Goal: Task Accomplishment & Management: Manage account settings

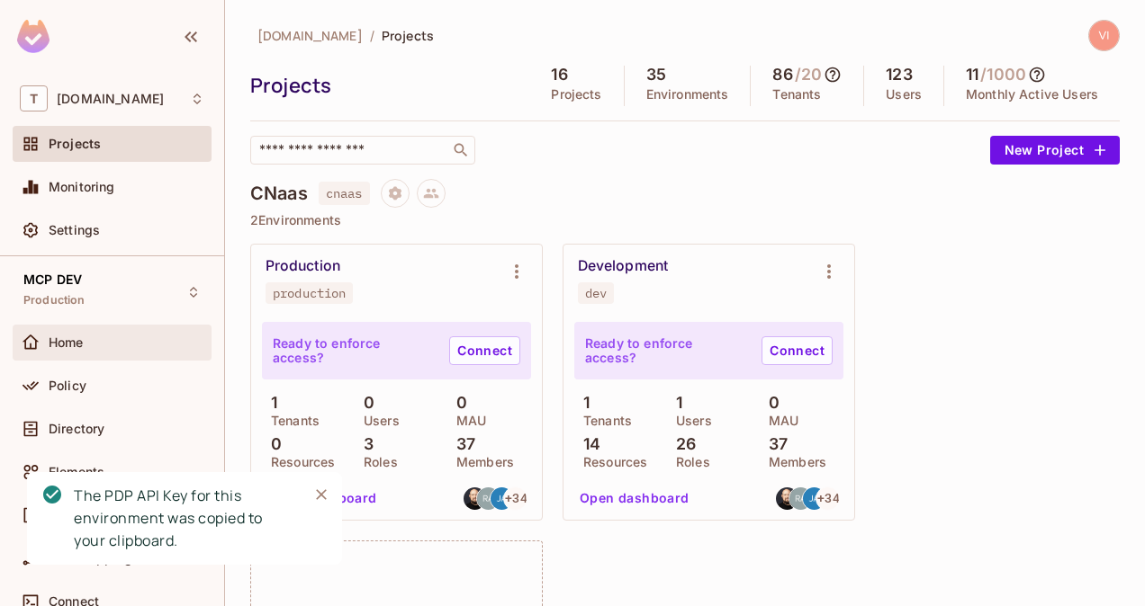
scroll to position [8318, 0]
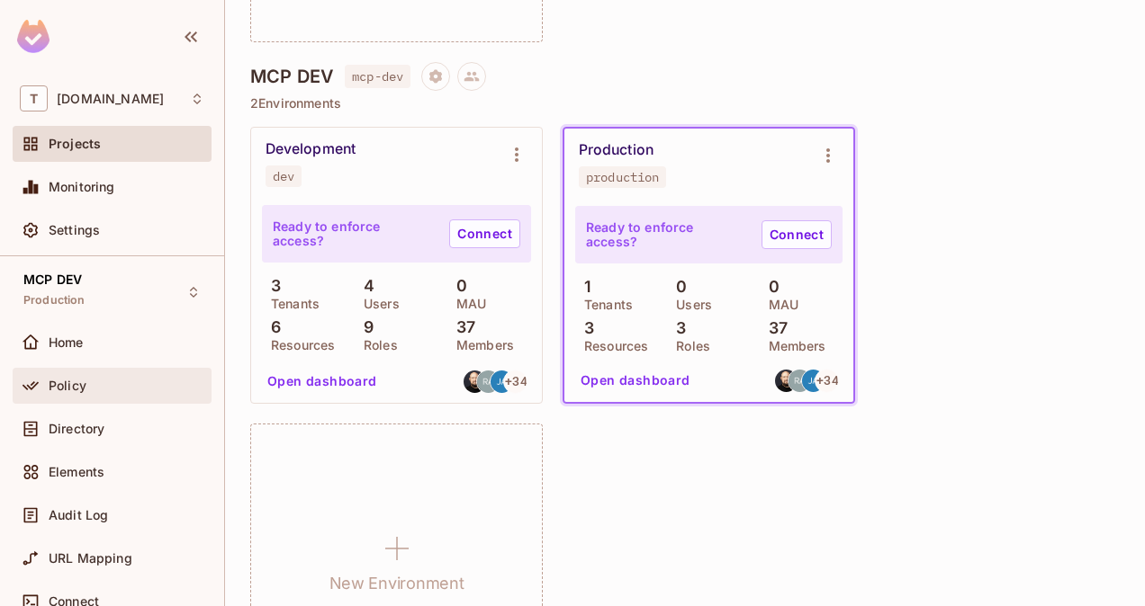
click at [101, 380] on div "Policy" at bounding box center [127, 386] width 156 height 14
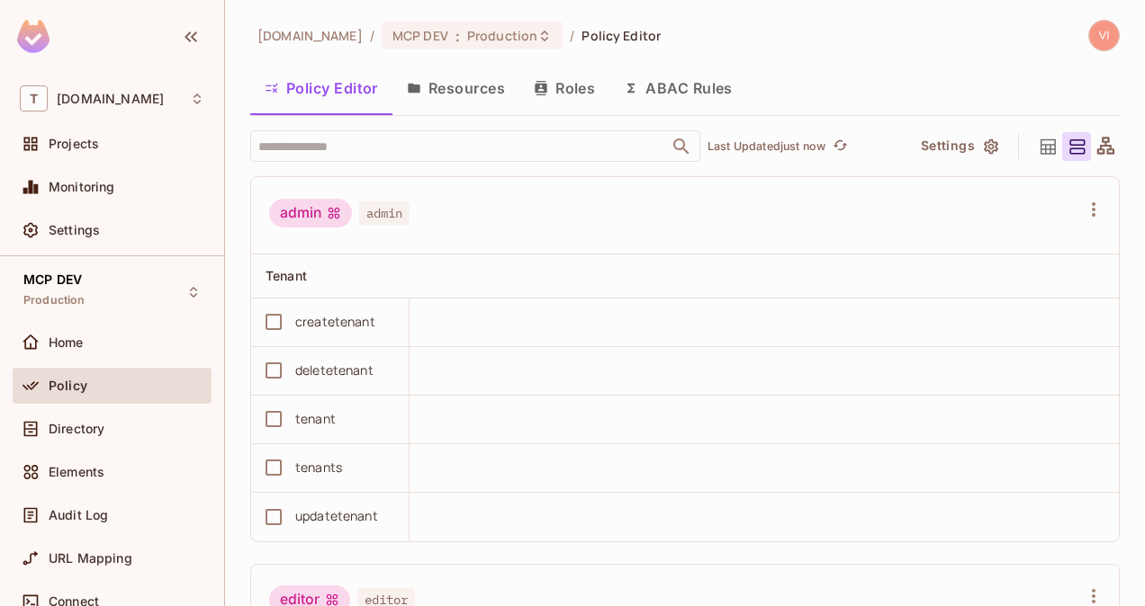
click at [480, 105] on button "Resources" at bounding box center [455, 88] width 127 height 45
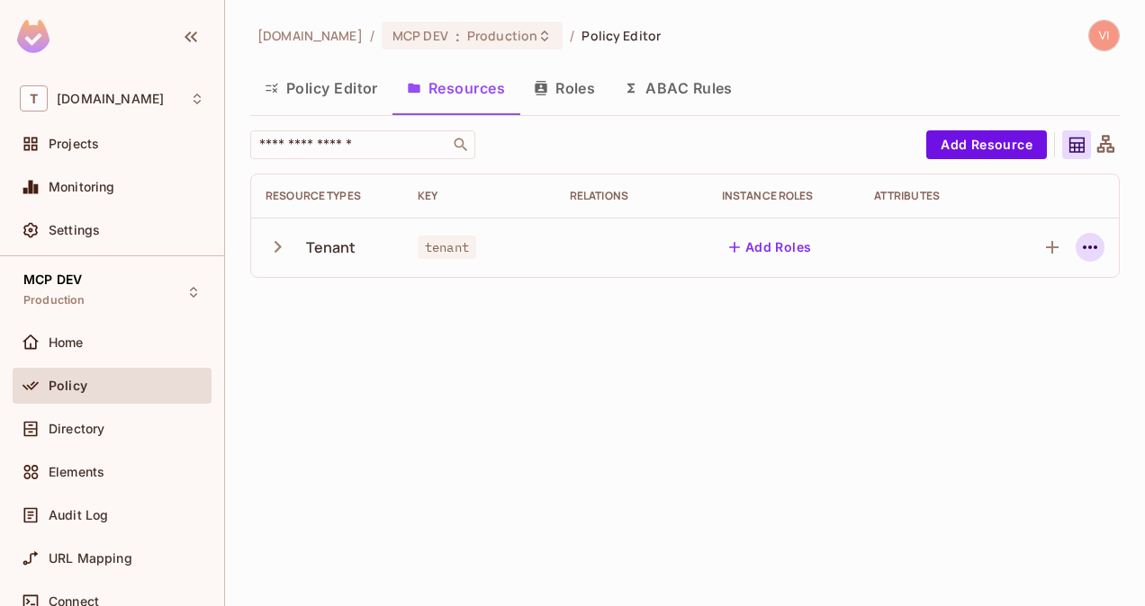
click at [1092, 247] on icon "button" at bounding box center [1090, 248] width 22 height 22
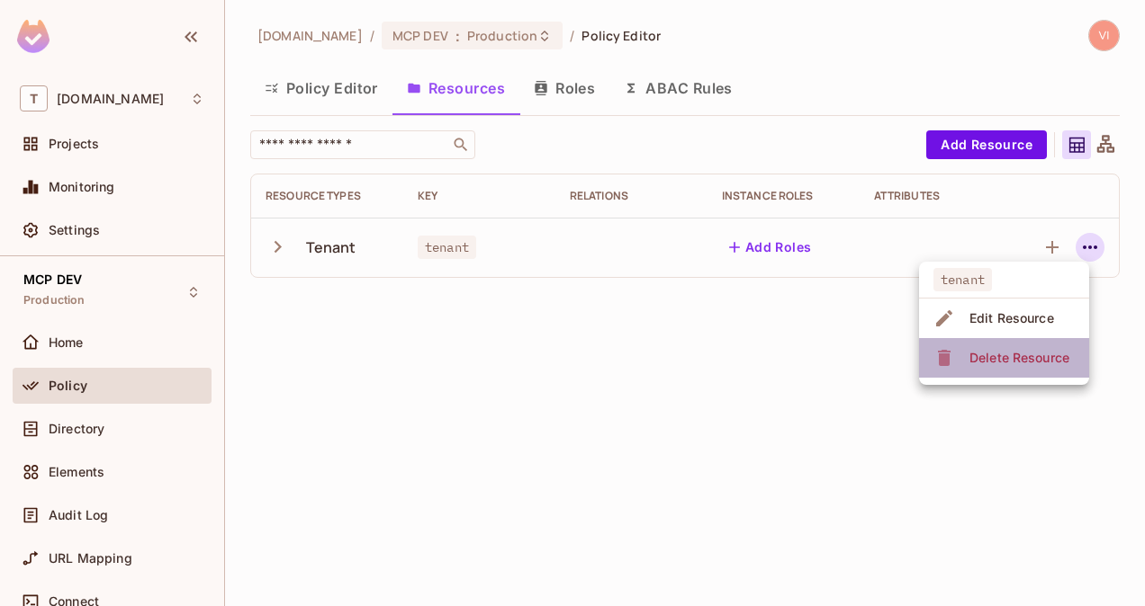
click at [1028, 360] on div "Delete Resource" at bounding box center [1019, 358] width 100 height 18
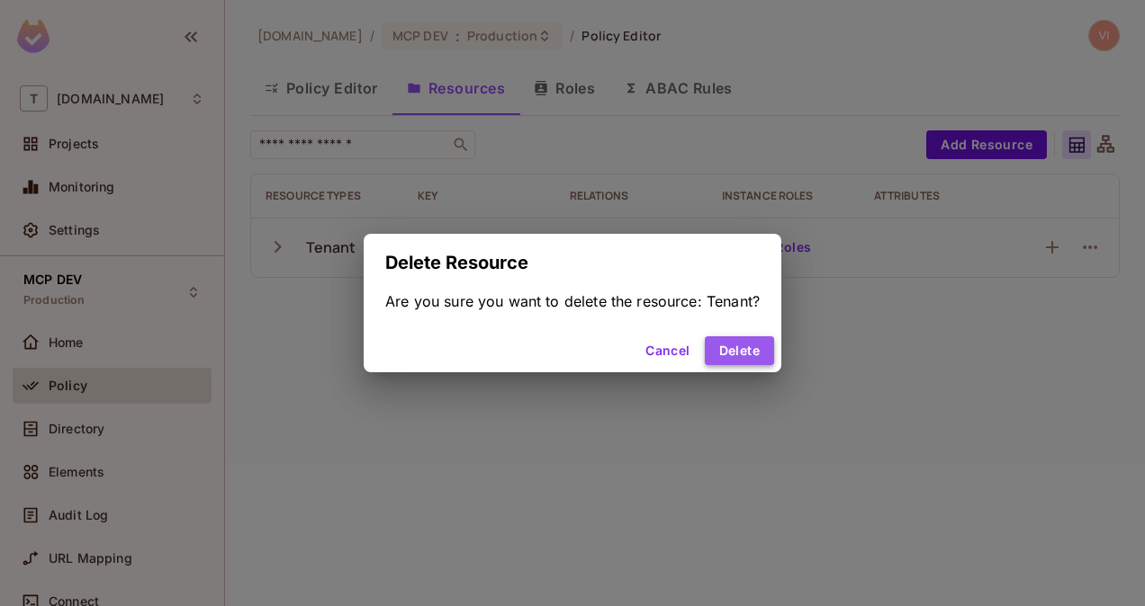
click at [754, 350] on button "Delete" at bounding box center [739, 351] width 69 height 29
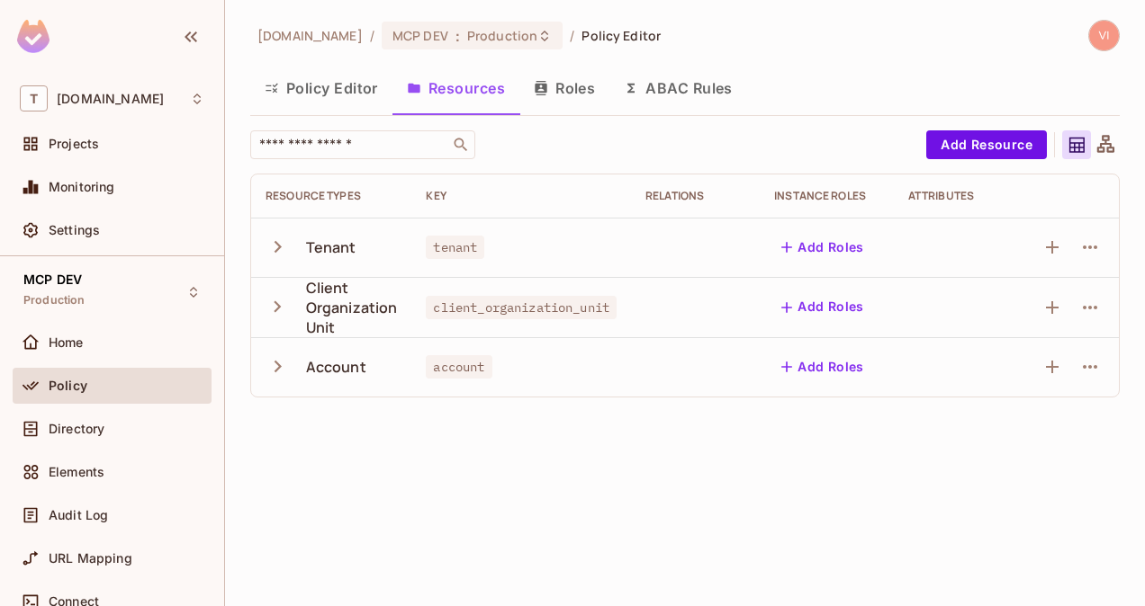
click at [570, 88] on button "Roles" at bounding box center [564, 88] width 90 height 45
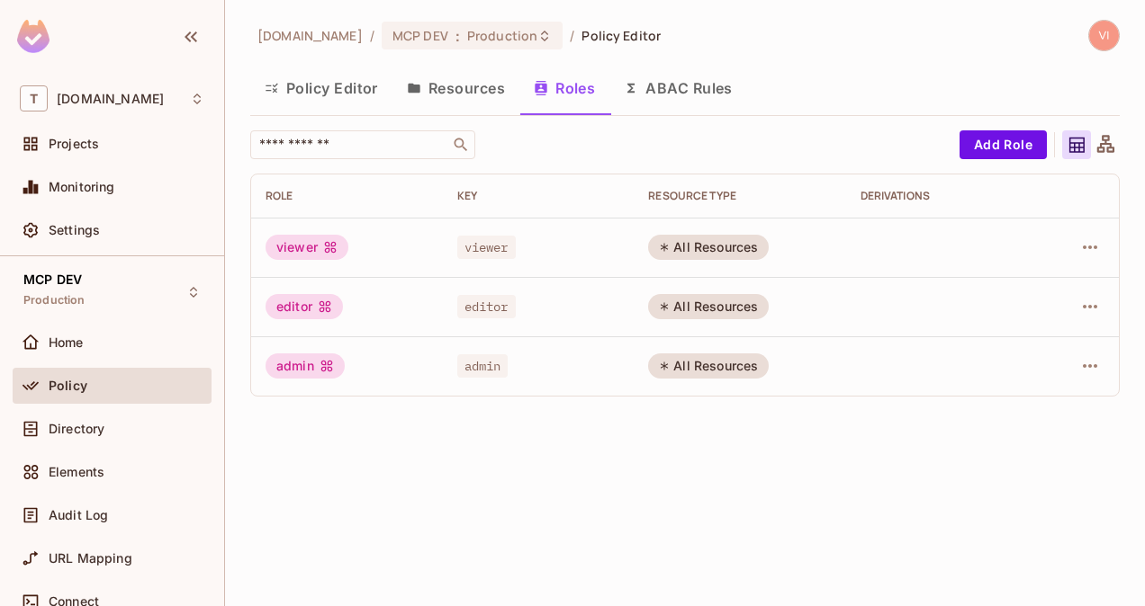
click at [461, 86] on button "Resources" at bounding box center [455, 88] width 127 height 45
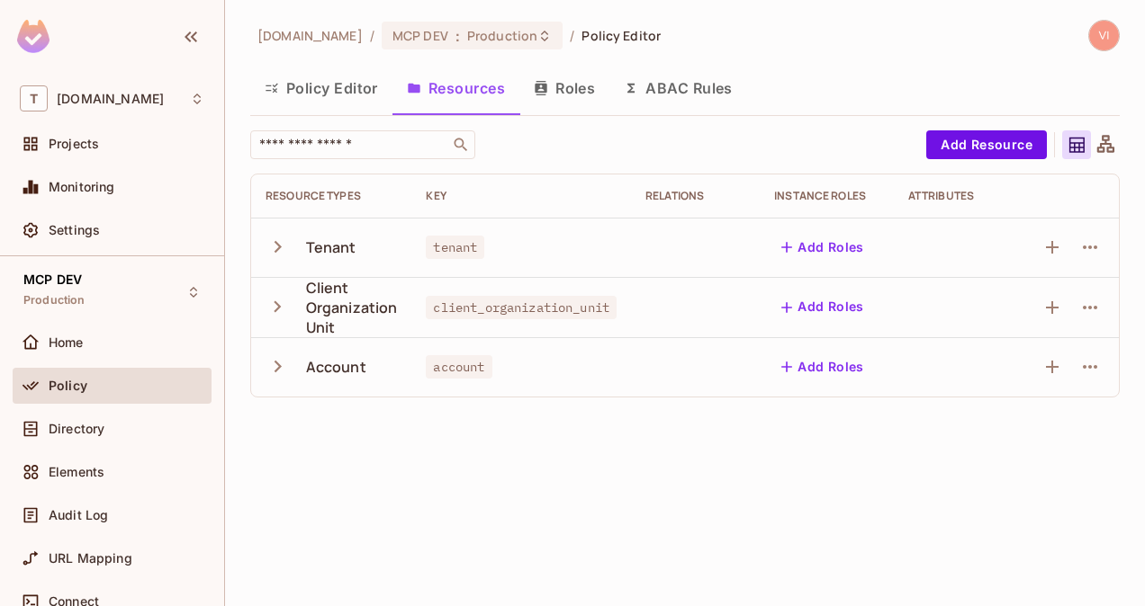
click at [347, 98] on button "Policy Editor" at bounding box center [321, 88] width 142 height 45
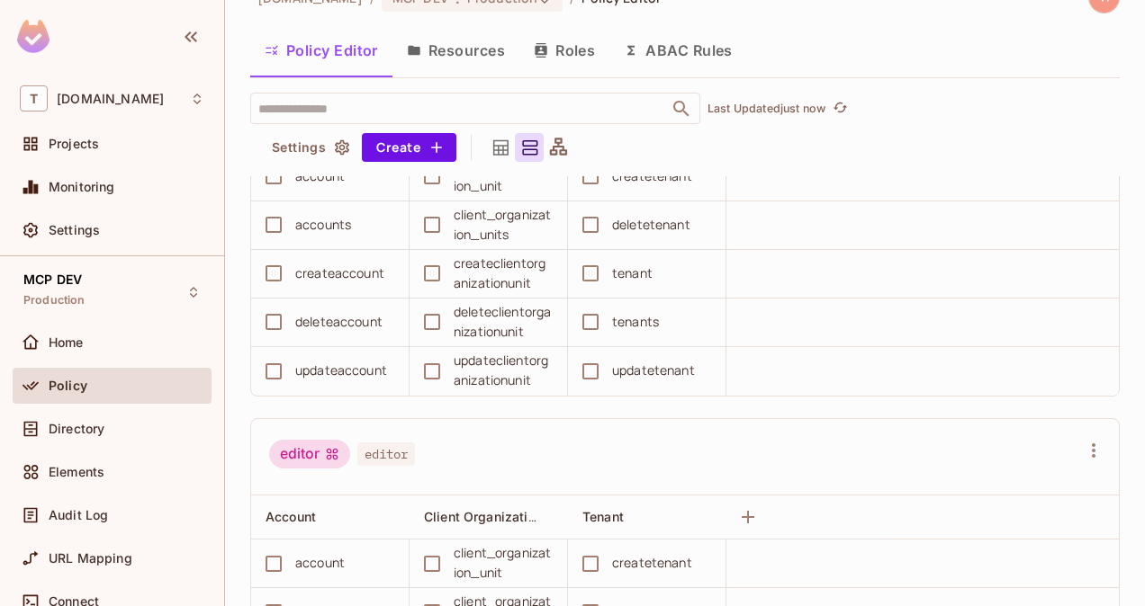
scroll to position [94, 0]
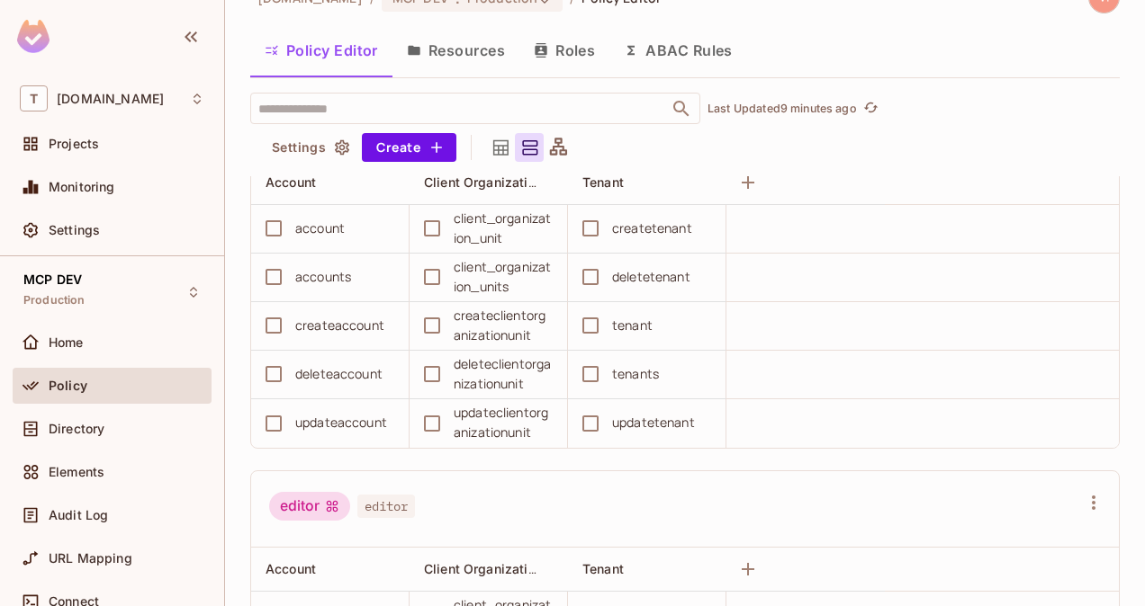
click at [495, 21] on div "t-mobile.com / MCP DEV : Production / Policy Editor Policy Editor Resources Rol…" at bounding box center [684, 294] width 869 height 625
click at [486, 49] on button "Resources" at bounding box center [455, 50] width 127 height 45
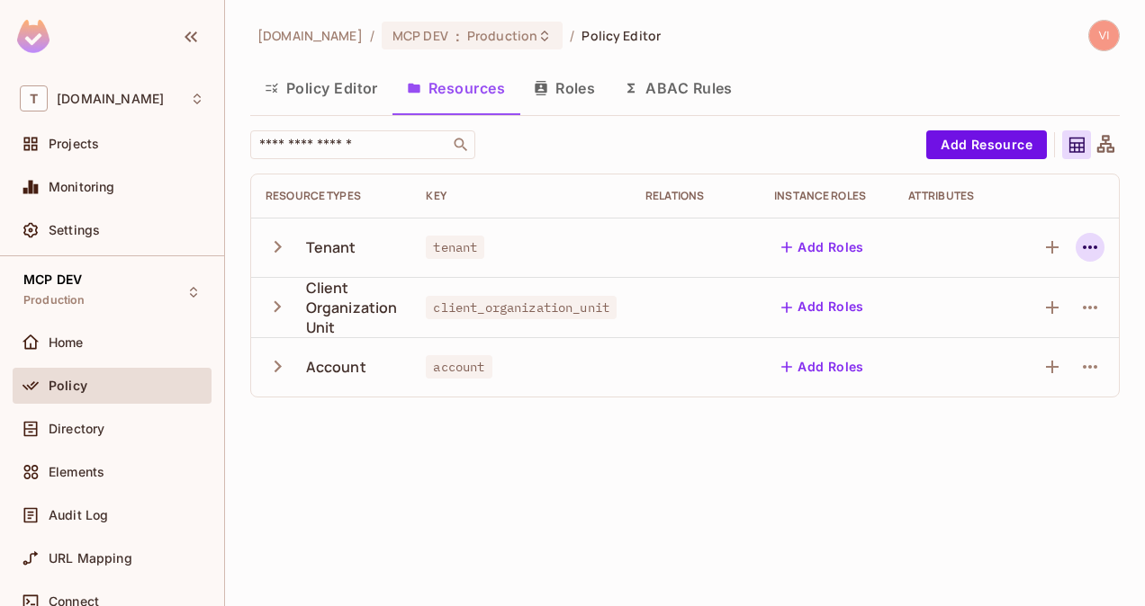
click at [1091, 250] on icon "button" at bounding box center [1090, 248] width 22 height 22
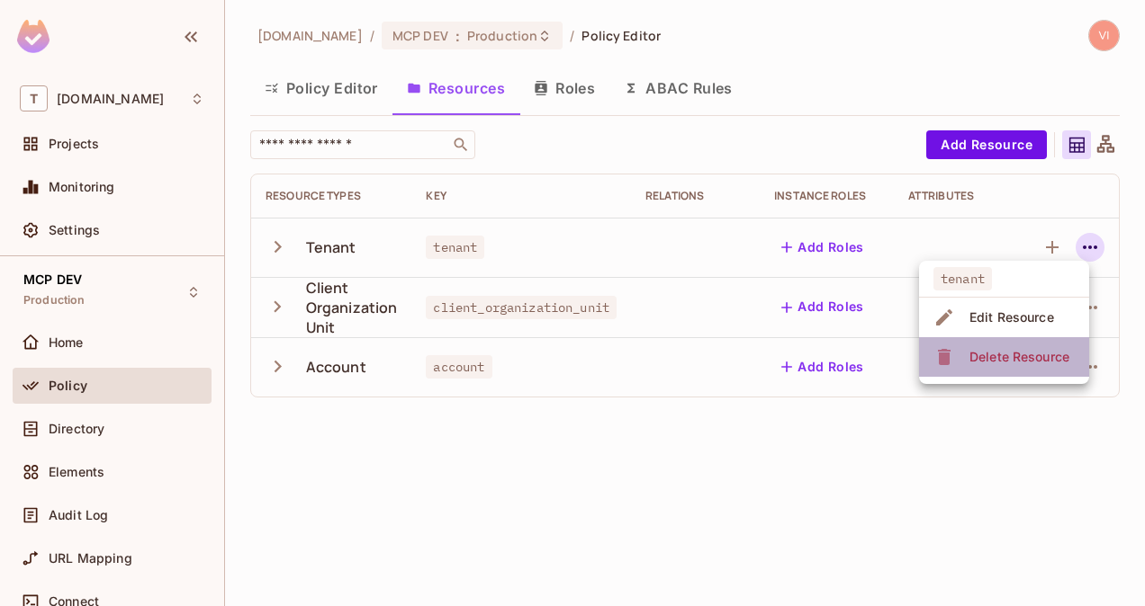
click at [1033, 355] on div "Delete Resource" at bounding box center [1019, 357] width 100 height 18
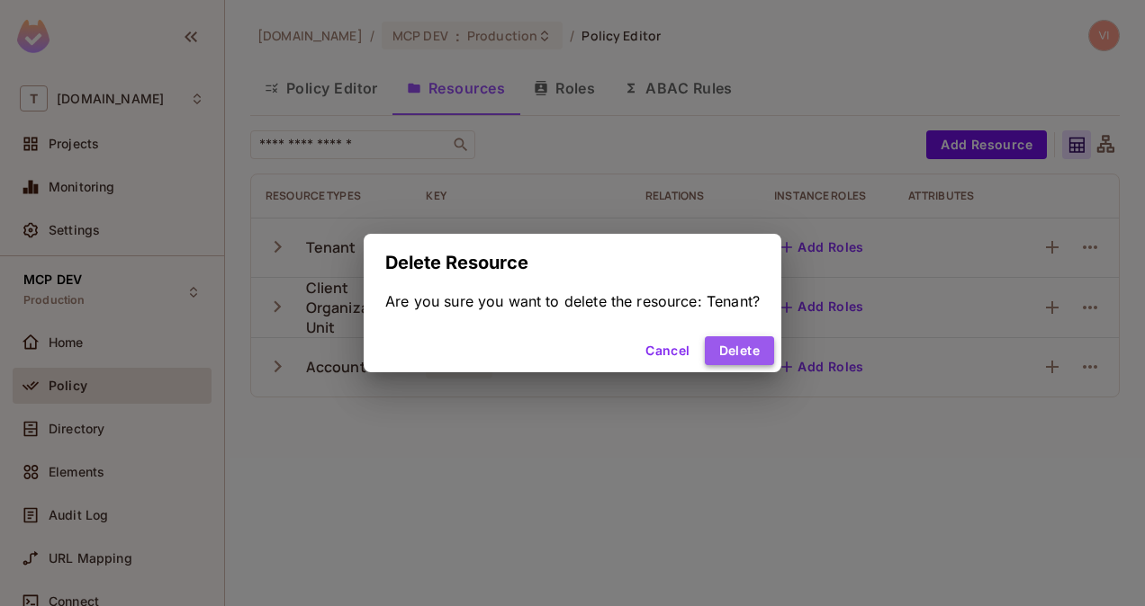
click at [771, 351] on button "Delete" at bounding box center [739, 351] width 69 height 29
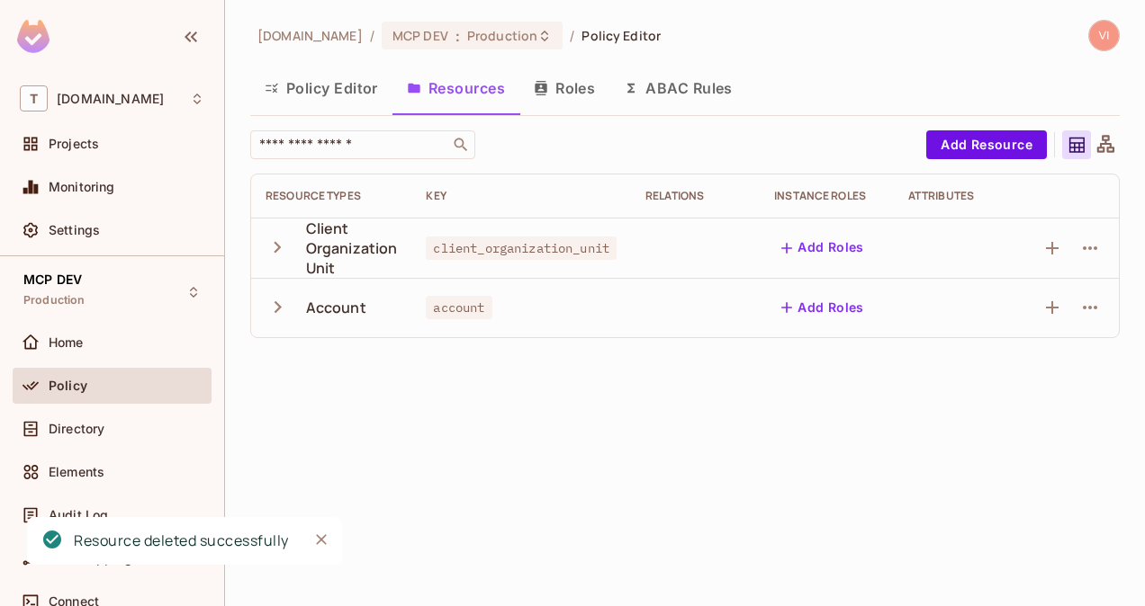
click at [1083, 291] on td at bounding box center [1070, 307] width 95 height 59
click at [1089, 302] on icon "button" at bounding box center [1090, 308] width 22 height 22
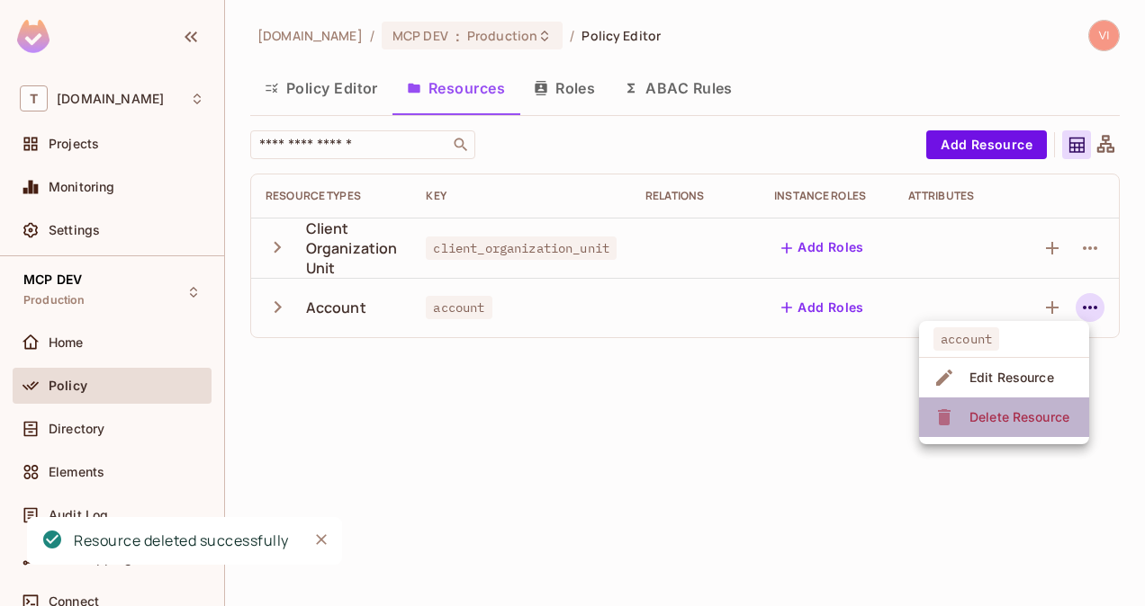
click at [1001, 414] on div "Delete Resource" at bounding box center [1019, 418] width 100 height 18
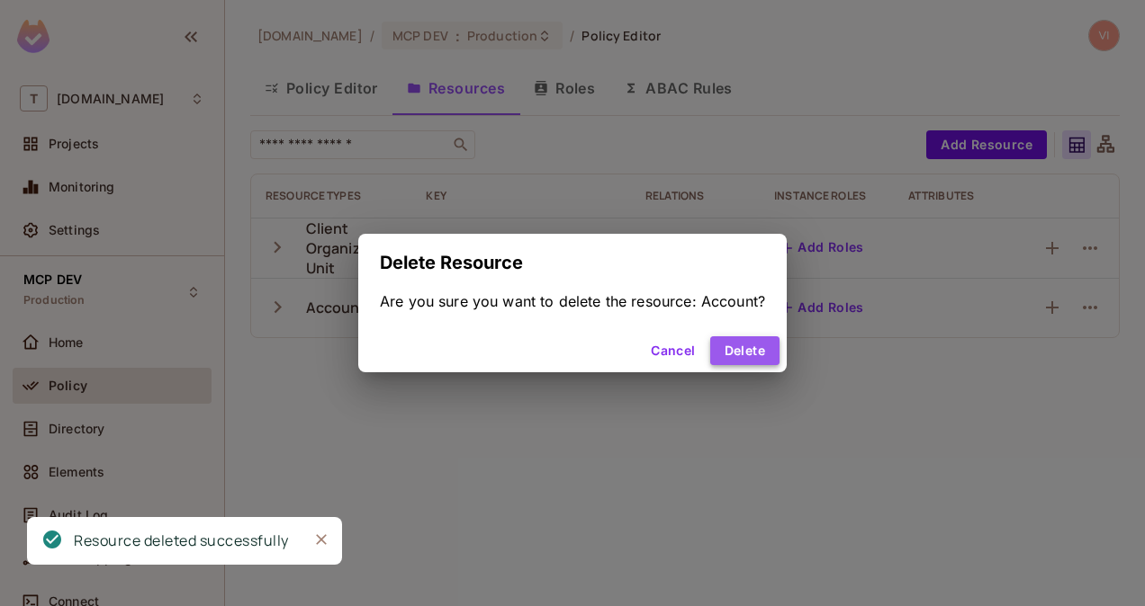
click at [763, 358] on button "Delete" at bounding box center [744, 351] width 69 height 29
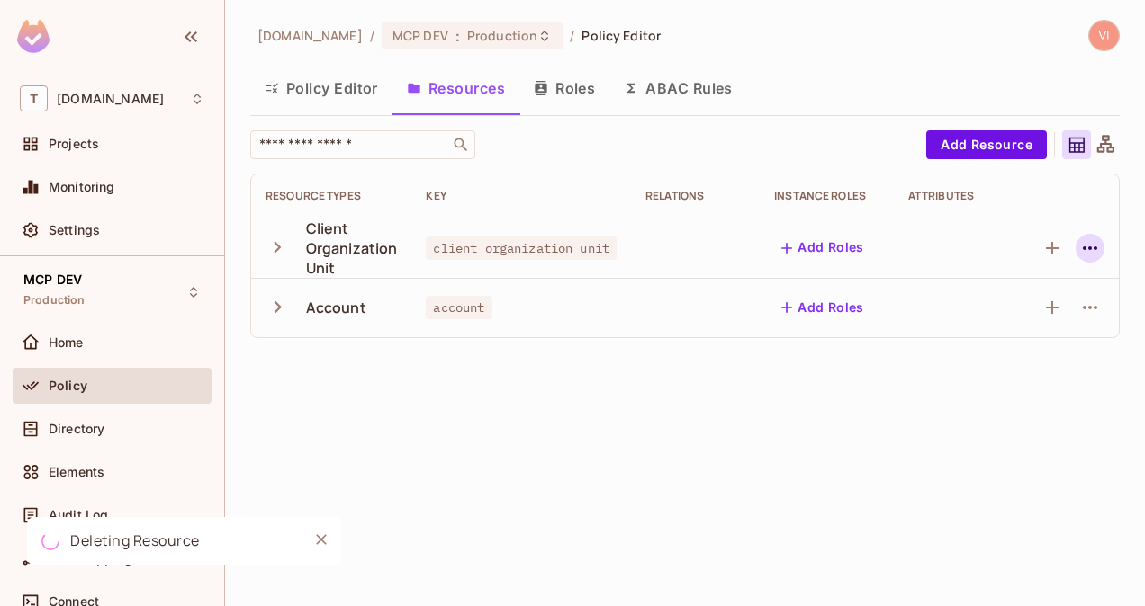
click at [1094, 254] on icon "button" at bounding box center [1090, 249] width 22 height 22
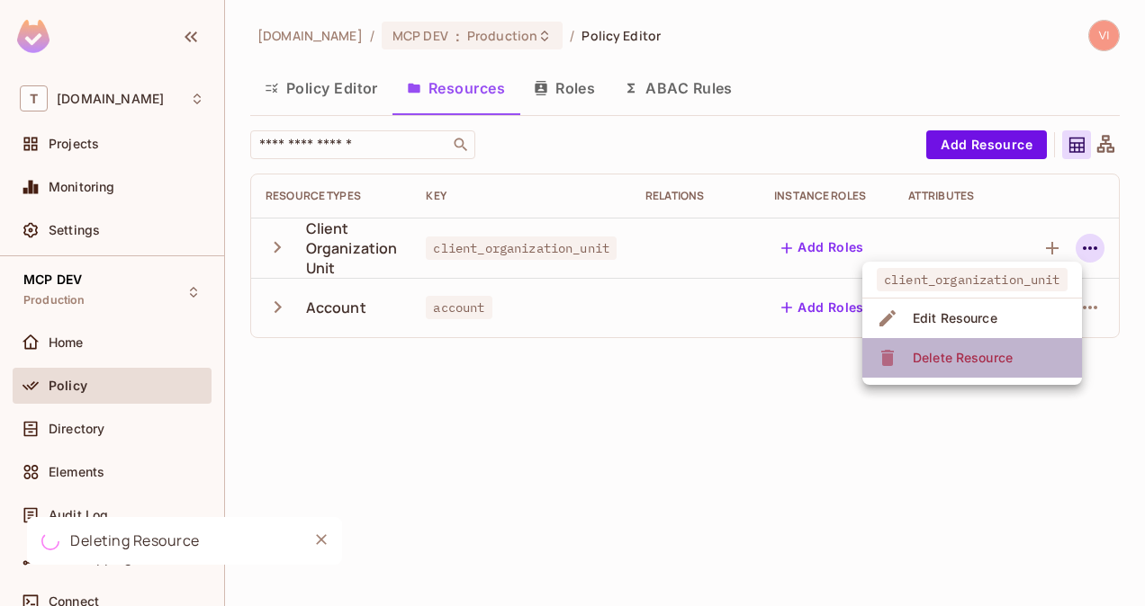
click at [1020, 373] on li "Delete Resource" at bounding box center [972, 358] width 220 height 40
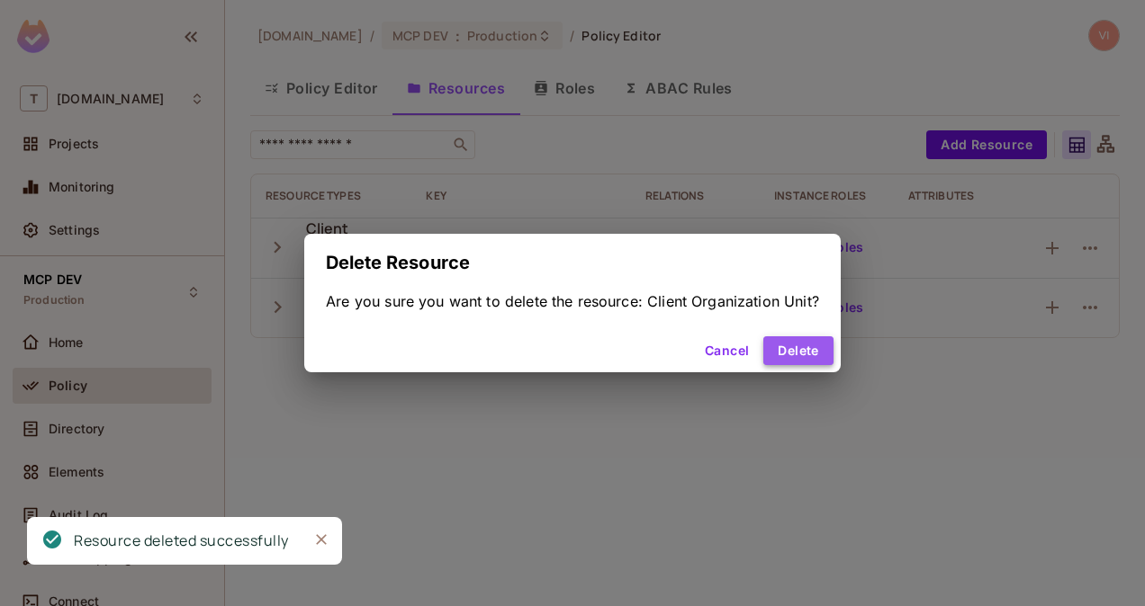
click at [805, 348] on button "Delete" at bounding box center [797, 351] width 69 height 29
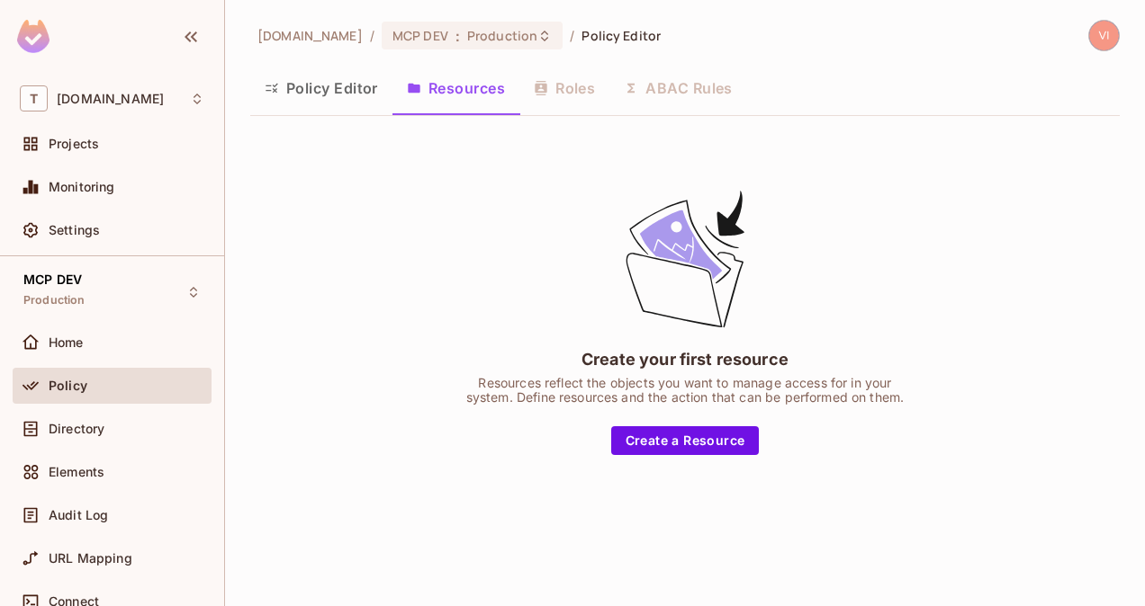
click at [467, 86] on button "Resources" at bounding box center [455, 88] width 127 height 45
click at [324, 108] on button "Policy Editor" at bounding box center [321, 88] width 142 height 45
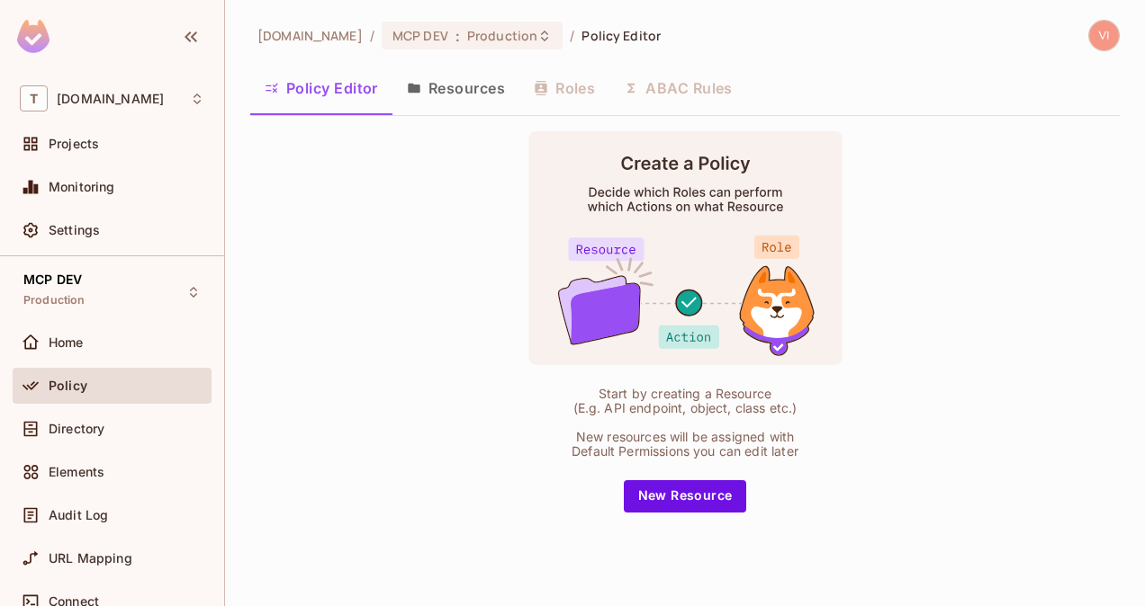
click at [452, 99] on button "Resources" at bounding box center [455, 88] width 127 height 45
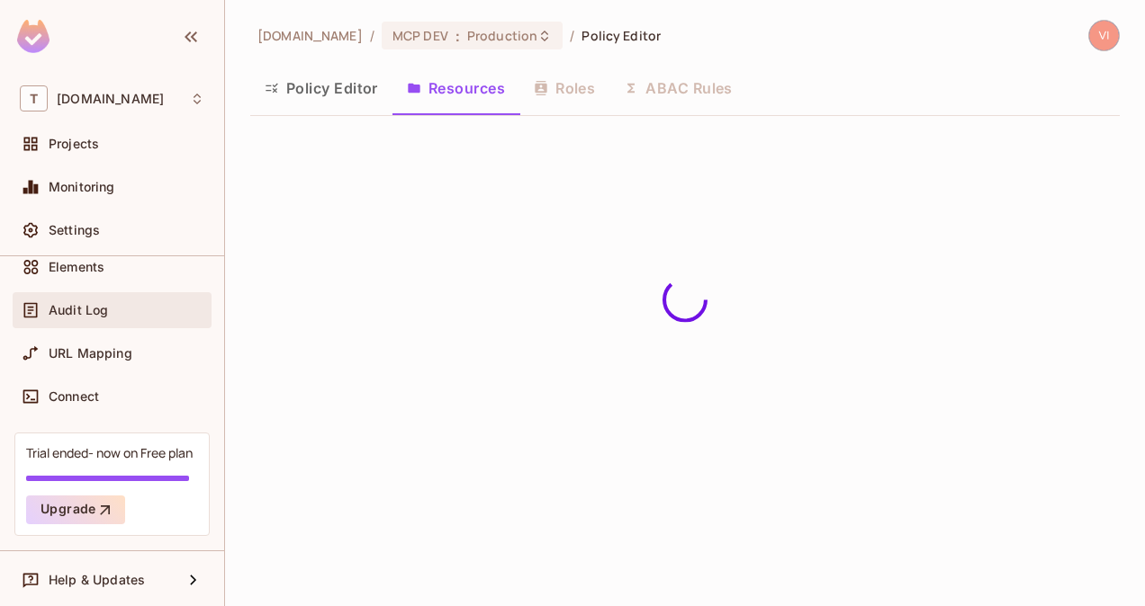
click at [85, 305] on span "Audit Log" at bounding box center [78, 310] width 59 height 14
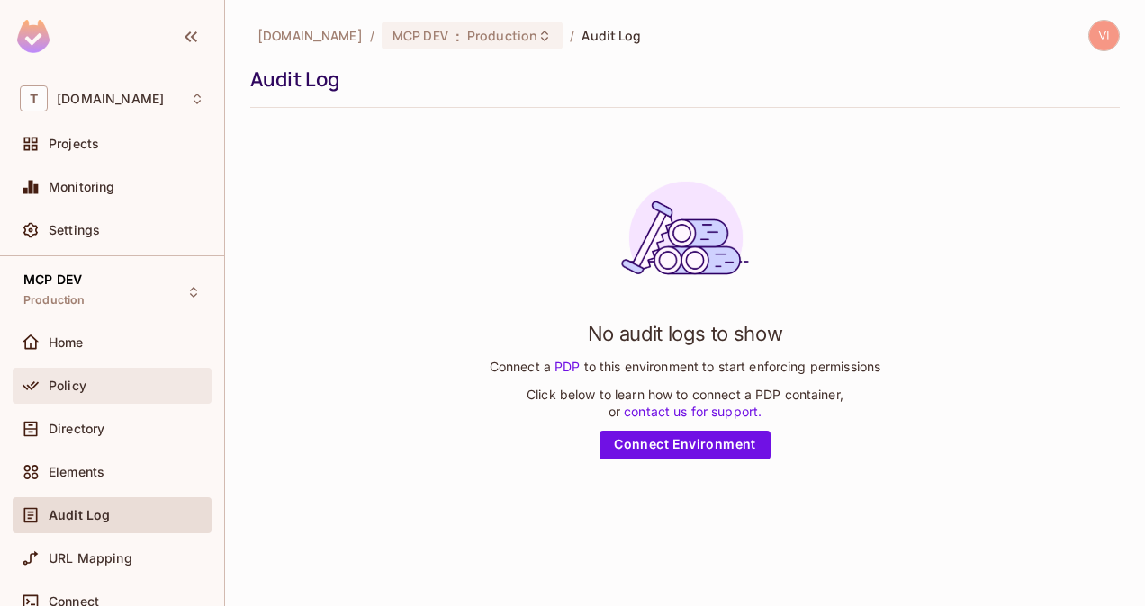
click at [81, 382] on span "Policy" at bounding box center [68, 386] width 38 height 14
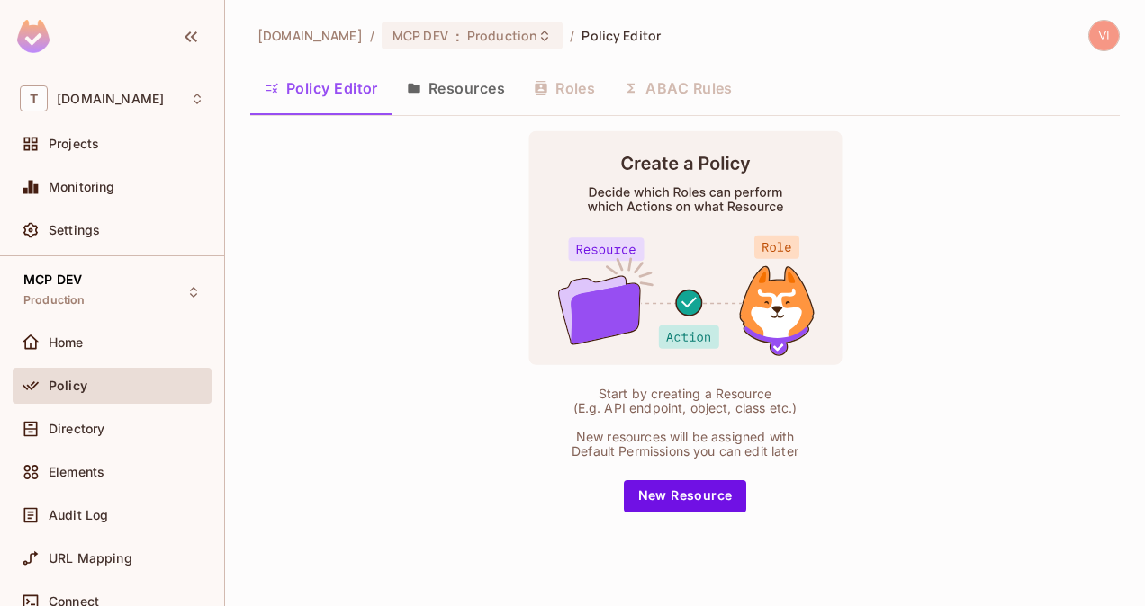
click at [468, 86] on button "Resources" at bounding box center [455, 88] width 127 height 45
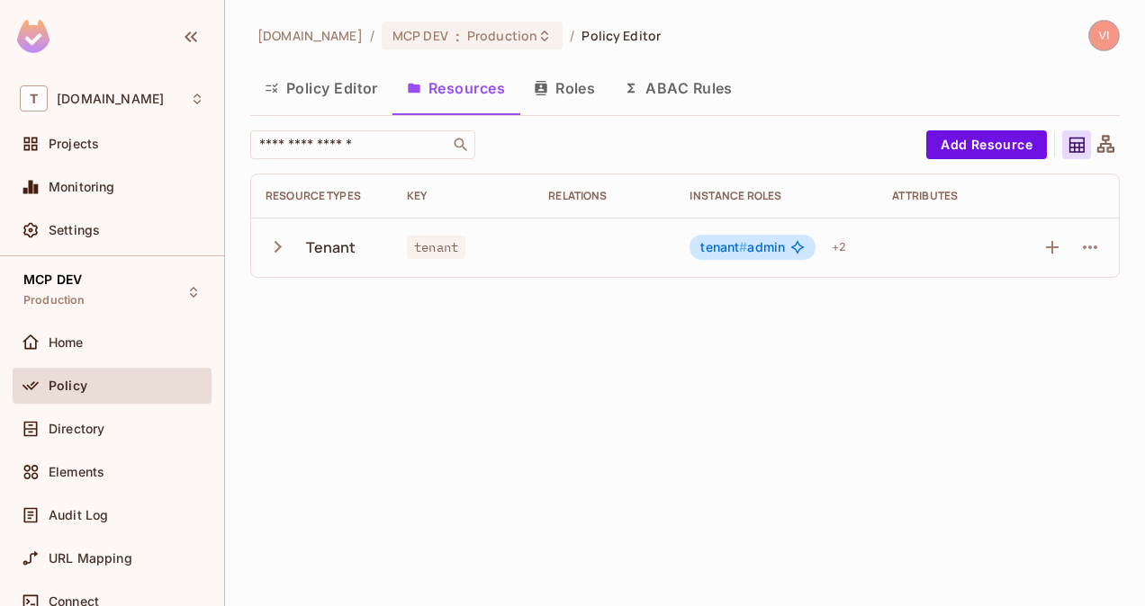
click at [572, 259] on td at bounding box center [604, 247] width 141 height 59
click at [319, 90] on button "Policy Editor" at bounding box center [321, 88] width 142 height 45
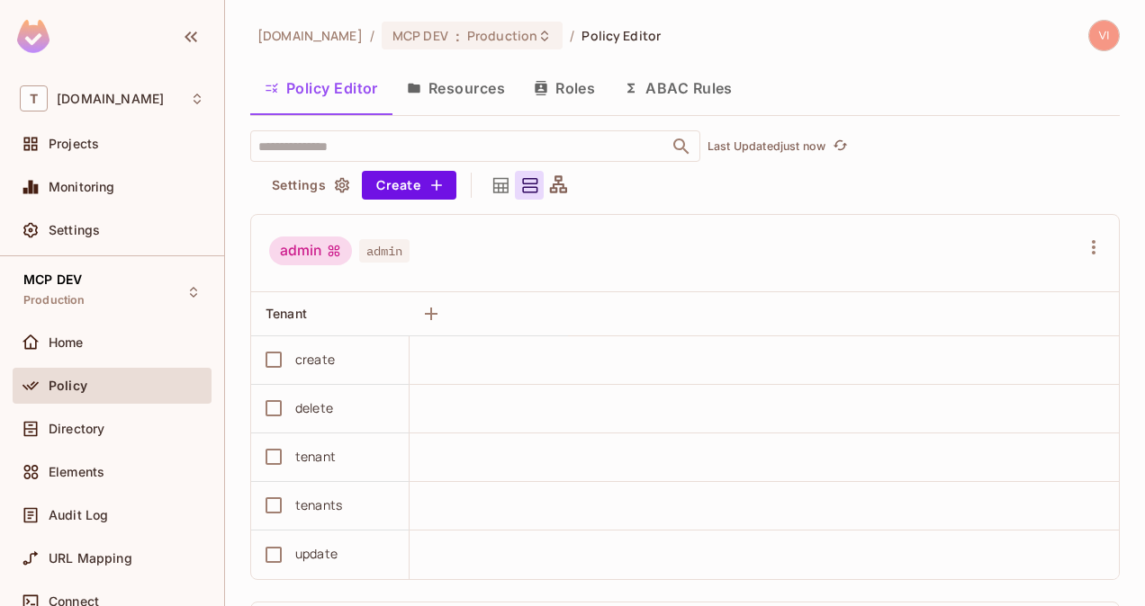
click at [565, 91] on button "Roles" at bounding box center [564, 88] width 90 height 45
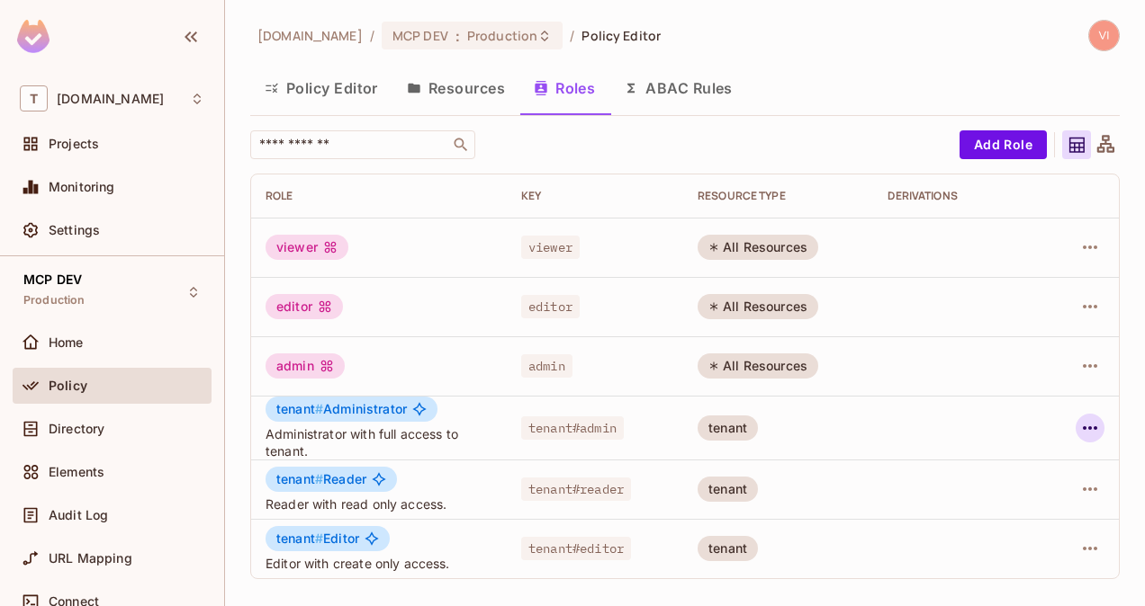
click at [1094, 428] on icon "button" at bounding box center [1090, 429] width 22 height 22
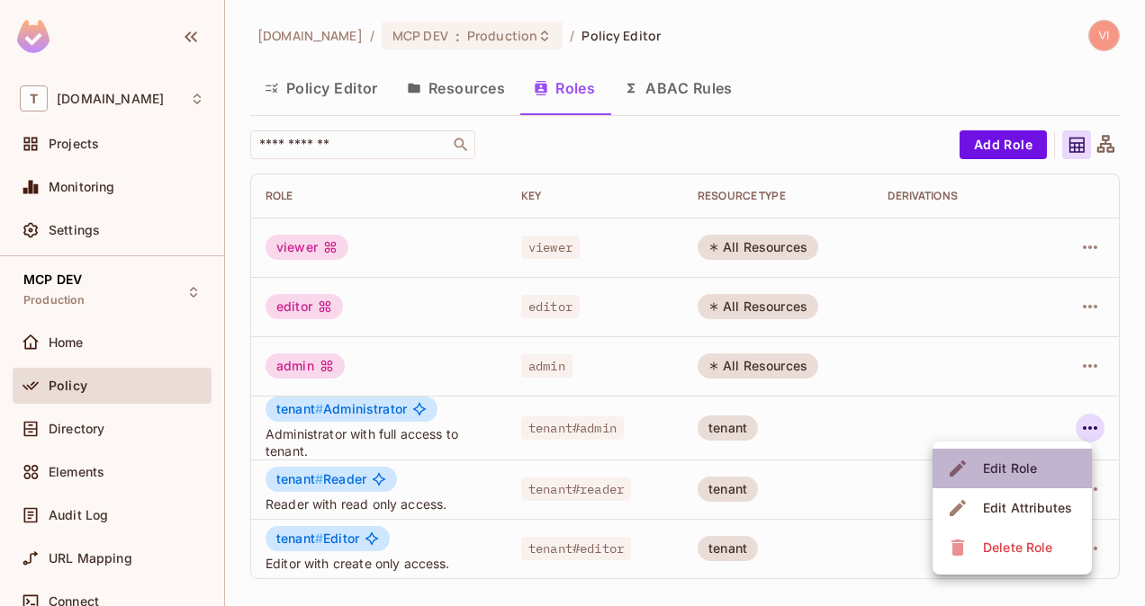
click at [1028, 468] on div "Edit Role" at bounding box center [1010, 469] width 54 height 18
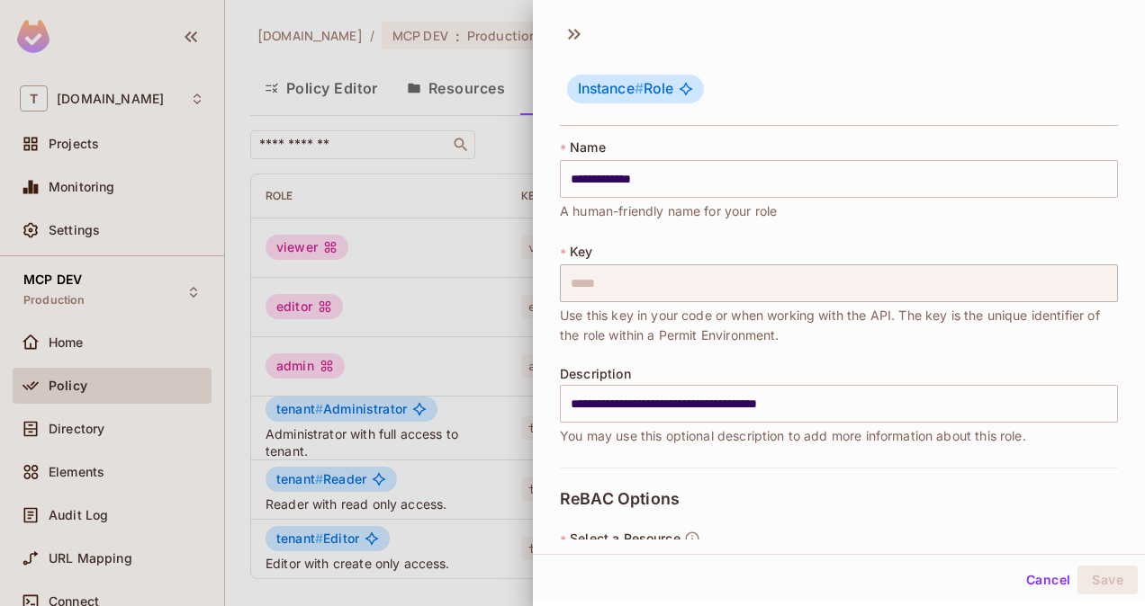
scroll to position [245, 0]
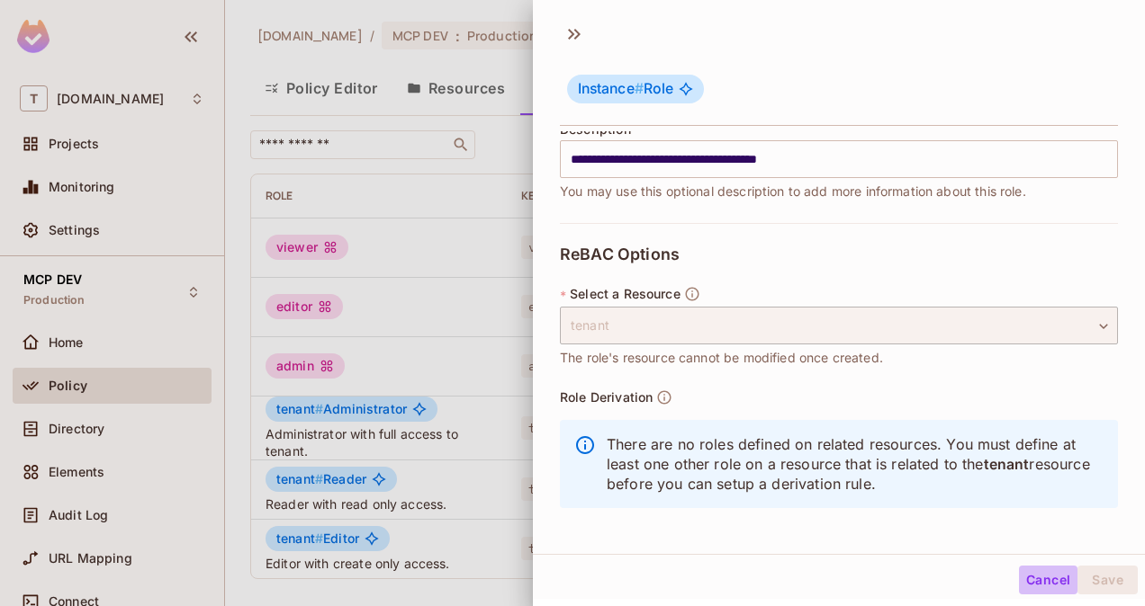
click at [1024, 578] on button "Cancel" at bounding box center [1048, 580] width 58 height 29
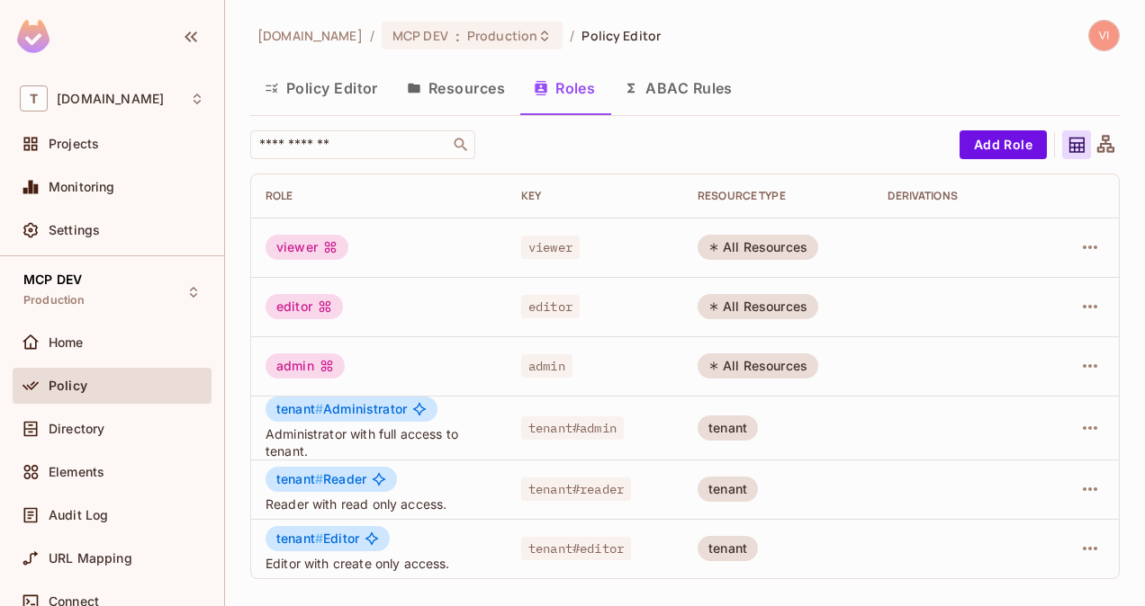
click at [460, 99] on button "Resources" at bounding box center [455, 88] width 127 height 45
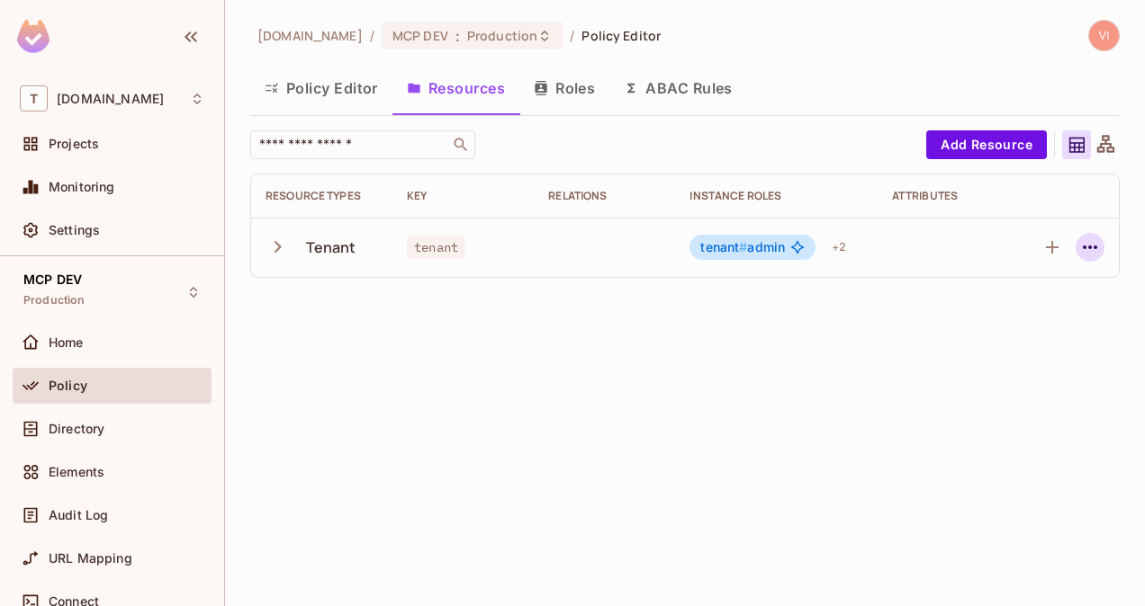
click at [1091, 252] on icon "button" at bounding box center [1090, 248] width 22 height 22
click at [1089, 252] on icon "button" at bounding box center [1090, 248] width 22 height 22
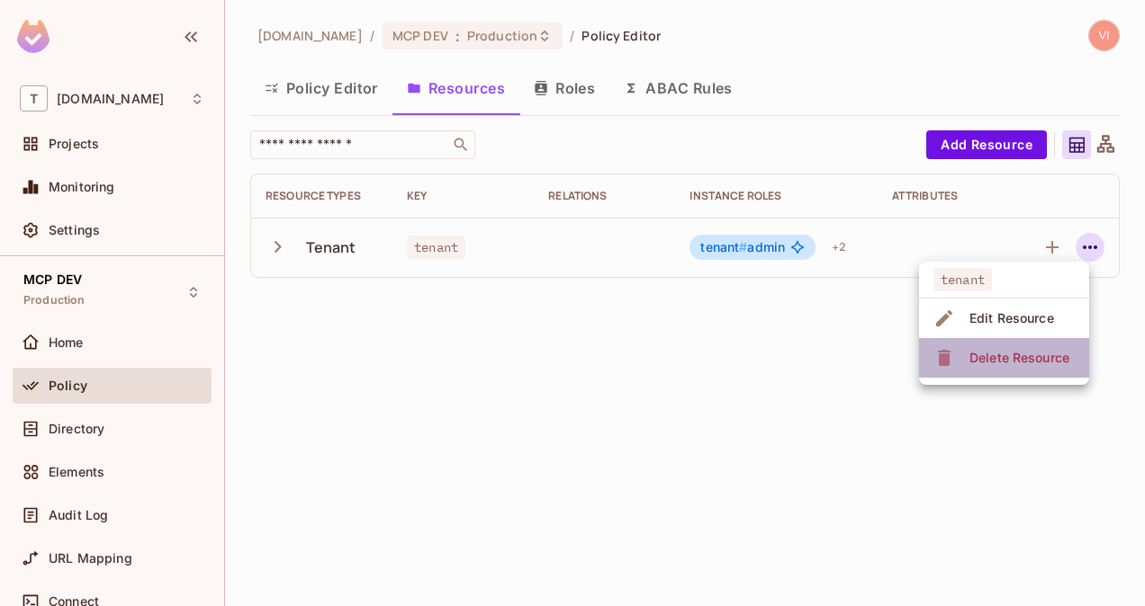
click at [1042, 347] on span "Delete Resource" at bounding box center [1019, 358] width 111 height 29
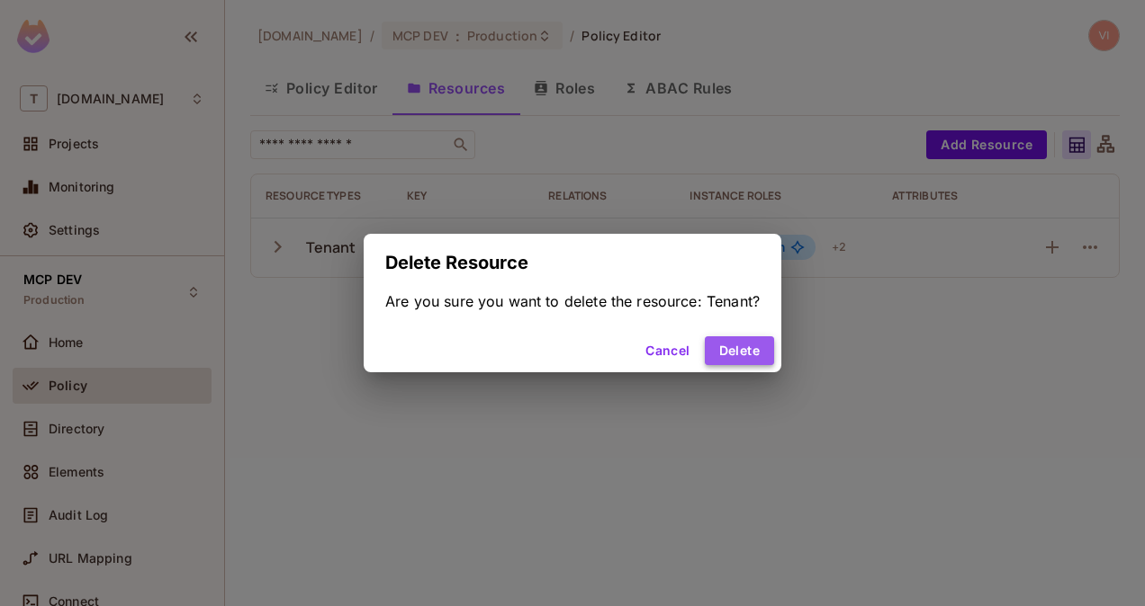
click at [761, 342] on button "Delete" at bounding box center [739, 351] width 69 height 29
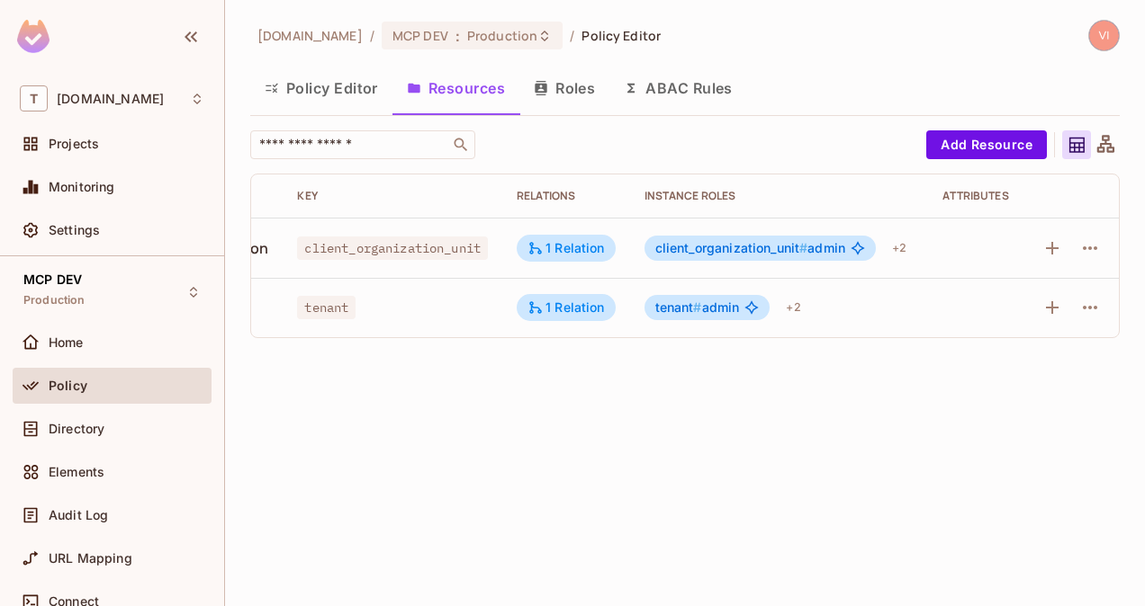
scroll to position [0, 135]
click at [1087, 308] on icon "button" at bounding box center [1090, 308] width 22 height 22
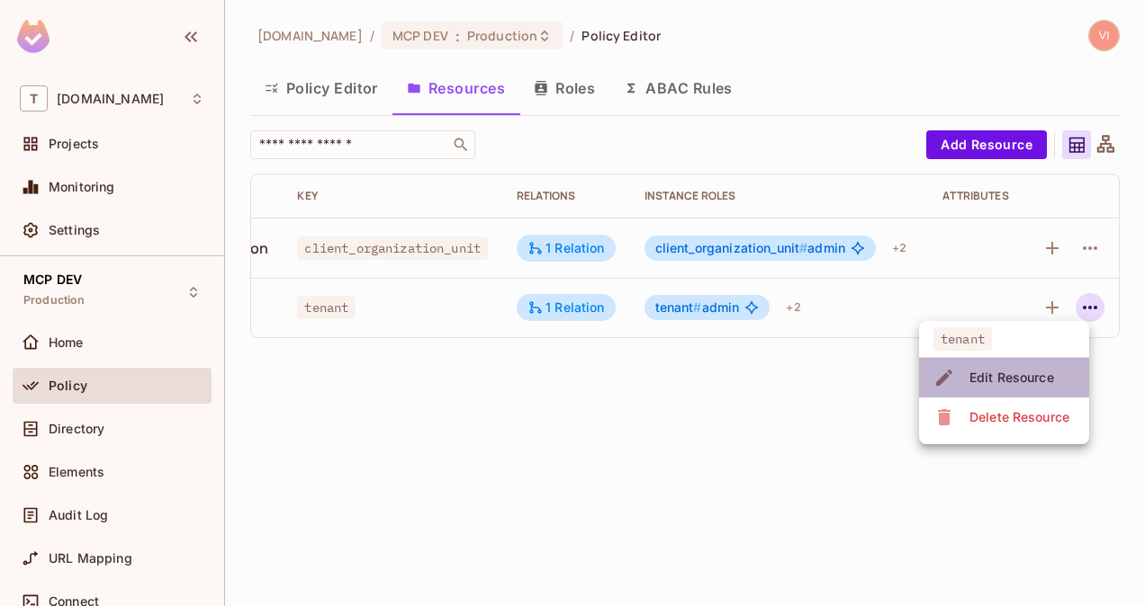
click at [1029, 374] on div "Edit Resource" at bounding box center [1011, 378] width 85 height 18
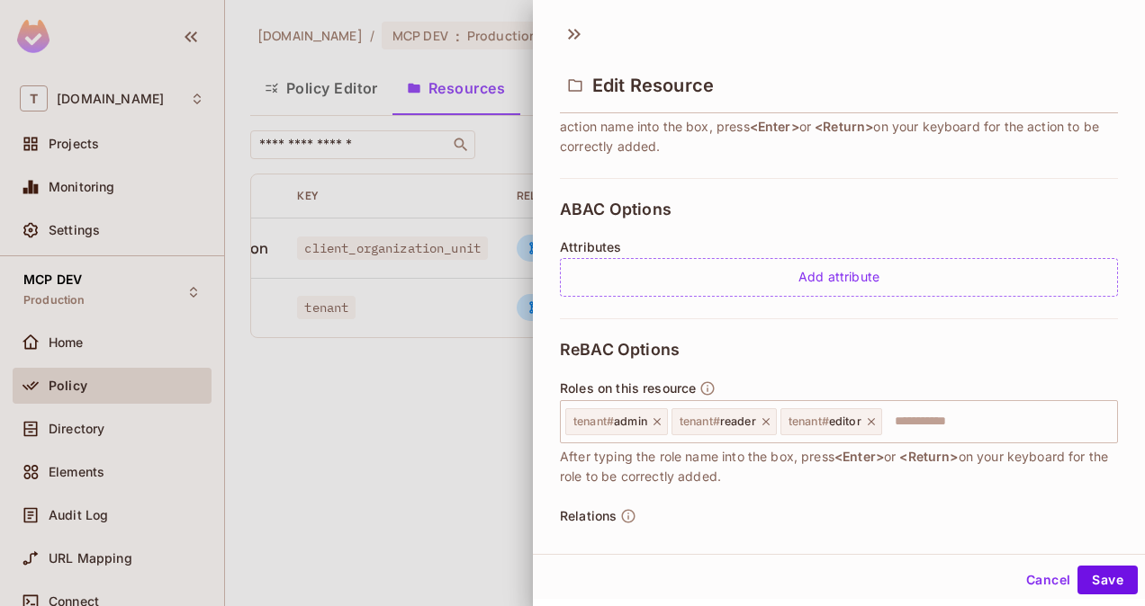
scroll to position [435, 0]
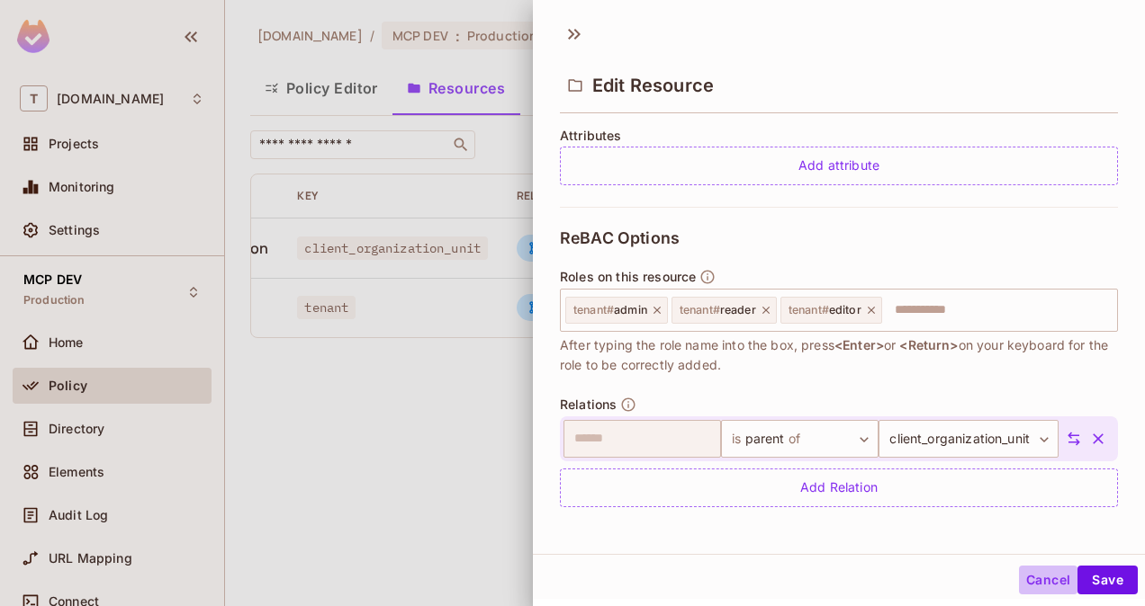
click at [1038, 582] on button "Cancel" at bounding box center [1048, 580] width 58 height 29
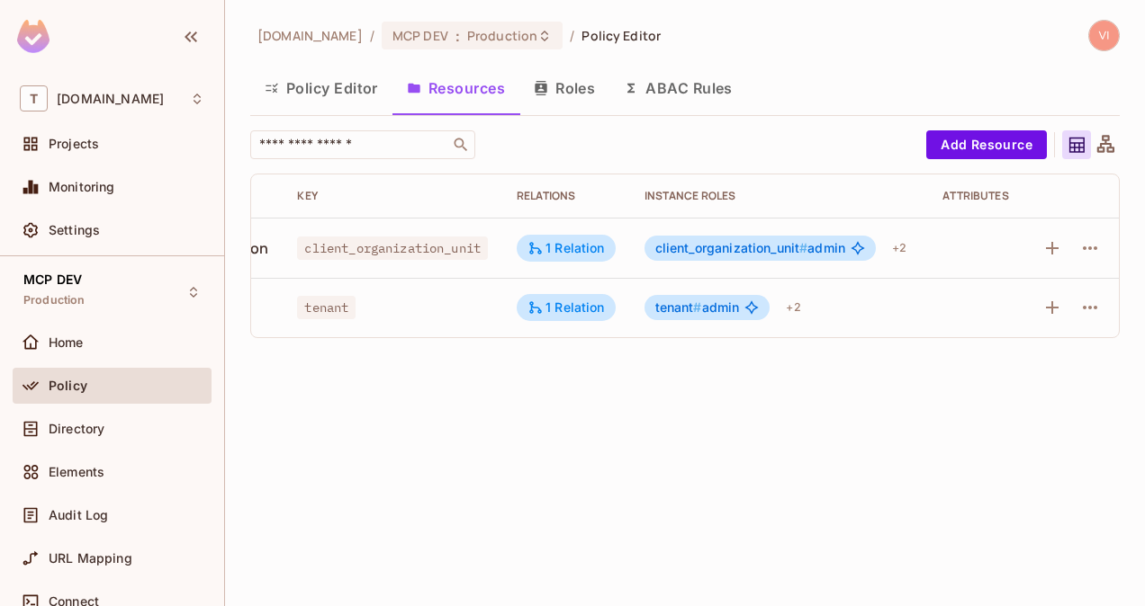
click at [459, 98] on button "Resources" at bounding box center [455, 88] width 127 height 45
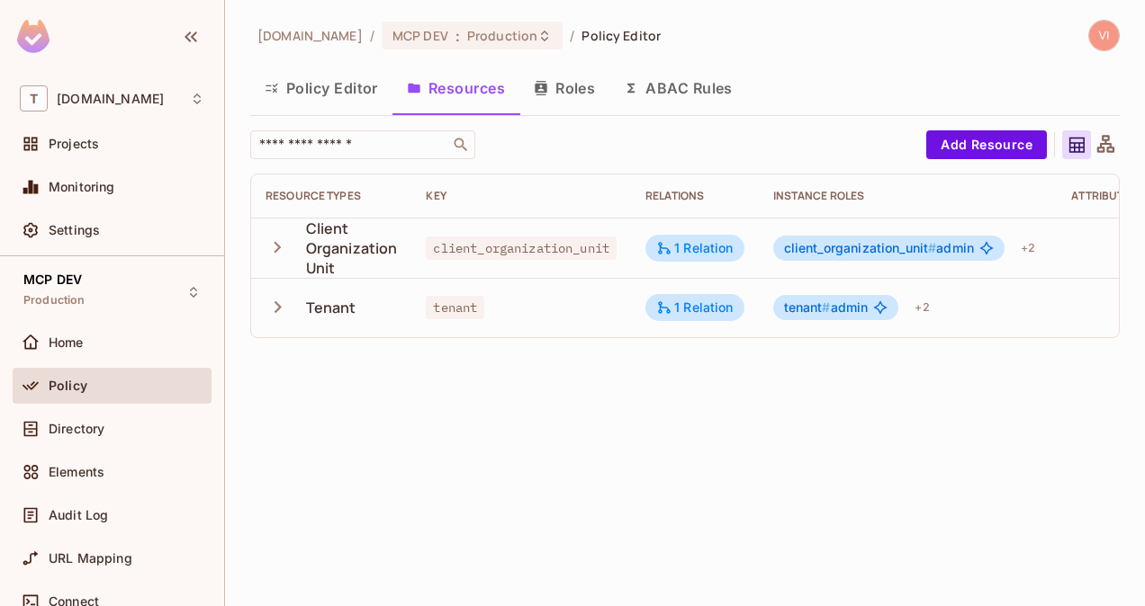
scroll to position [0, 135]
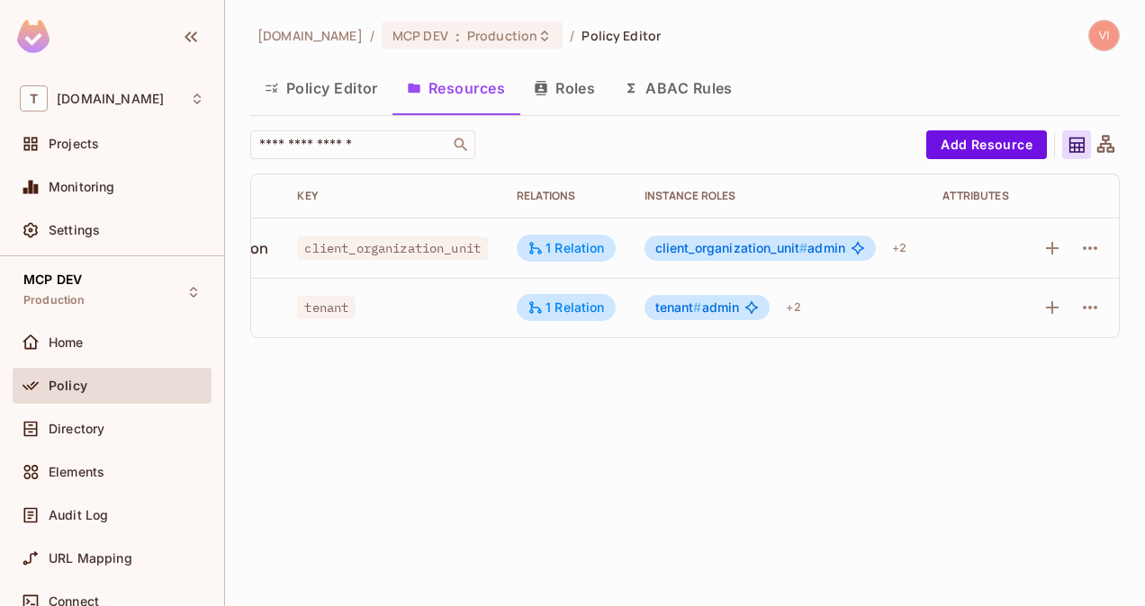
click at [589, 94] on button "Roles" at bounding box center [564, 88] width 90 height 45
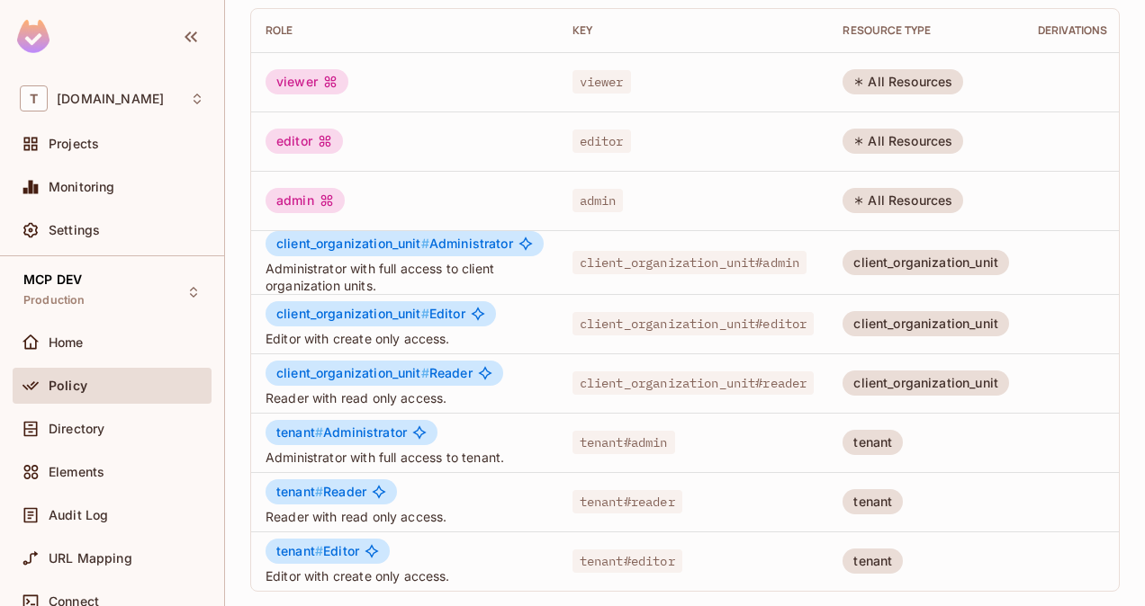
scroll to position [0, 86]
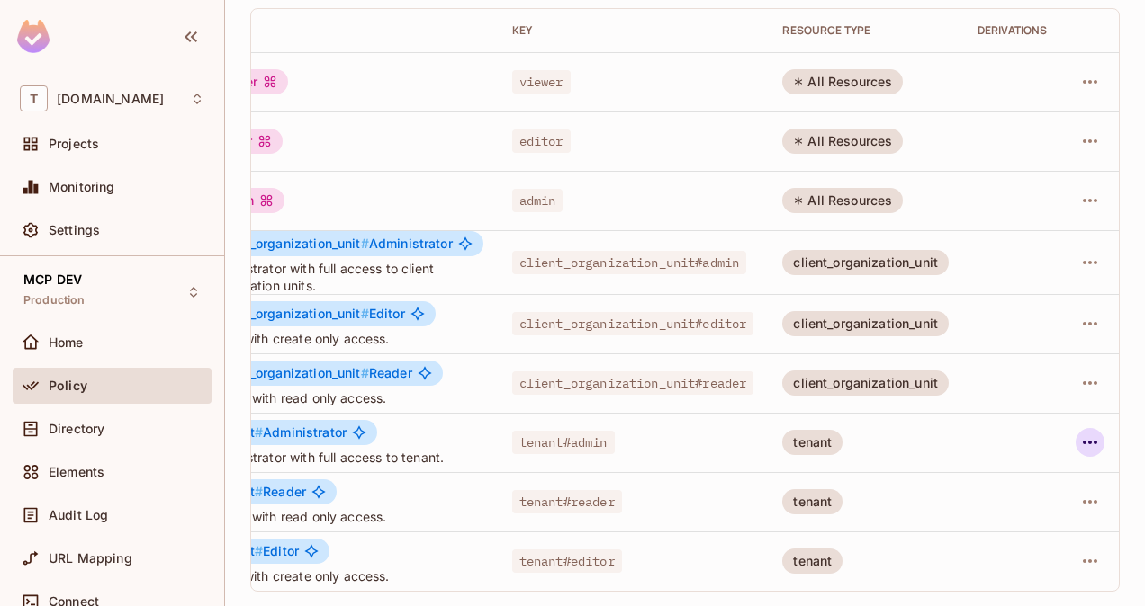
click at [1083, 441] on icon "button" at bounding box center [1090, 443] width 14 height 4
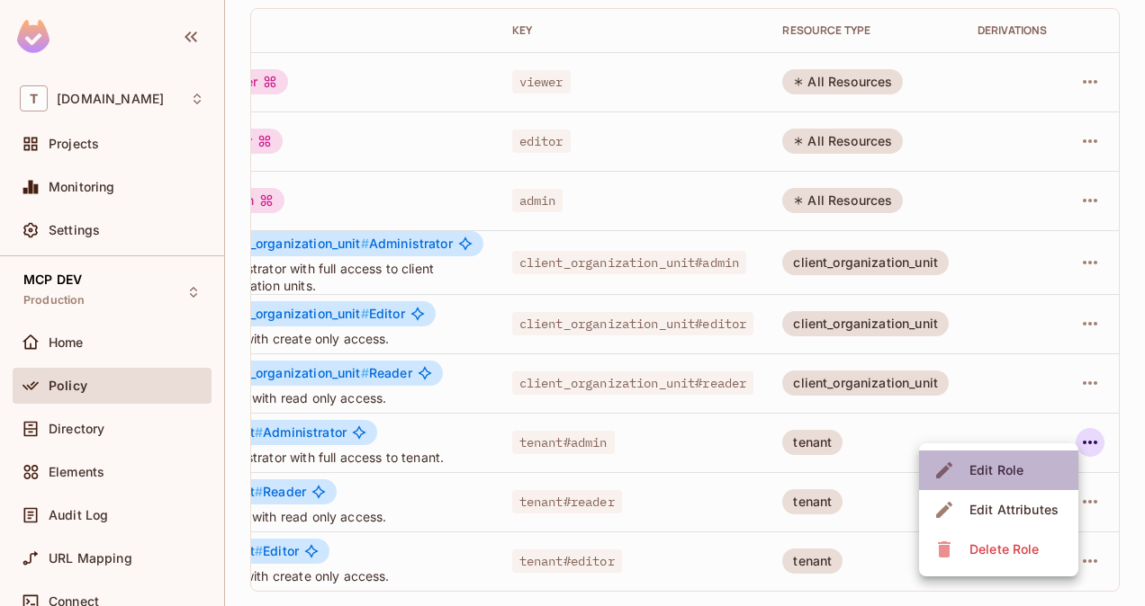
click at [1011, 479] on div "Edit Role" at bounding box center [996, 471] width 54 height 18
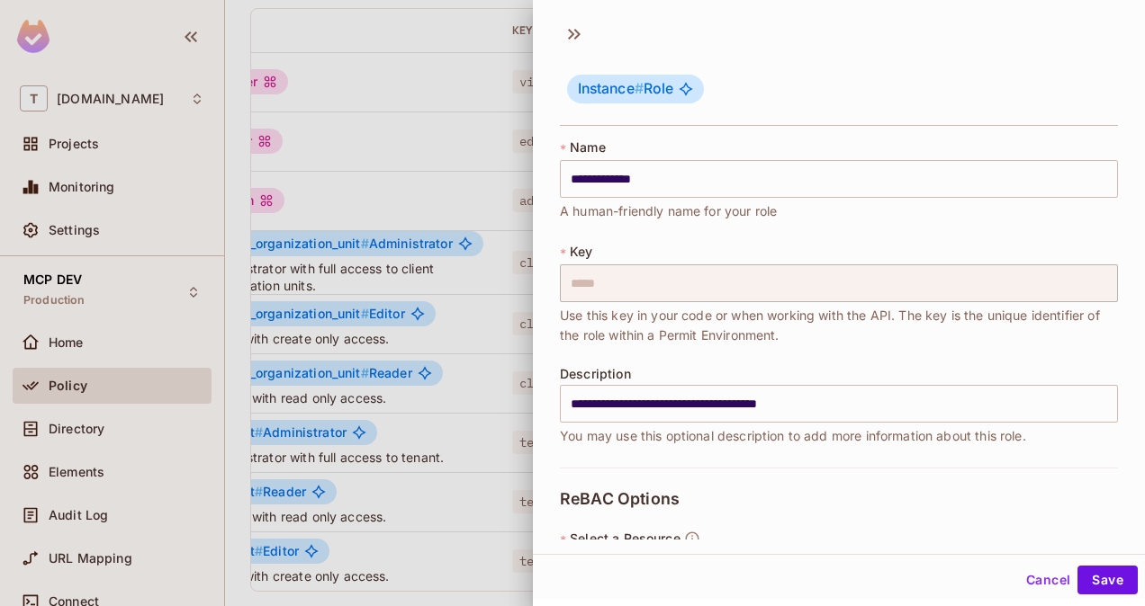
scroll to position [174, 0]
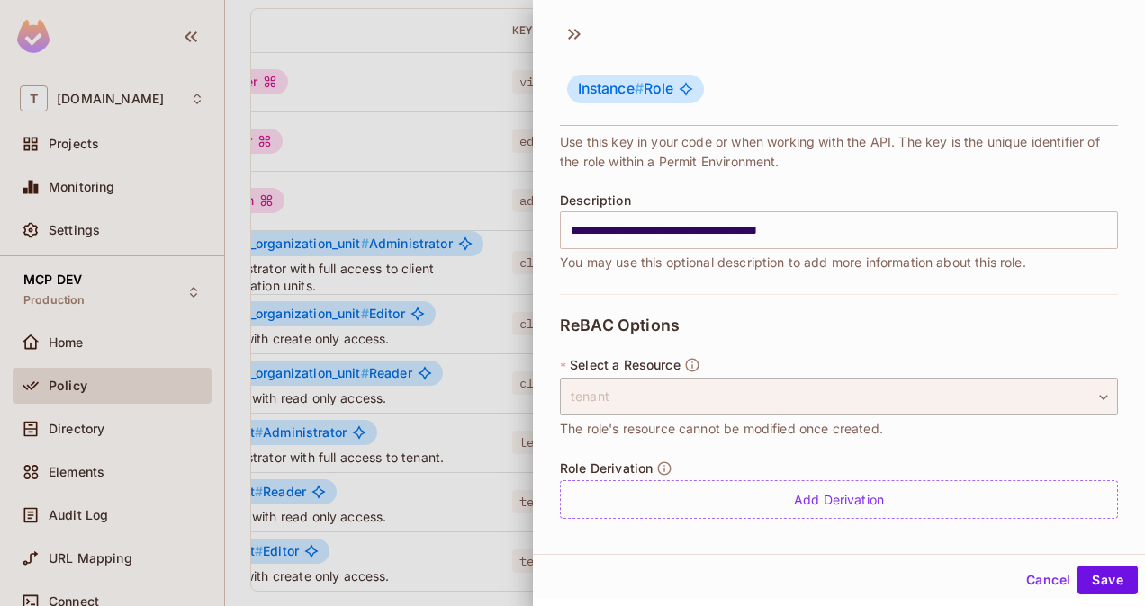
click at [401, 138] on div at bounding box center [572, 303] width 1145 height 606
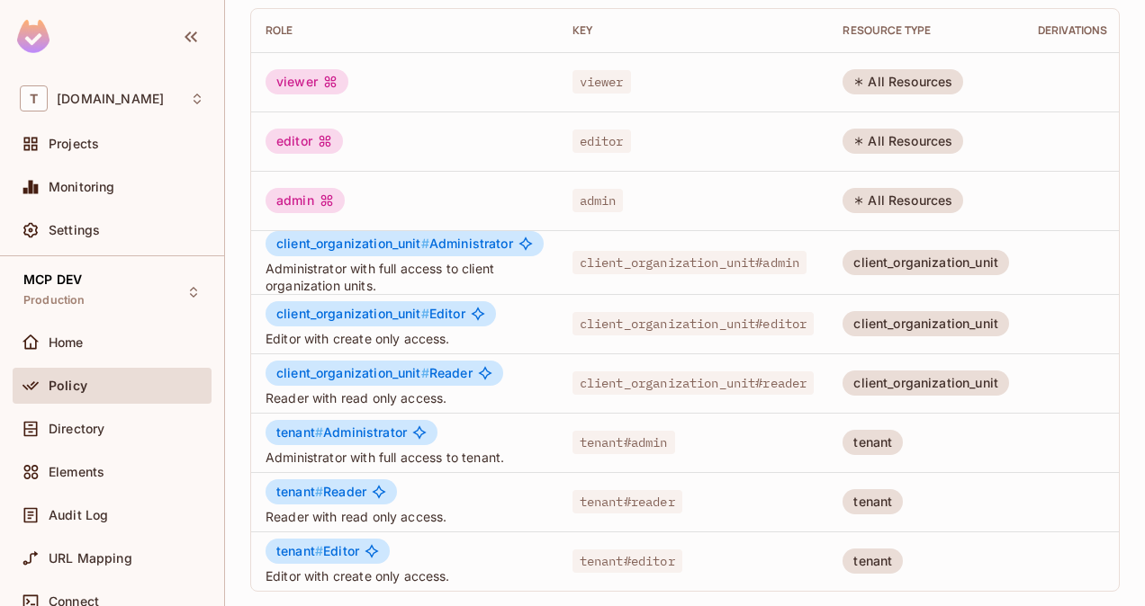
scroll to position [0, 0]
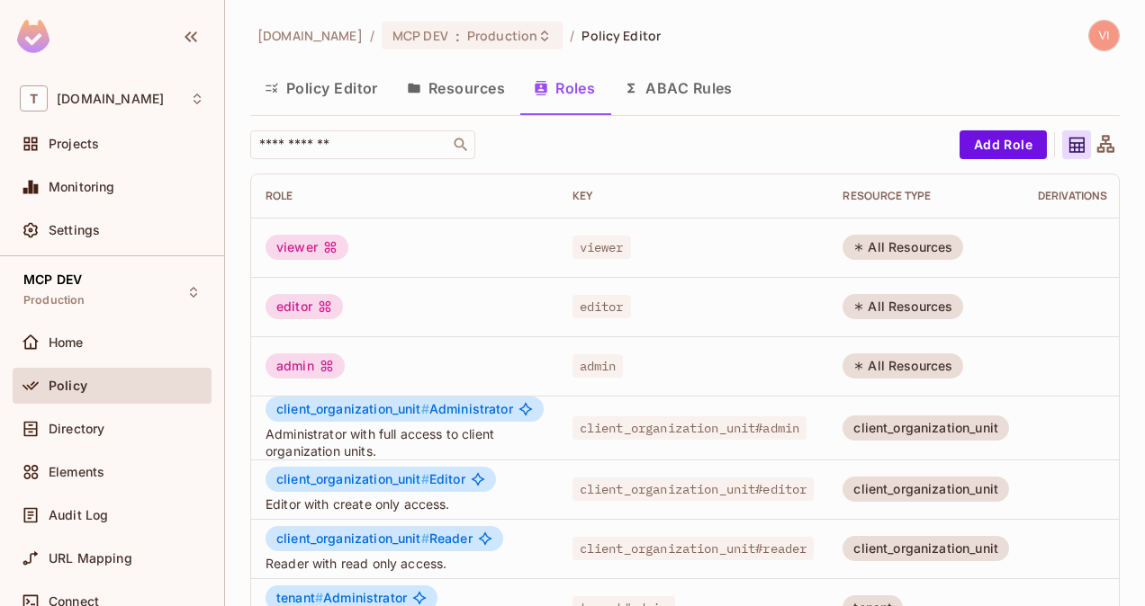
click at [464, 77] on button "Resources" at bounding box center [455, 88] width 127 height 45
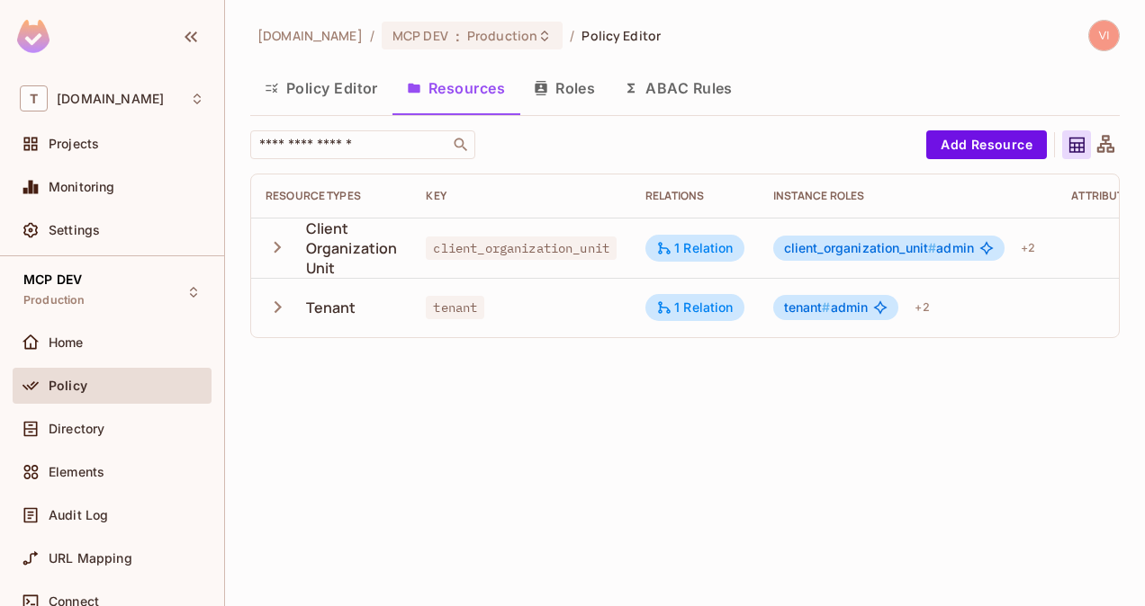
scroll to position [0, 135]
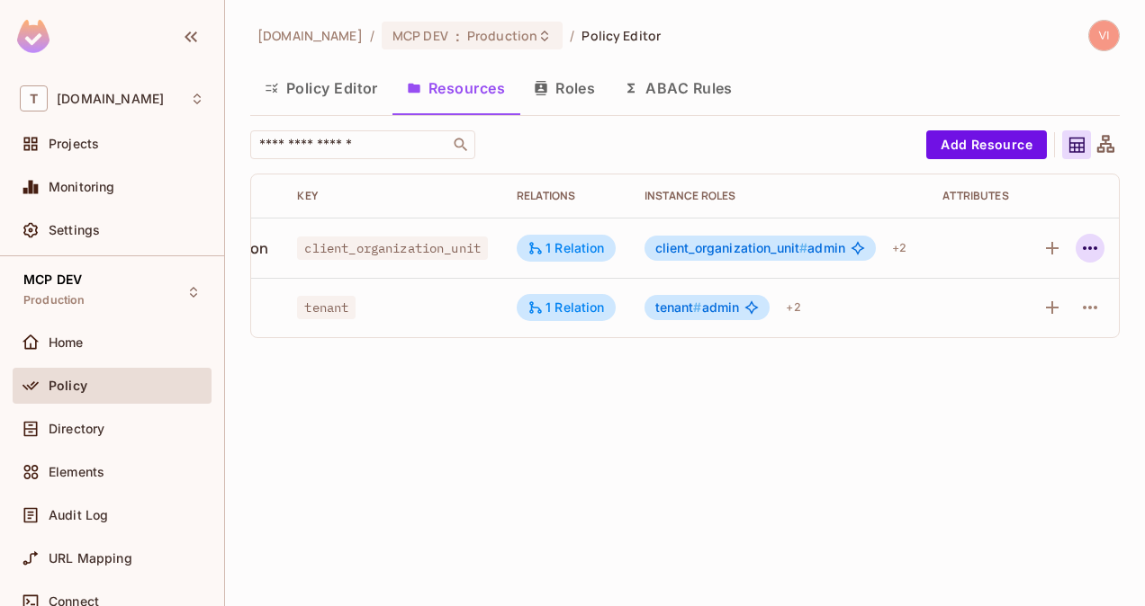
click at [1092, 252] on icon "button" at bounding box center [1090, 249] width 22 height 22
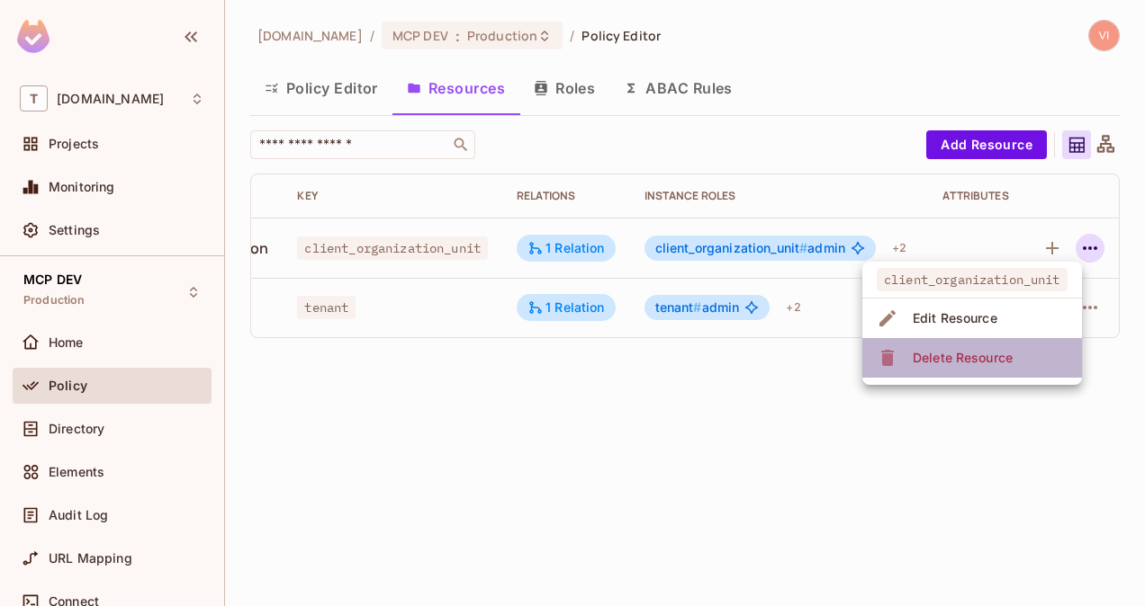
click at [1008, 350] on div "Delete Resource" at bounding box center [962, 358] width 100 height 18
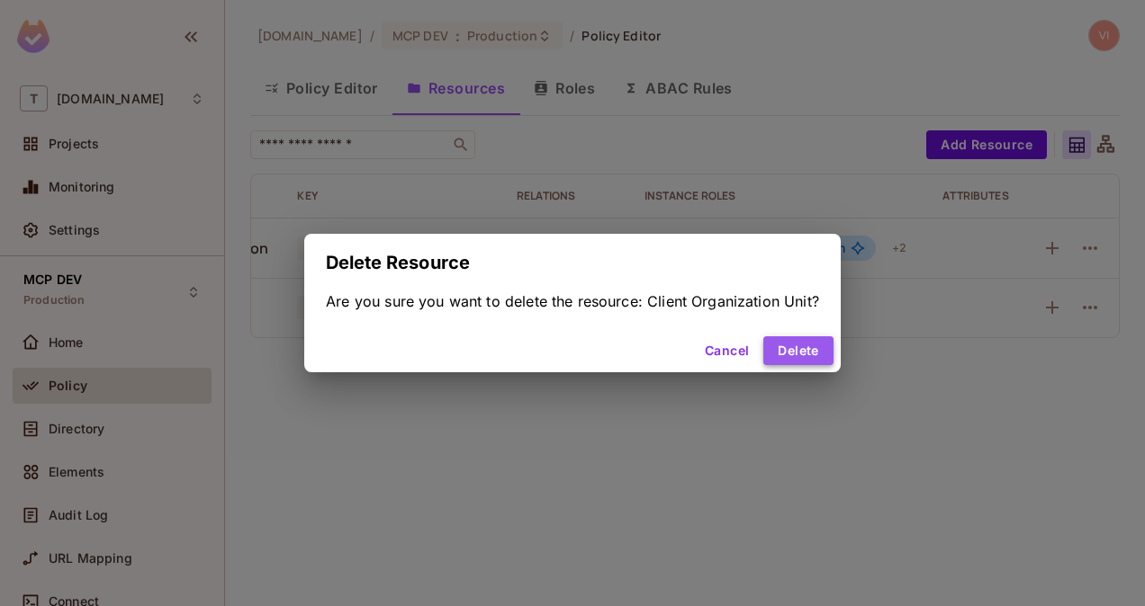
click at [808, 346] on button "Delete" at bounding box center [797, 351] width 69 height 29
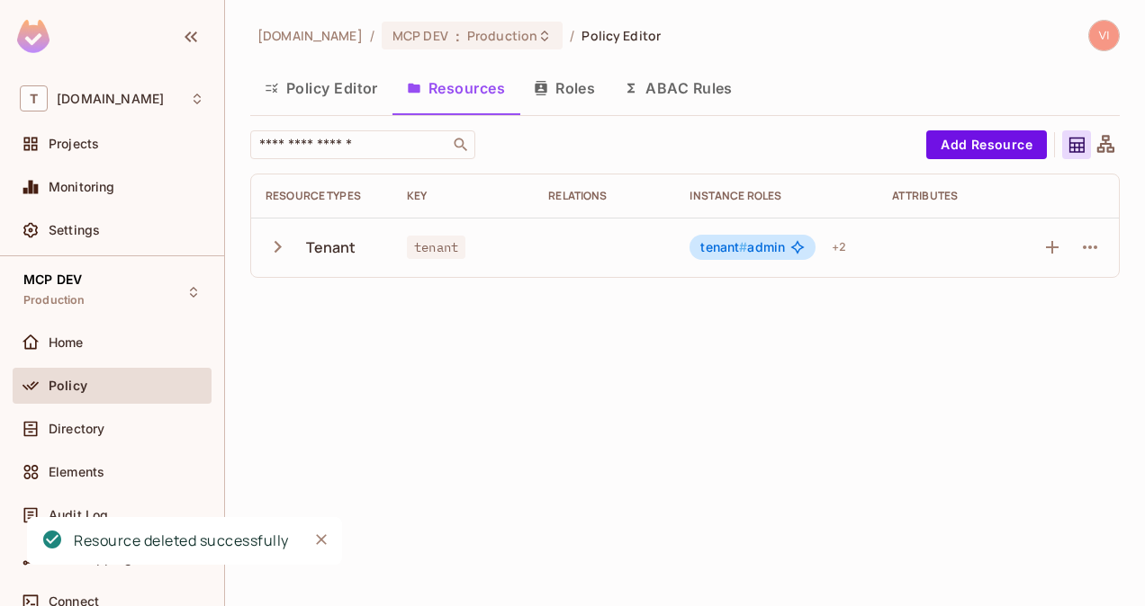
scroll to position [0, 0]
click at [1083, 257] on button "button" at bounding box center [1089, 247] width 29 height 29
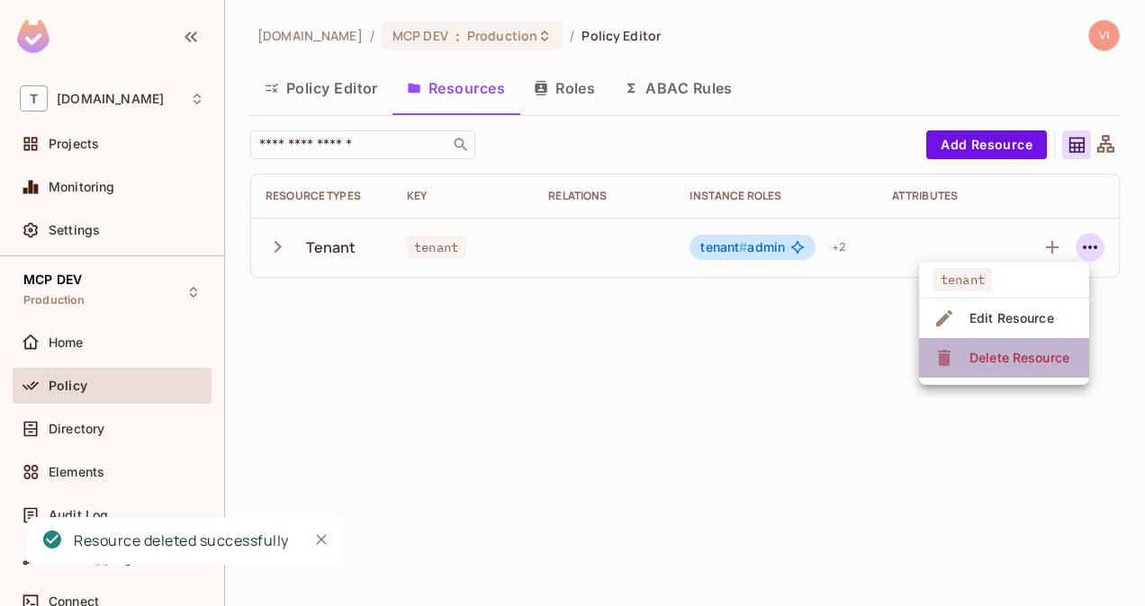
click at [1037, 355] on div "Delete Resource" at bounding box center [1019, 358] width 100 height 18
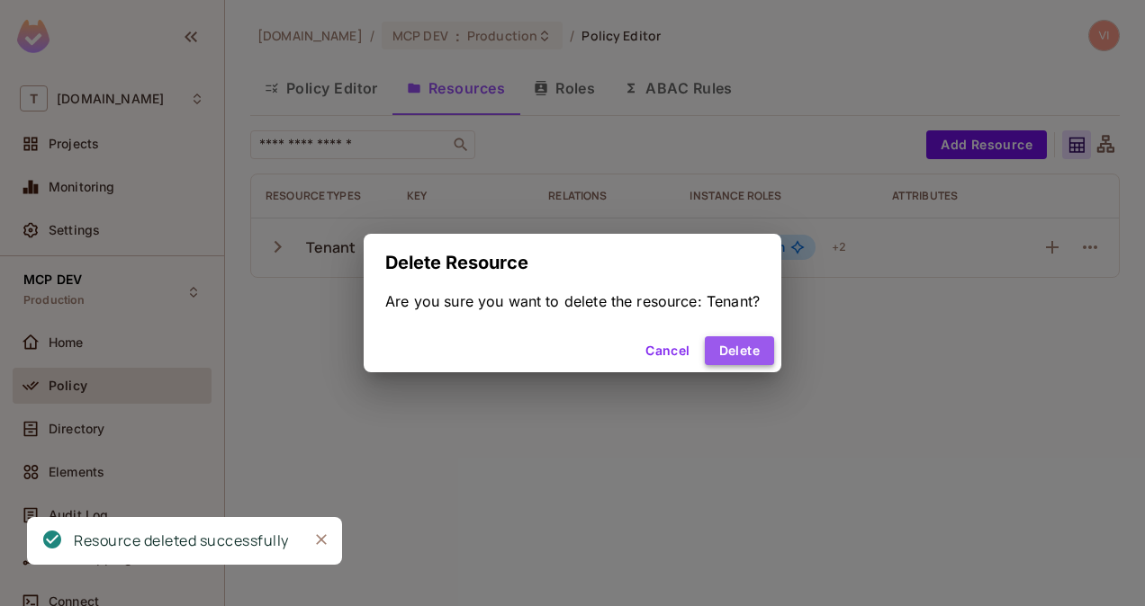
click at [765, 337] on button "Delete" at bounding box center [739, 351] width 69 height 29
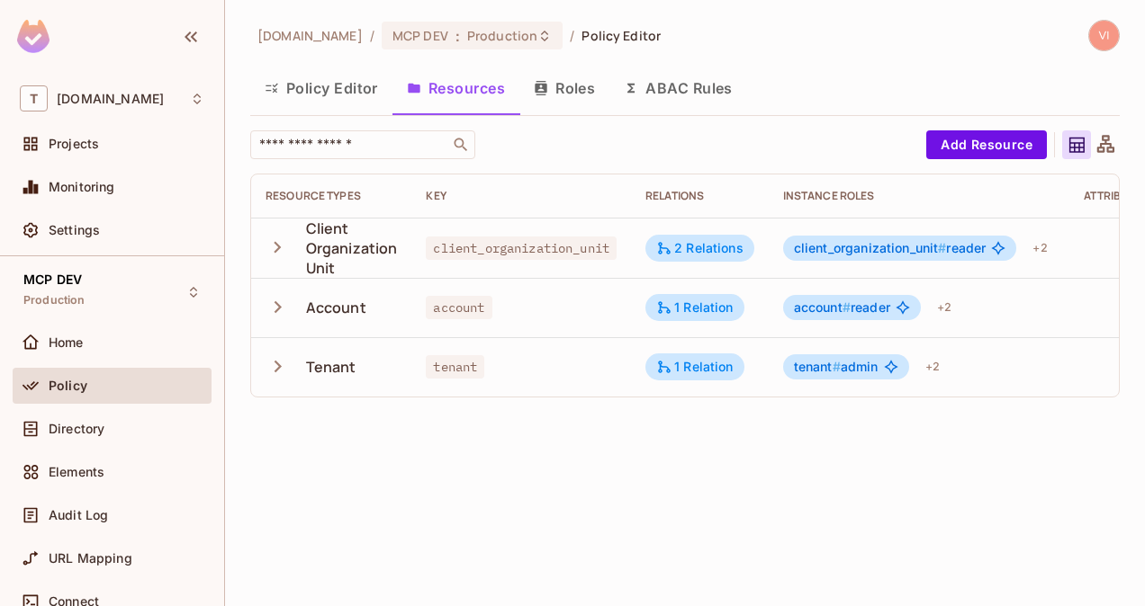
click at [1102, 142] on icon at bounding box center [1105, 145] width 22 height 22
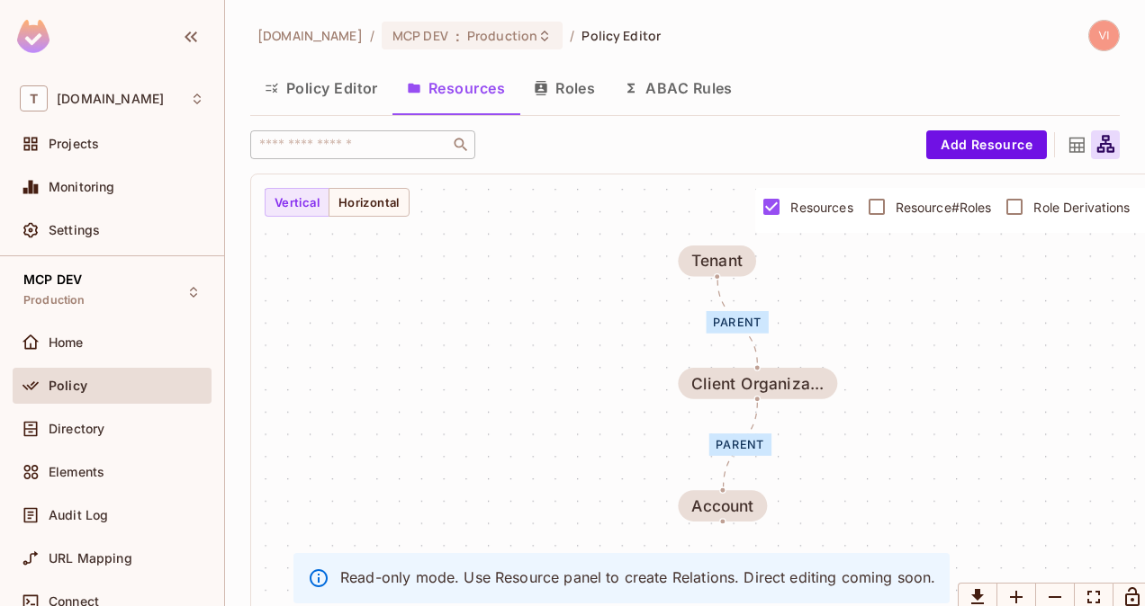
click at [336, 85] on button "Policy Editor" at bounding box center [321, 88] width 142 height 45
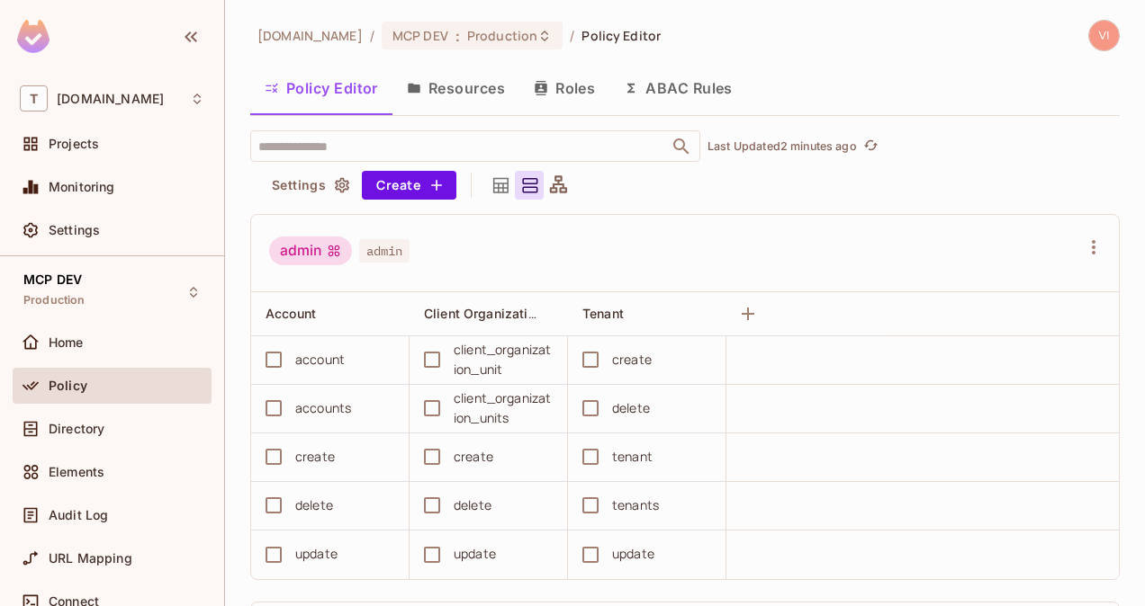
click at [456, 95] on button "Resources" at bounding box center [455, 88] width 127 height 45
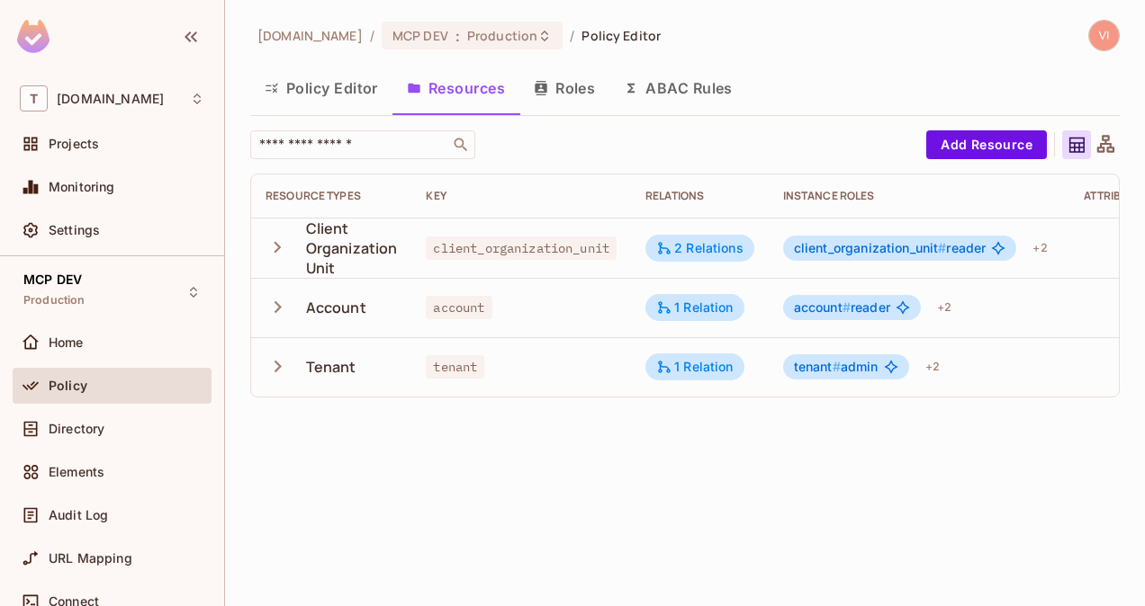
click at [572, 86] on button "Roles" at bounding box center [564, 88] width 90 height 45
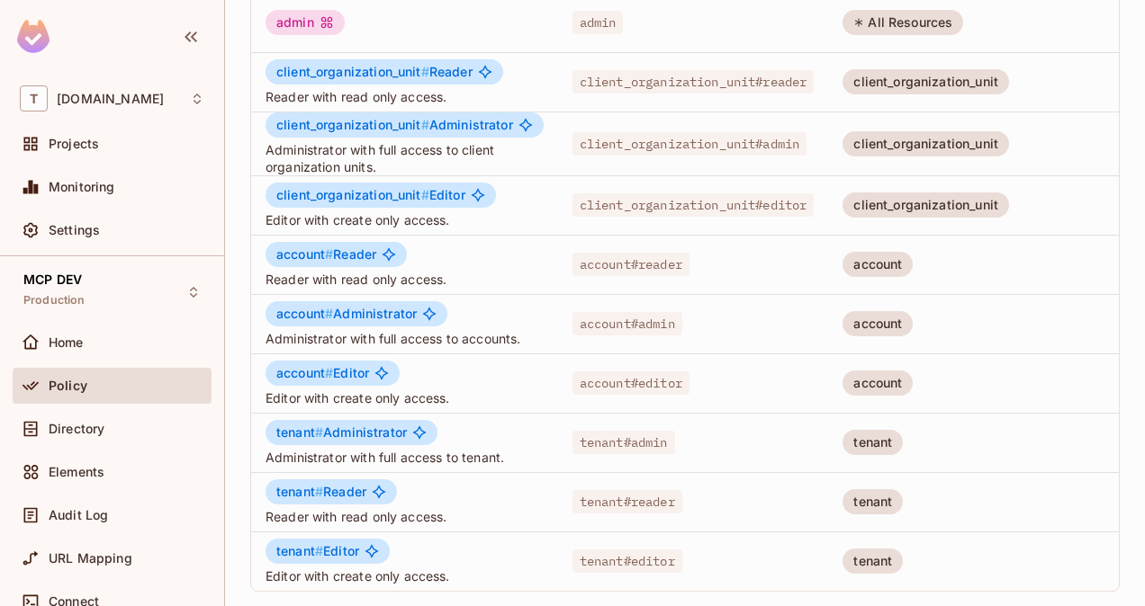
scroll to position [0, 86]
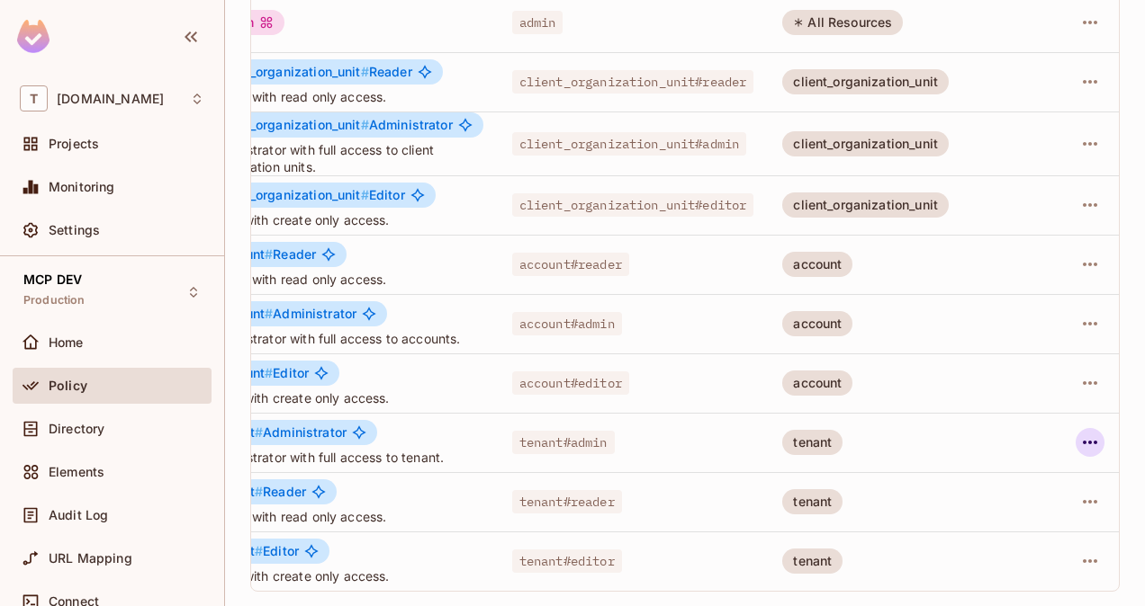
click at [1083, 441] on icon "button" at bounding box center [1090, 443] width 14 height 4
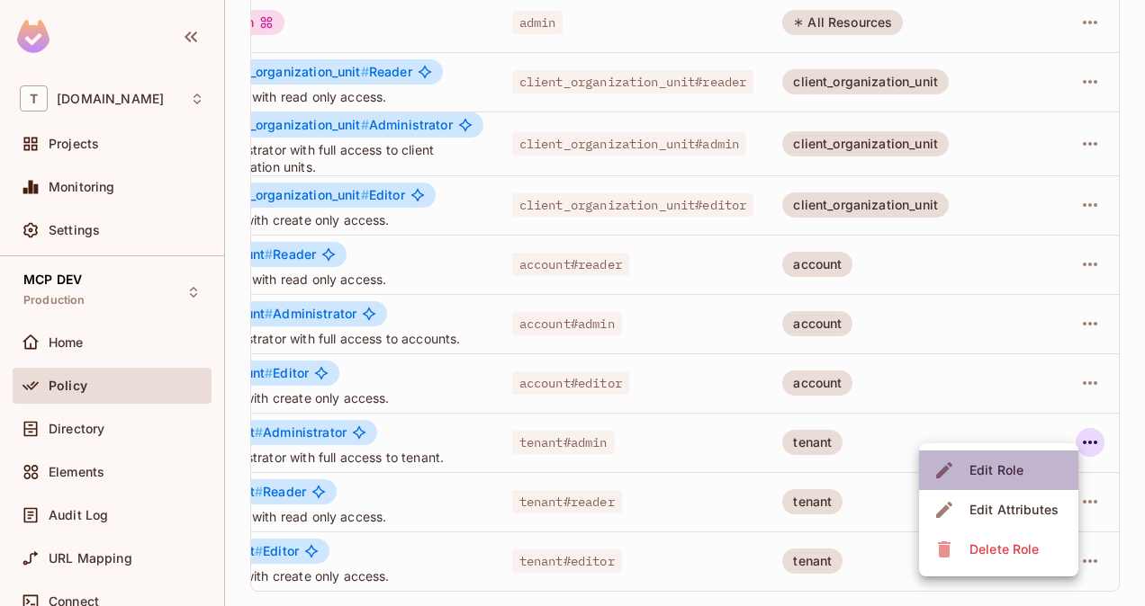
click at [1025, 470] on span "Edit Role" at bounding box center [996, 470] width 65 height 29
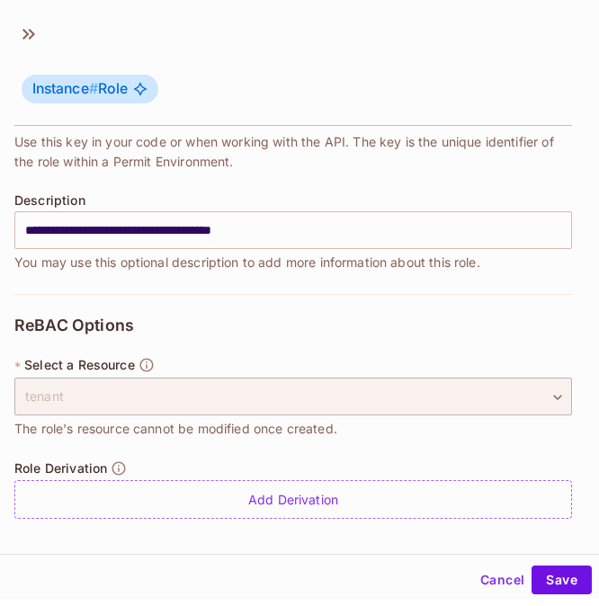
scroll to position [2, 0]
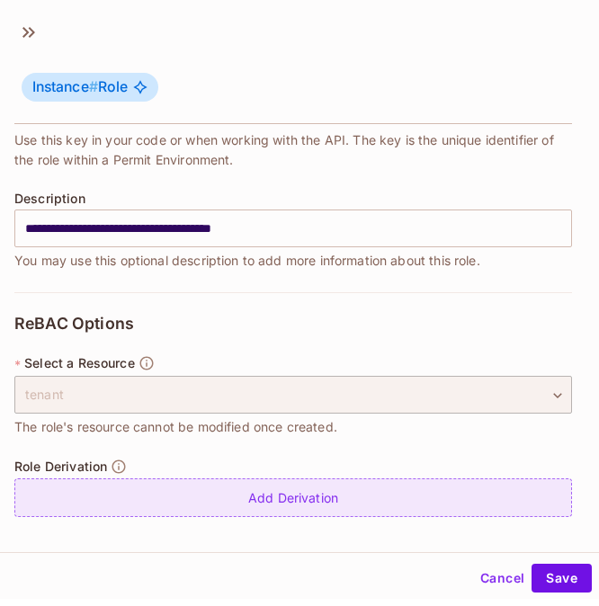
click at [272, 491] on div "Add Derivation" at bounding box center [293, 498] width 558 height 39
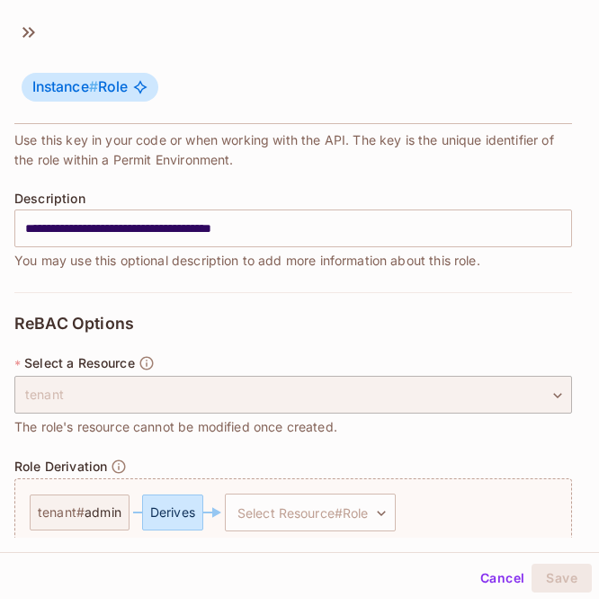
scroll to position [248, 0]
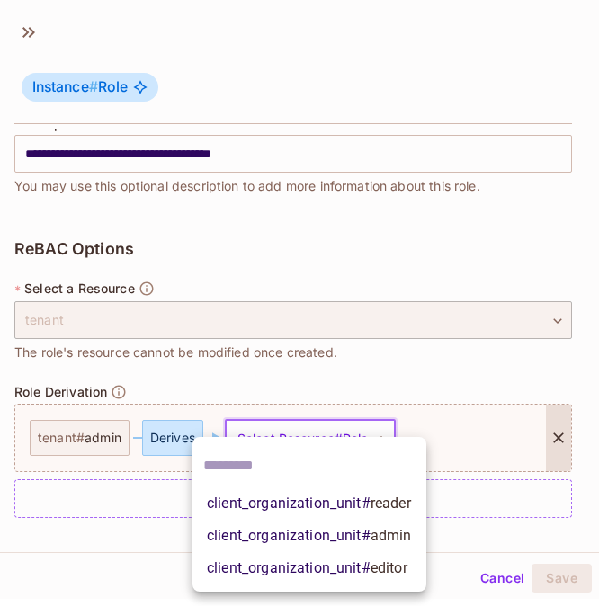
click at [322, 434] on body "T [DOMAIN_NAME] Projects Monitoring Settings MCP DEV Production Home Policy Dir…" at bounding box center [299, 303] width 599 height 606
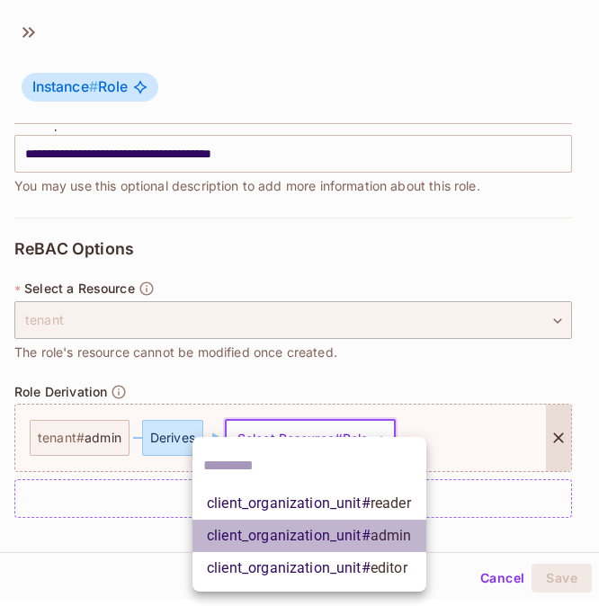
click at [320, 540] on span "client_organization_unit # admin" at bounding box center [309, 537] width 205 height 22
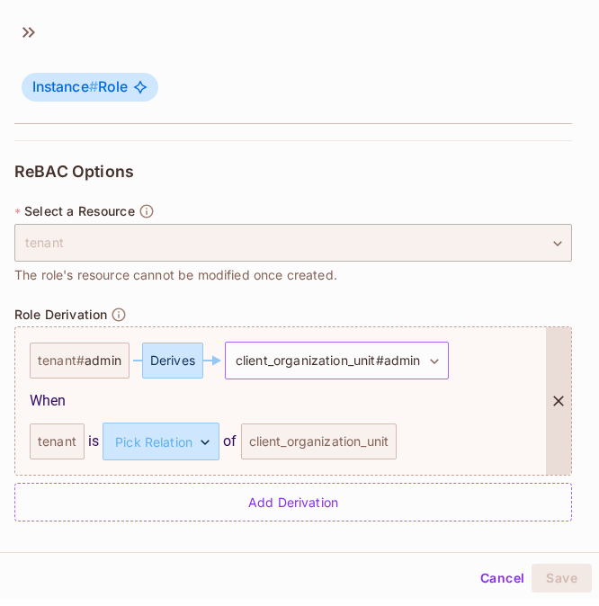
scroll to position [329, 0]
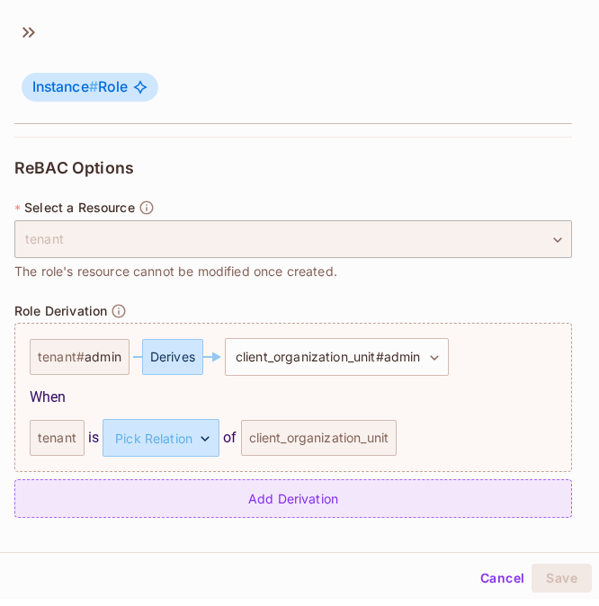
click at [295, 496] on div "Add Derivation" at bounding box center [293, 499] width 558 height 39
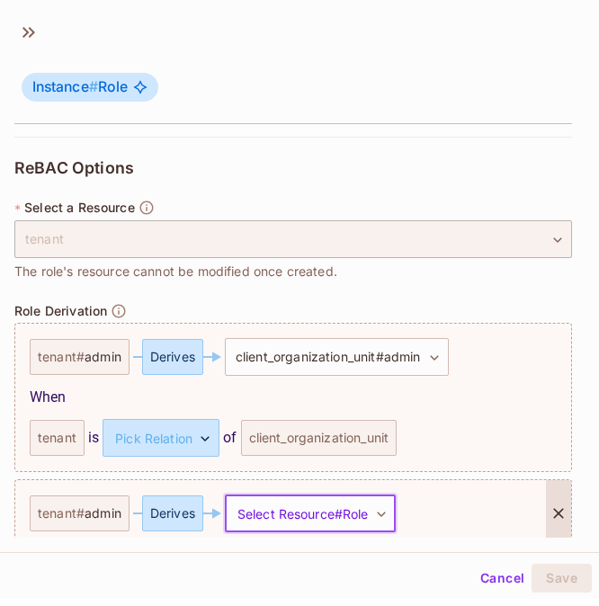
scroll to position [405, 0]
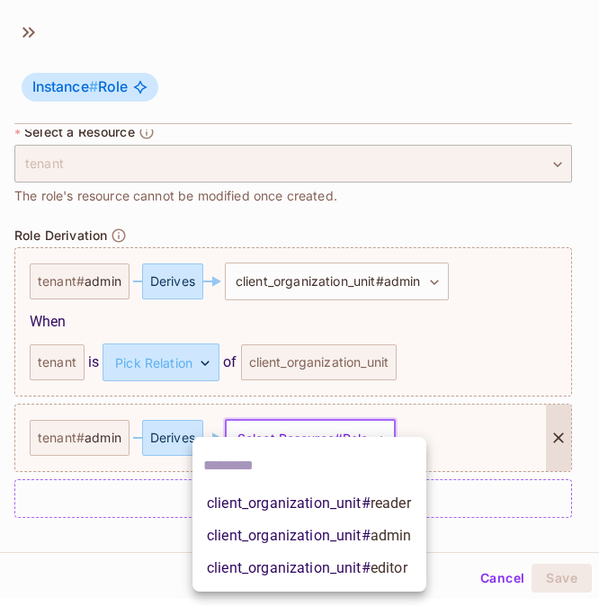
click at [307, 429] on body "T [DOMAIN_NAME] Projects Monitoring Settings MCP DEV Production Home Policy Dir…" at bounding box center [299, 303] width 599 height 606
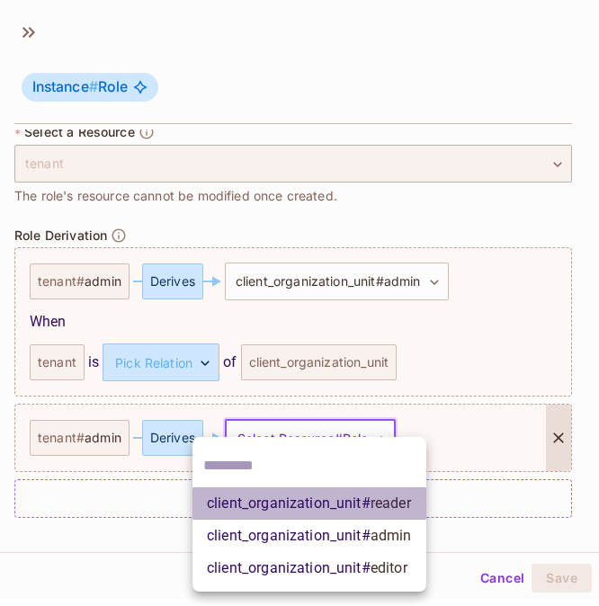
click at [338, 501] on span "client_organization_unit # reader" at bounding box center [309, 504] width 204 height 22
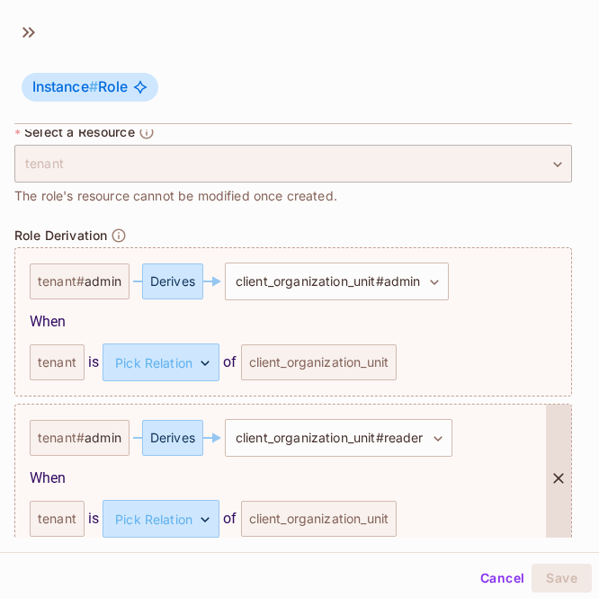
scroll to position [486, 0]
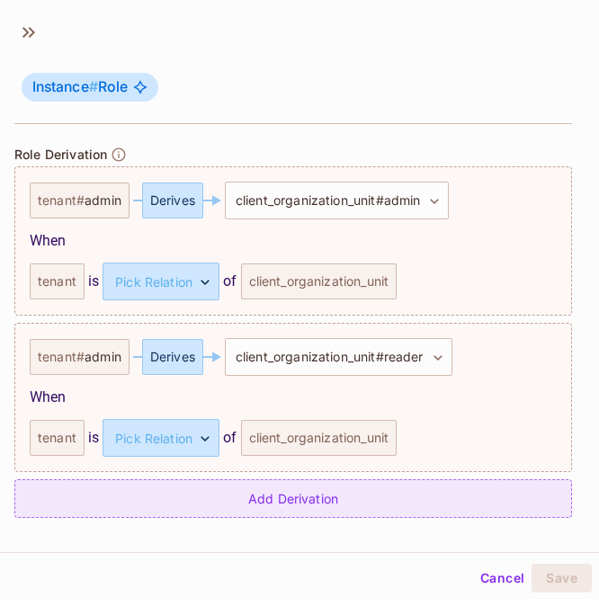
click at [292, 493] on div "Add Derivation" at bounding box center [293, 499] width 558 height 39
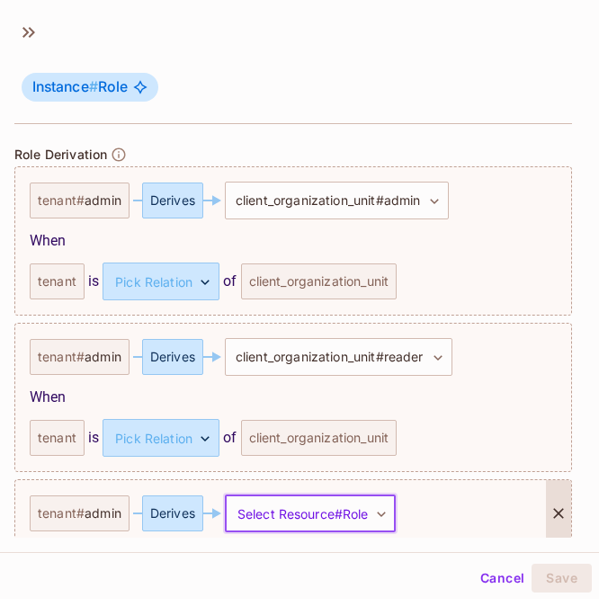
scroll to position [561, 0]
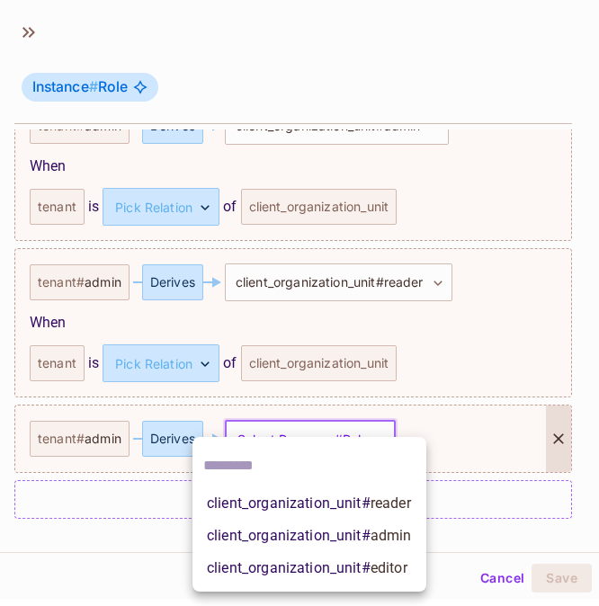
click at [310, 440] on body "T [DOMAIN_NAME] Projects Monitoring Settings MCP DEV Production Home Policy Dir…" at bounding box center [299, 303] width 599 height 606
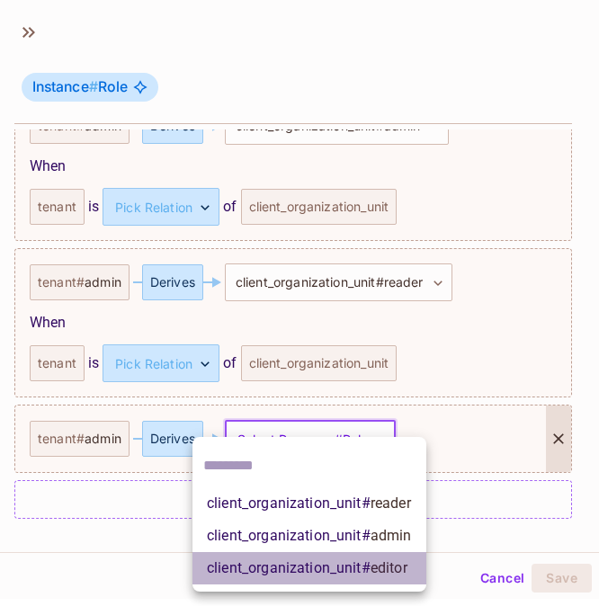
click at [321, 560] on span "client_organization_unit # editor" at bounding box center [307, 569] width 201 height 22
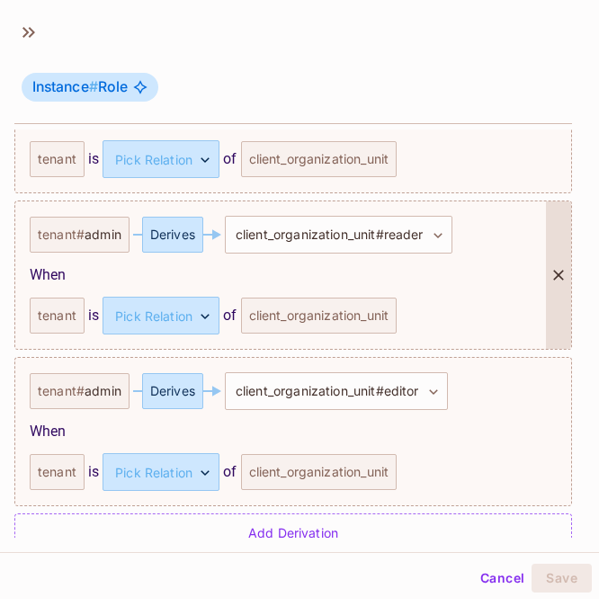
scroll to position [642, 0]
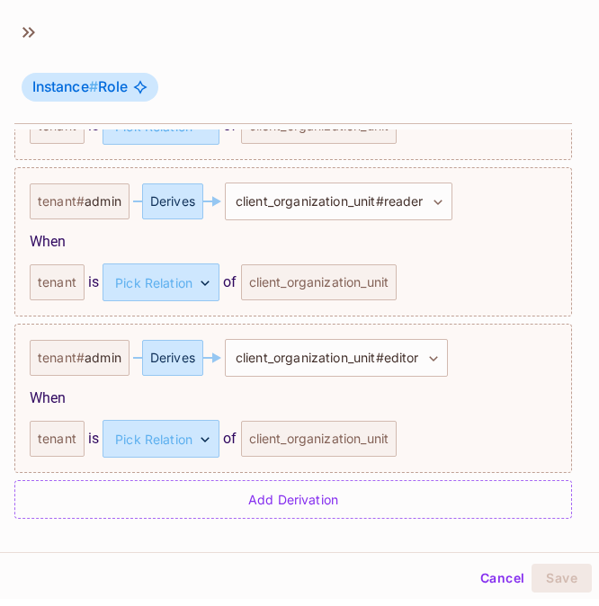
click at [401, 557] on div "Cancel Save" at bounding box center [293, 578] width 612 height 43
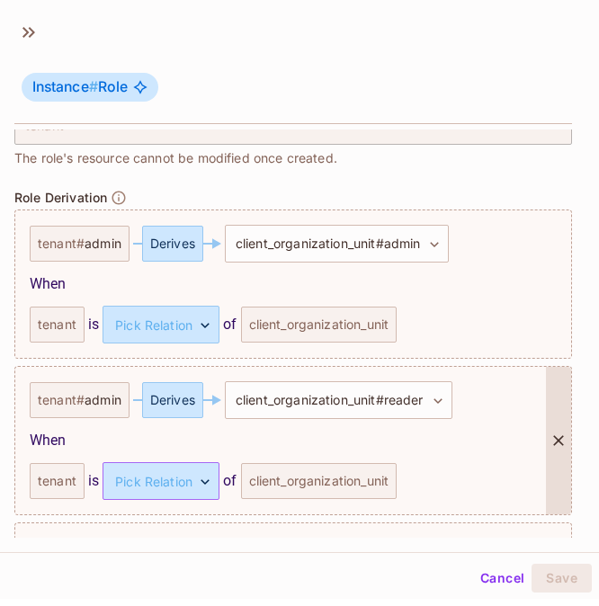
scroll to position [428, 0]
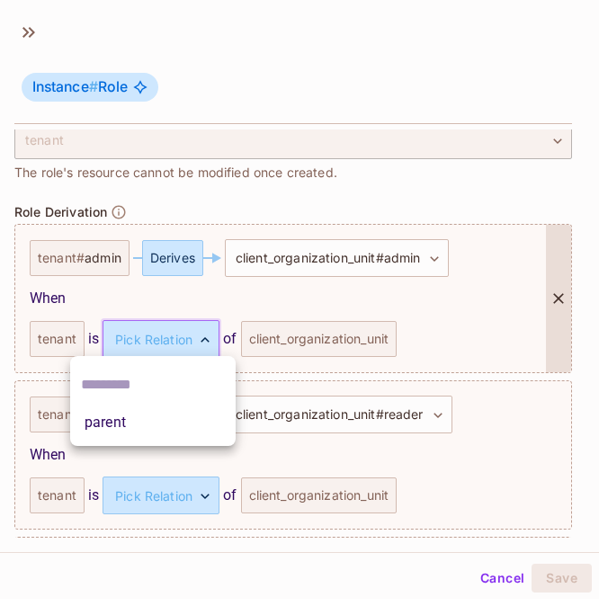
click at [193, 332] on body "T [DOMAIN_NAME] Projects Monitoring Settings MCP DEV Production Home Policy Dir…" at bounding box center [299, 303] width 599 height 606
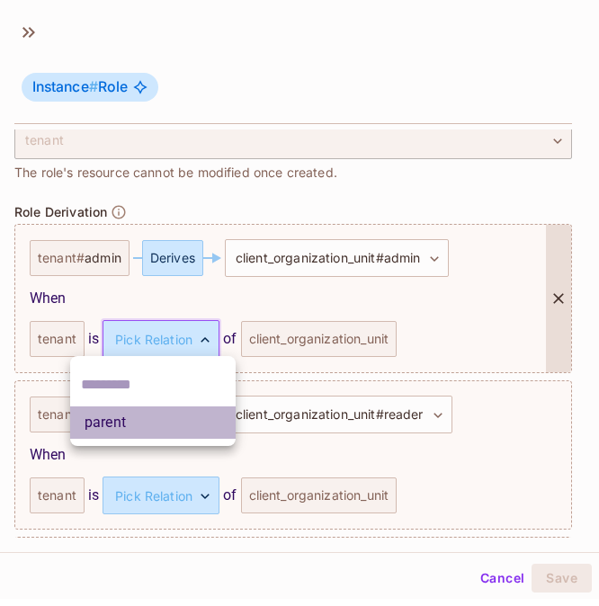
click at [163, 416] on li "parent" at bounding box center [153, 423] width 166 height 32
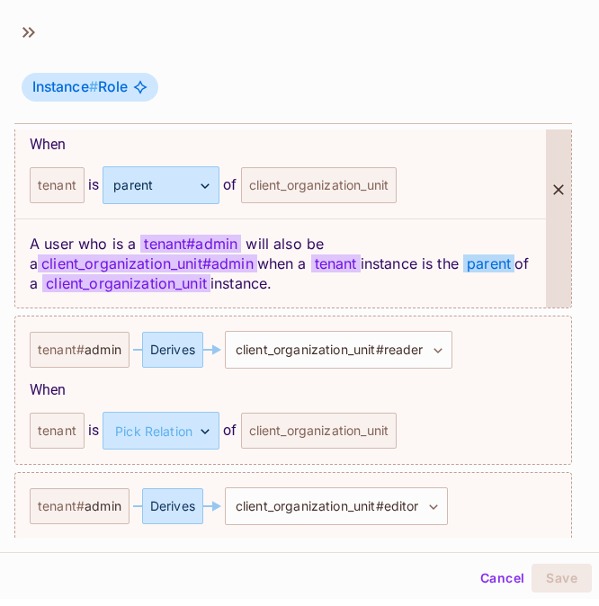
scroll to position [584, 0]
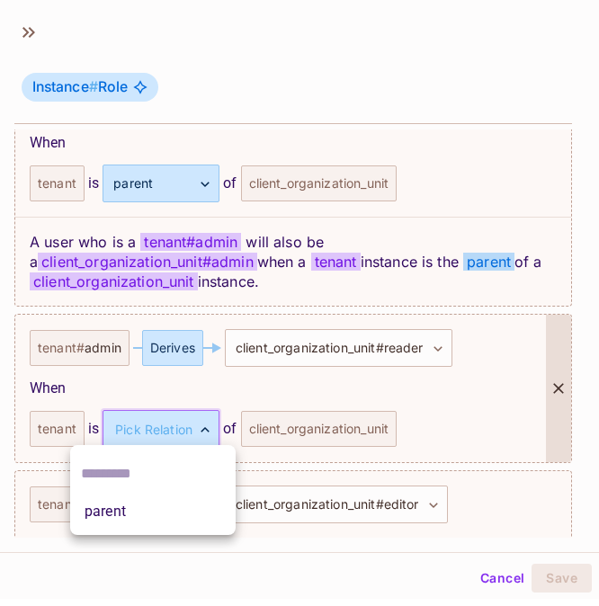
click at [181, 423] on body "T [DOMAIN_NAME] Projects Monitoring Settings MCP DEV Production Home Policy Dir…" at bounding box center [299, 303] width 599 height 606
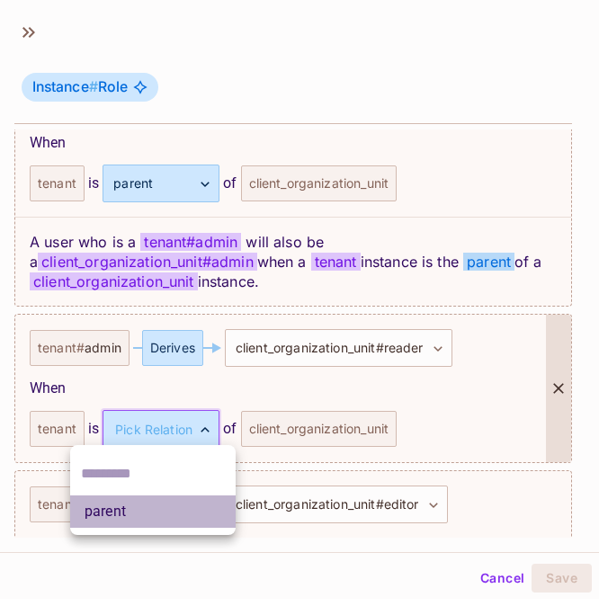
click at [159, 512] on li "parent" at bounding box center [153, 512] width 166 height 32
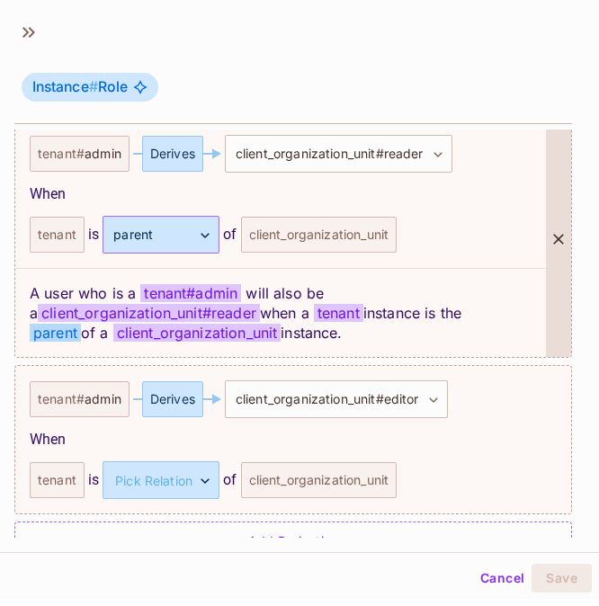
scroll to position [819, 0]
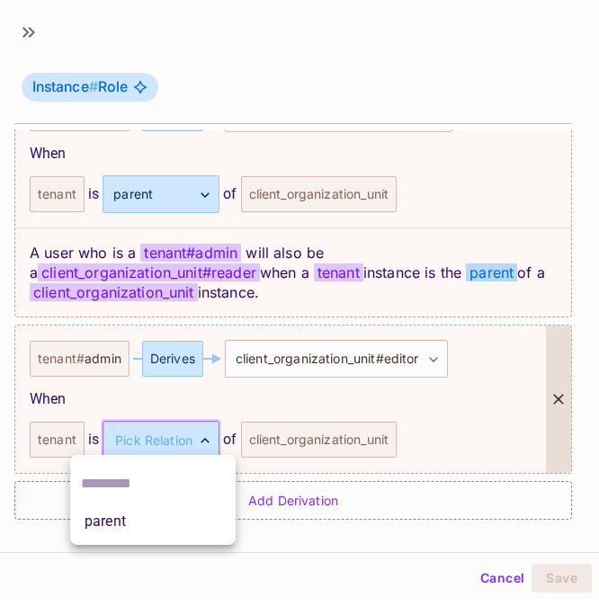
click at [184, 443] on body "T [DOMAIN_NAME] Projects Monitoring Settings MCP DEV Production Home Policy Dir…" at bounding box center [299, 303] width 599 height 606
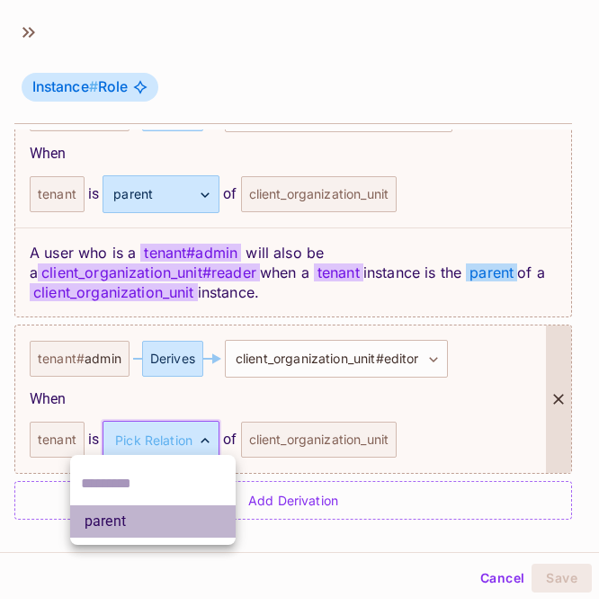
click at [158, 524] on li "parent" at bounding box center [153, 522] width 166 height 32
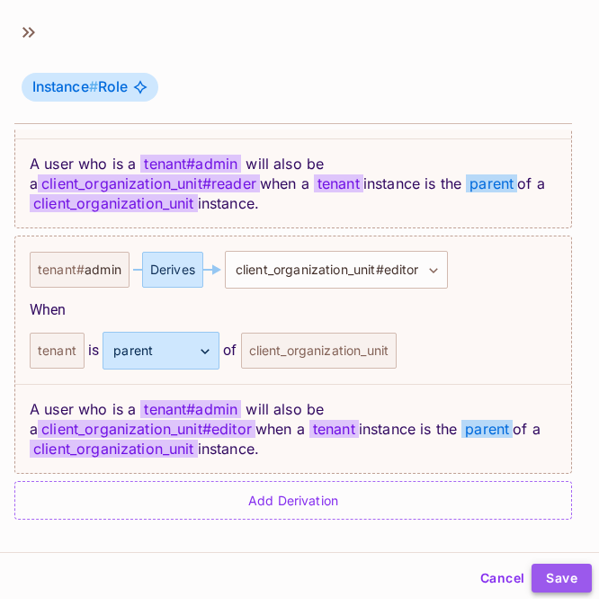
click at [558, 572] on button "Save" at bounding box center [562, 578] width 60 height 29
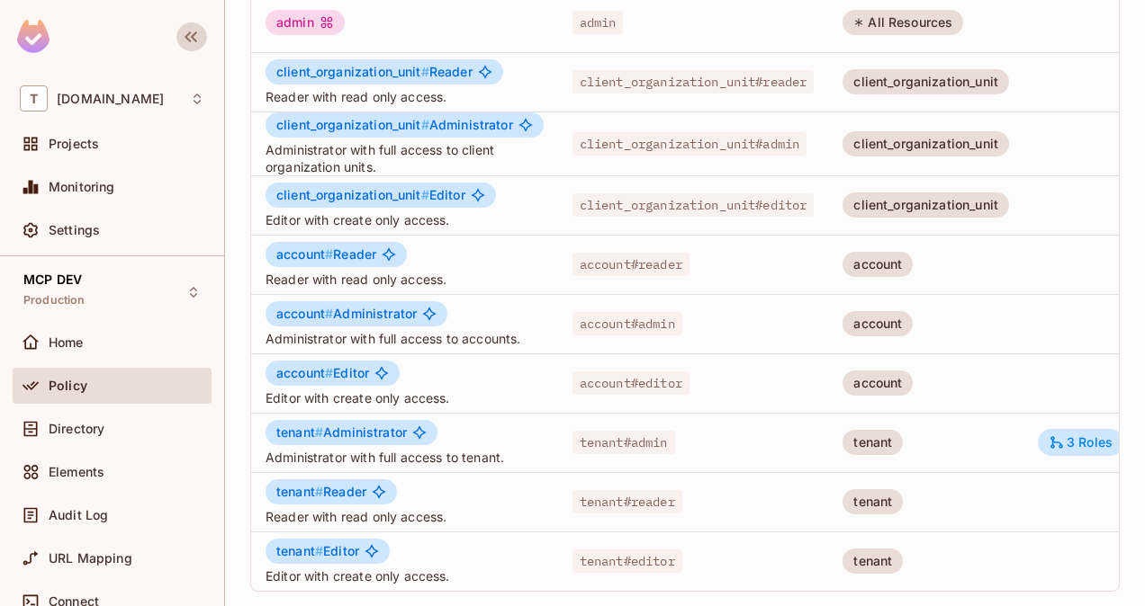
scroll to position [0, 0]
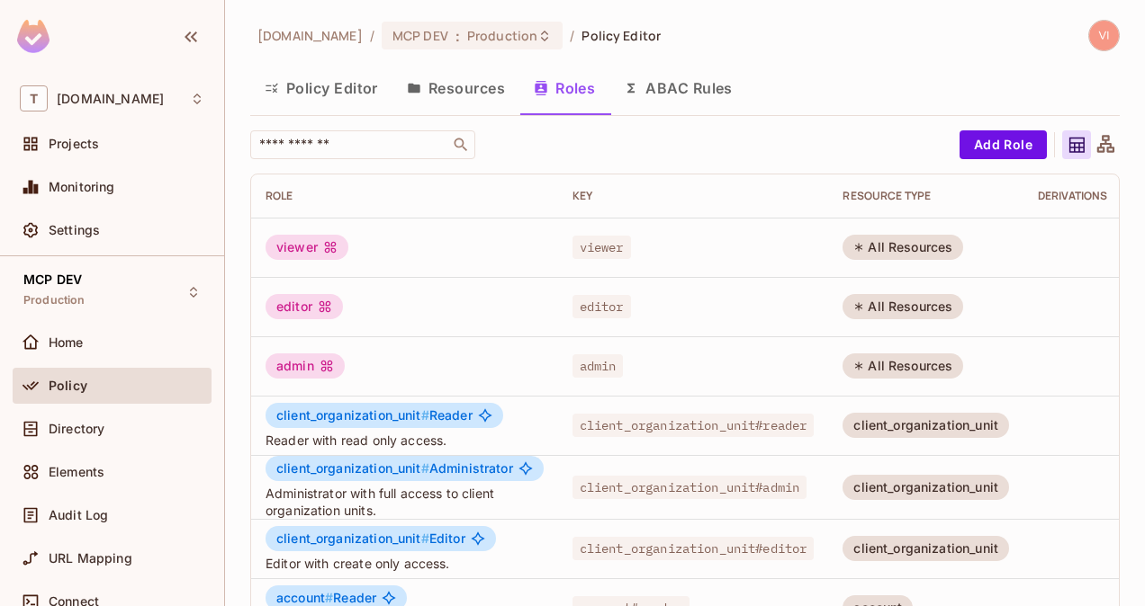
click at [444, 94] on button "Resources" at bounding box center [455, 88] width 127 height 45
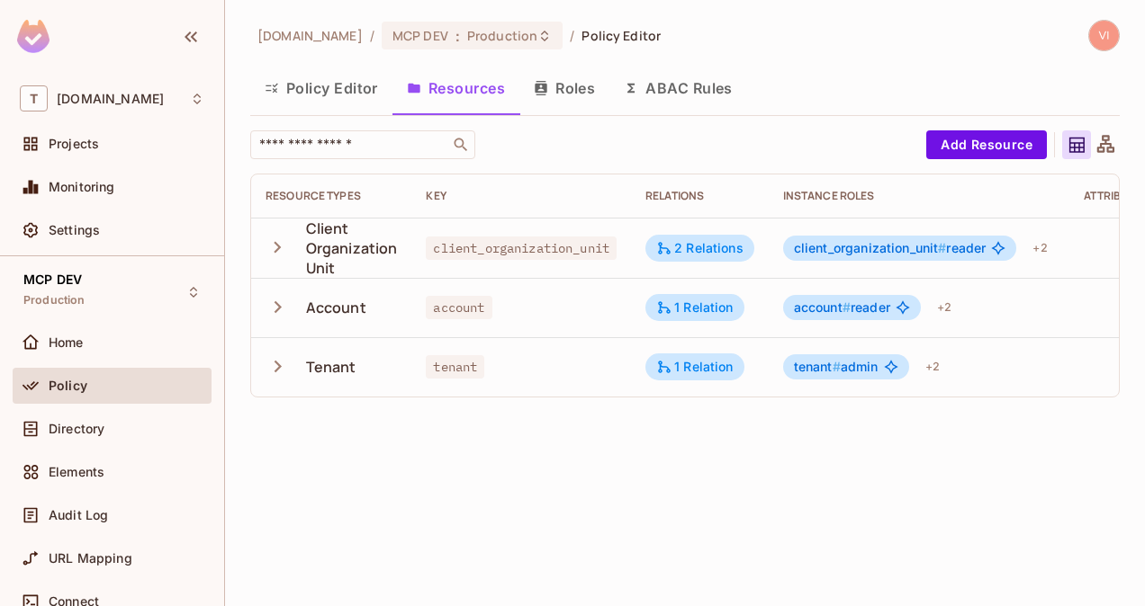
click at [560, 96] on button "Roles" at bounding box center [564, 88] width 90 height 45
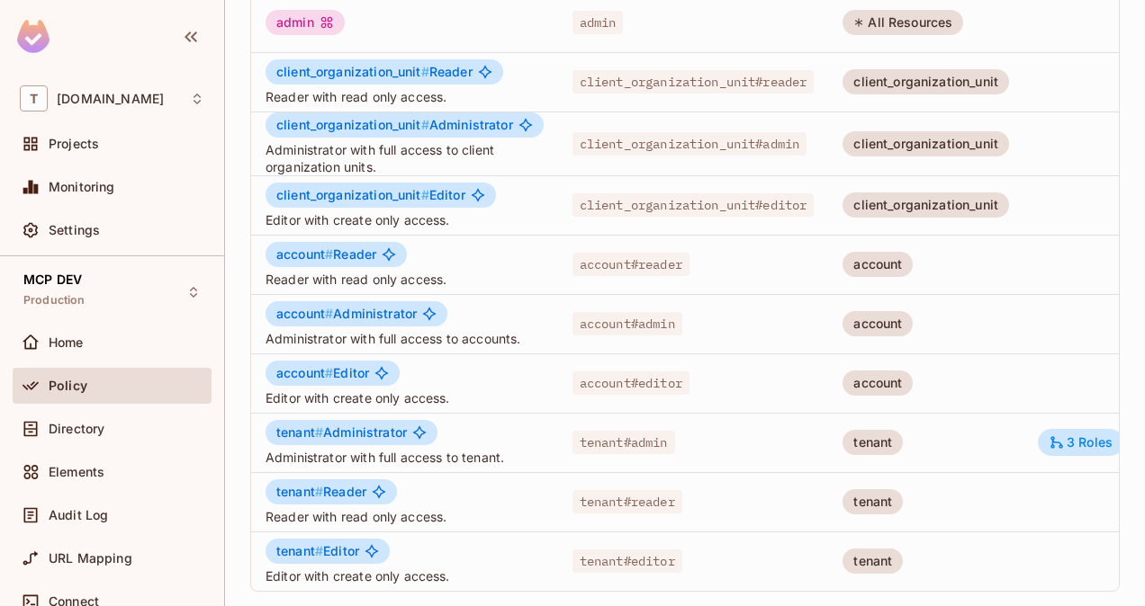
scroll to position [0, 101]
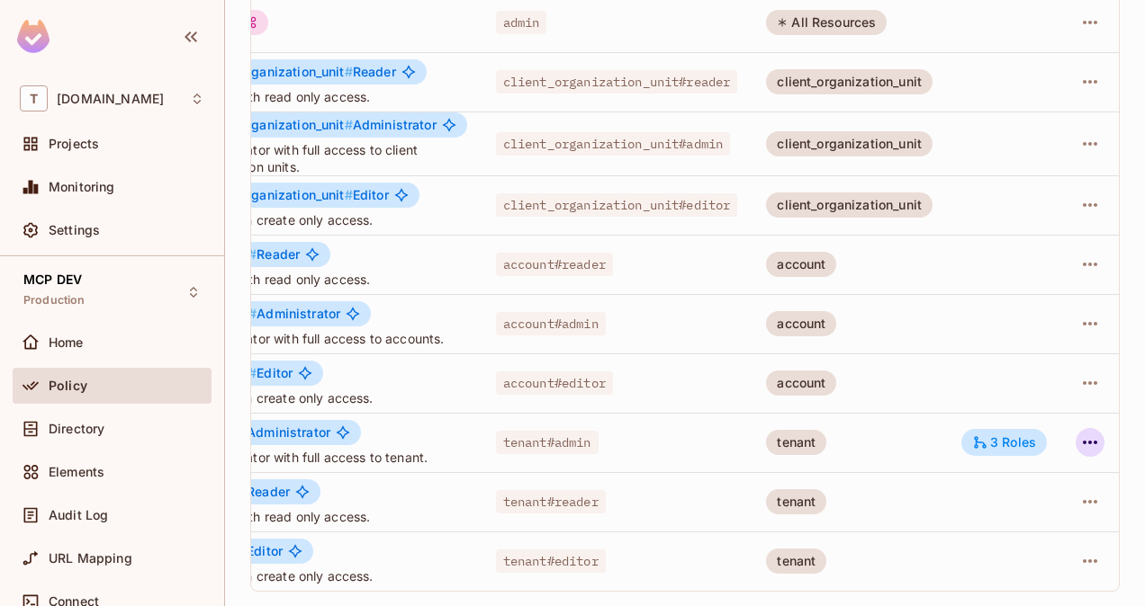
click at [1079, 432] on icon "button" at bounding box center [1090, 443] width 22 height 22
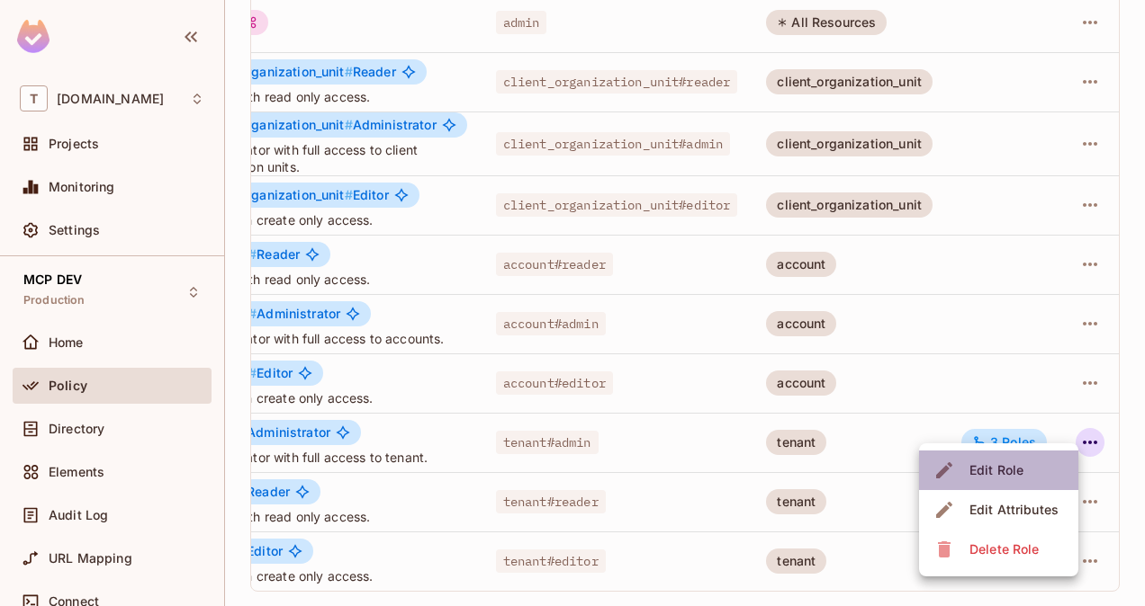
click at [1001, 468] on div "Edit Role" at bounding box center [996, 471] width 54 height 18
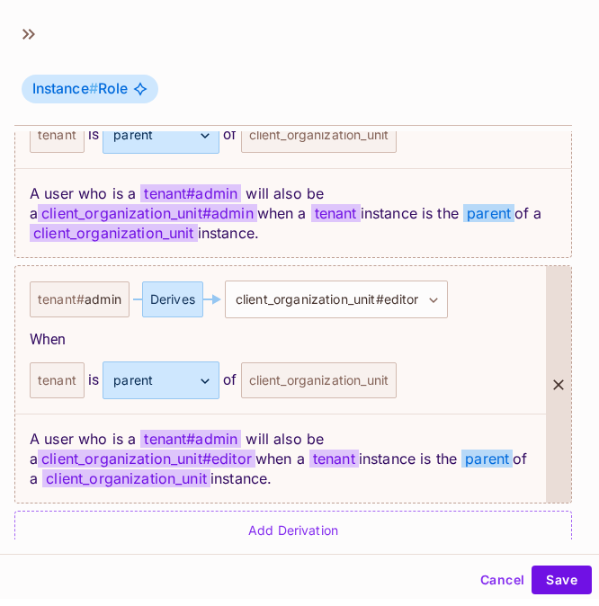
scroll to position [879, 0]
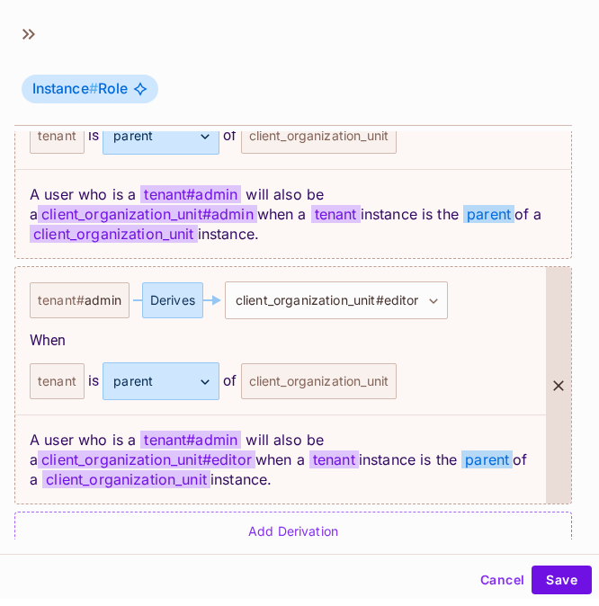
click at [553, 382] on icon at bounding box center [558, 386] width 11 height 11
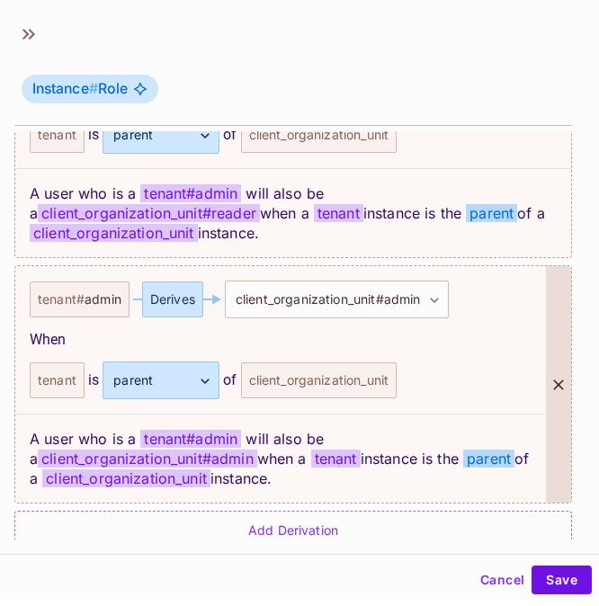
click at [553, 382] on icon at bounding box center [558, 385] width 11 height 11
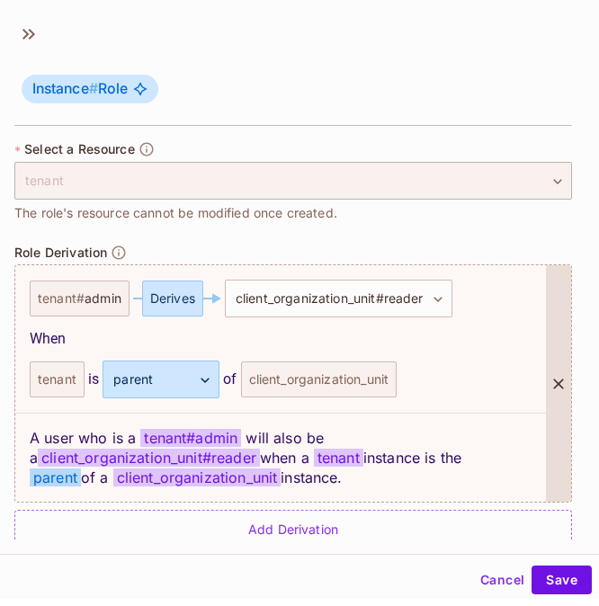
scroll to position [418, 0]
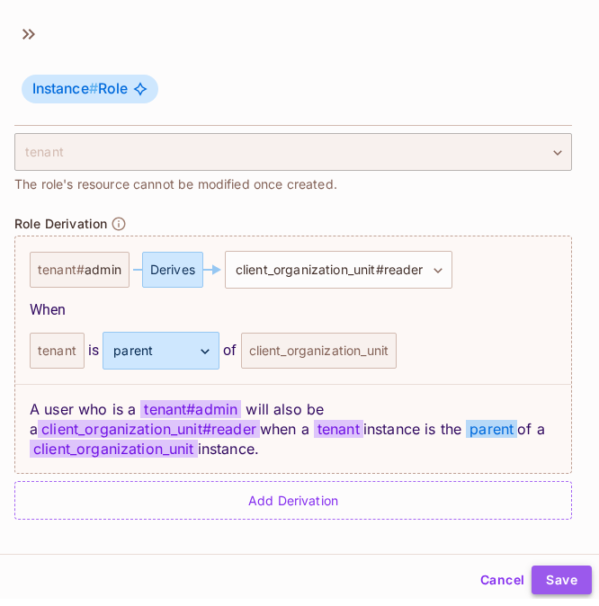
click at [544, 590] on button "Save" at bounding box center [562, 580] width 60 height 29
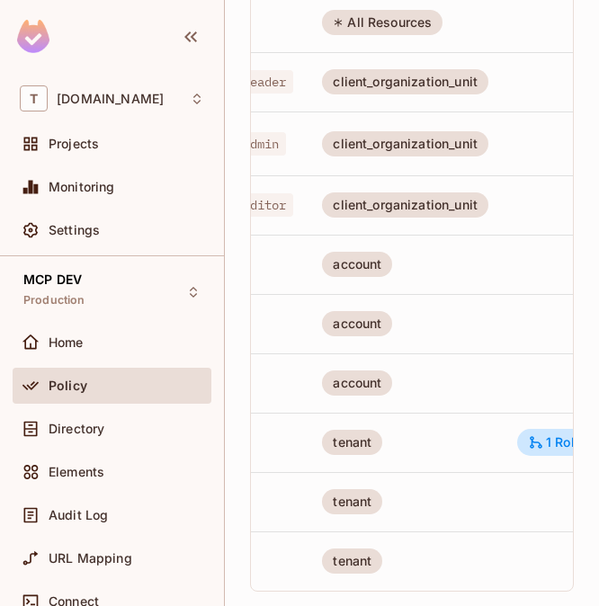
scroll to position [0, 636]
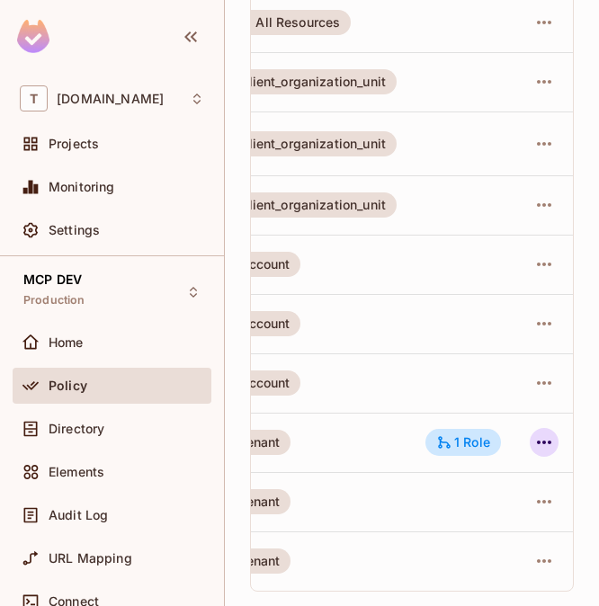
click at [534, 432] on icon "button" at bounding box center [545, 443] width 22 height 22
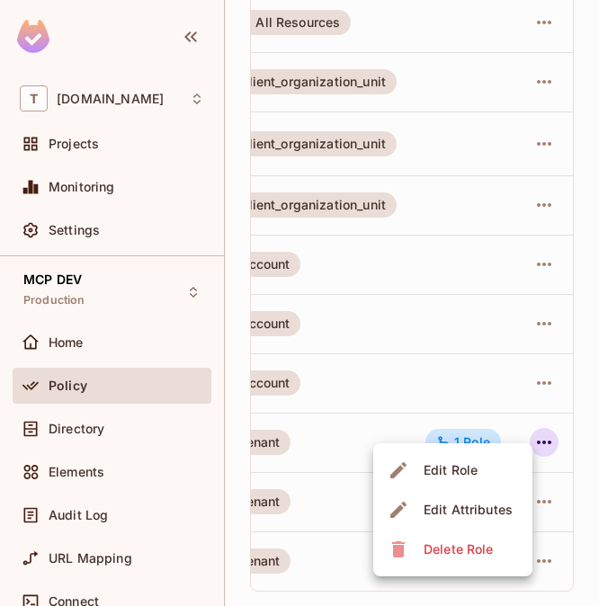
click at [576, 421] on div at bounding box center [299, 303] width 599 height 606
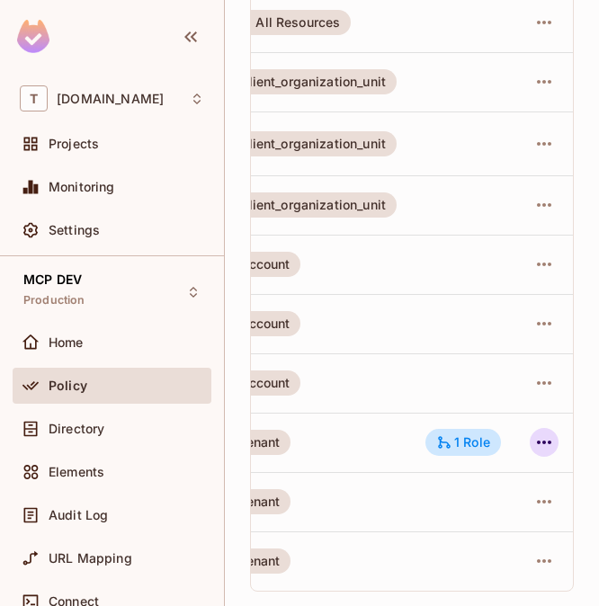
click at [534, 432] on icon "button" at bounding box center [545, 443] width 22 height 22
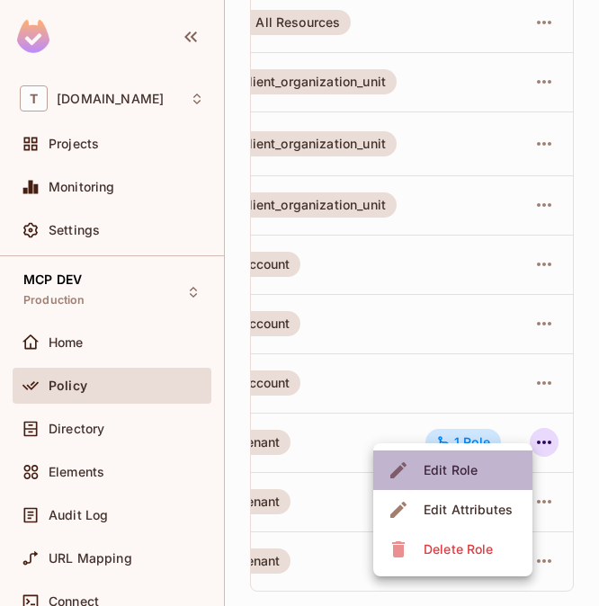
click at [476, 468] on div "Edit Role" at bounding box center [451, 471] width 54 height 18
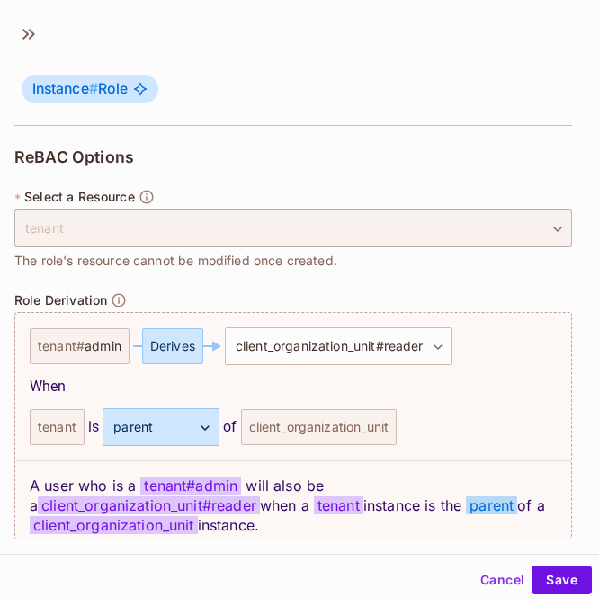
scroll to position [418, 0]
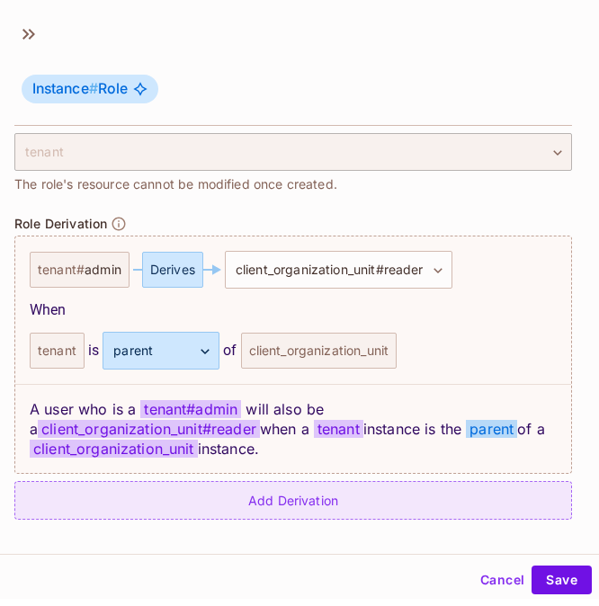
click at [271, 495] on div "Add Derivation" at bounding box center [293, 500] width 558 height 39
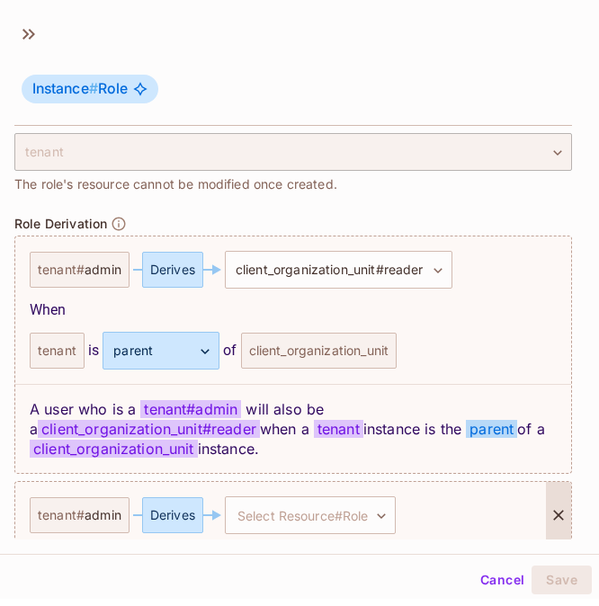
scroll to position [493, 0]
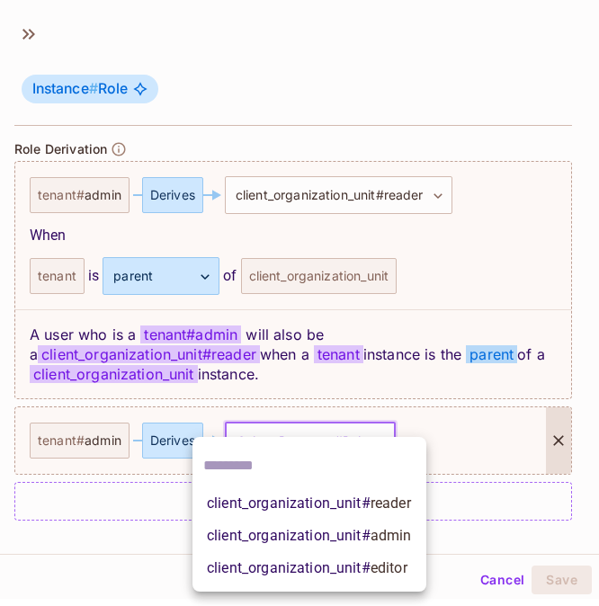
click at [329, 436] on body "T [DOMAIN_NAME] Projects Monitoring Settings MCP DEV Production Home Policy Dir…" at bounding box center [299, 303] width 599 height 606
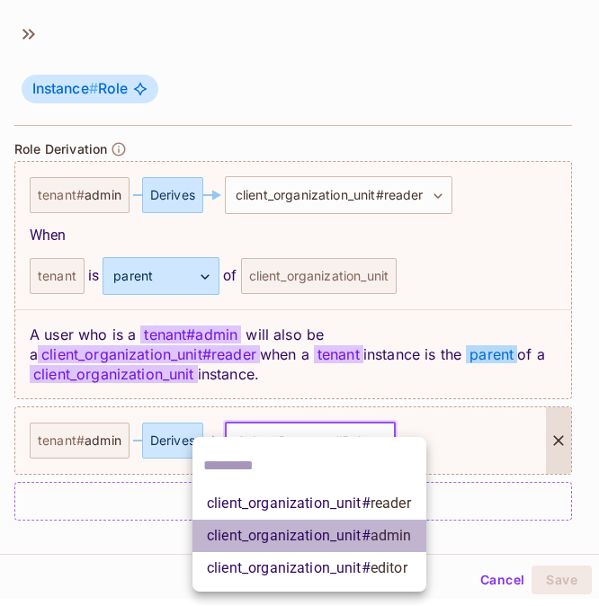
click at [331, 524] on li "client_organization_unit # admin" at bounding box center [310, 536] width 234 height 32
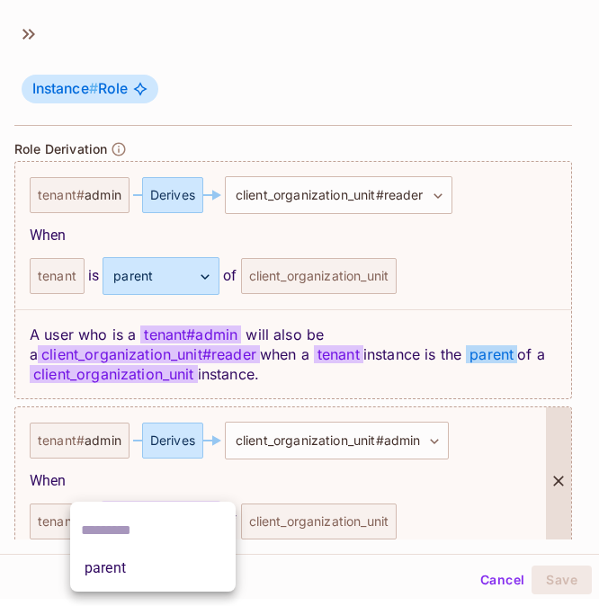
click at [202, 510] on body "T [DOMAIN_NAME] Projects Monitoring Settings MCP DEV Production Home Policy Dir…" at bounding box center [299, 303] width 599 height 606
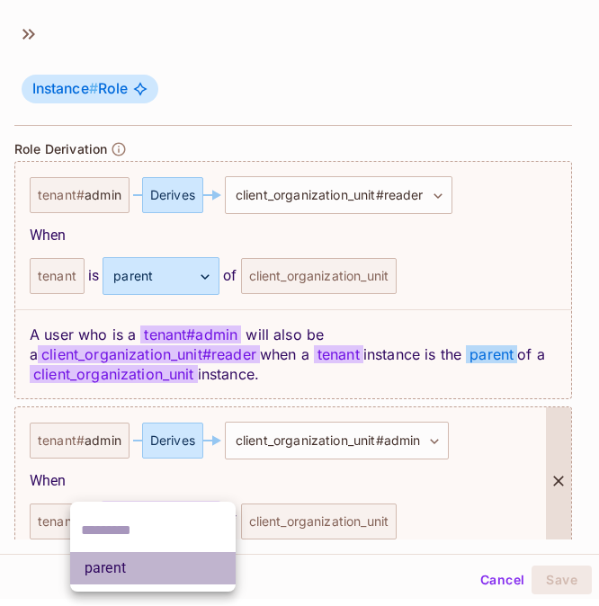
click at [178, 567] on li "parent" at bounding box center [153, 569] width 166 height 32
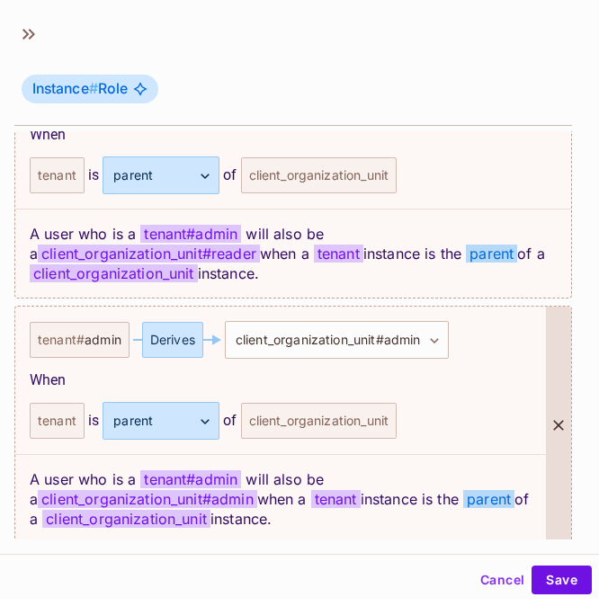
scroll to position [663, 0]
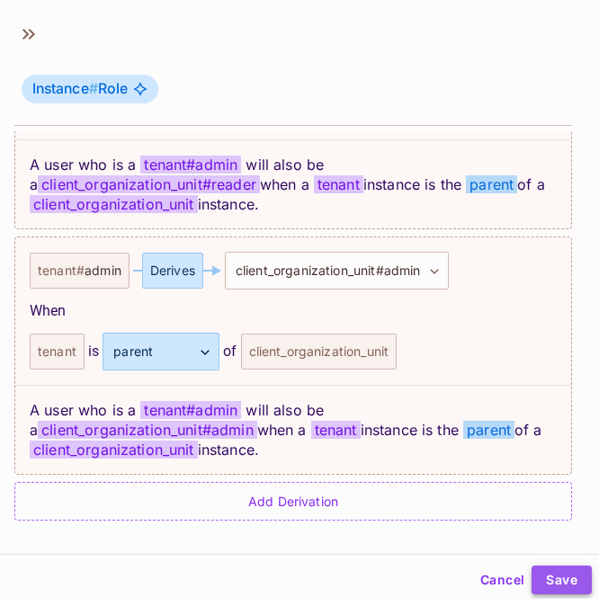
click at [549, 581] on button "Save" at bounding box center [562, 580] width 60 height 29
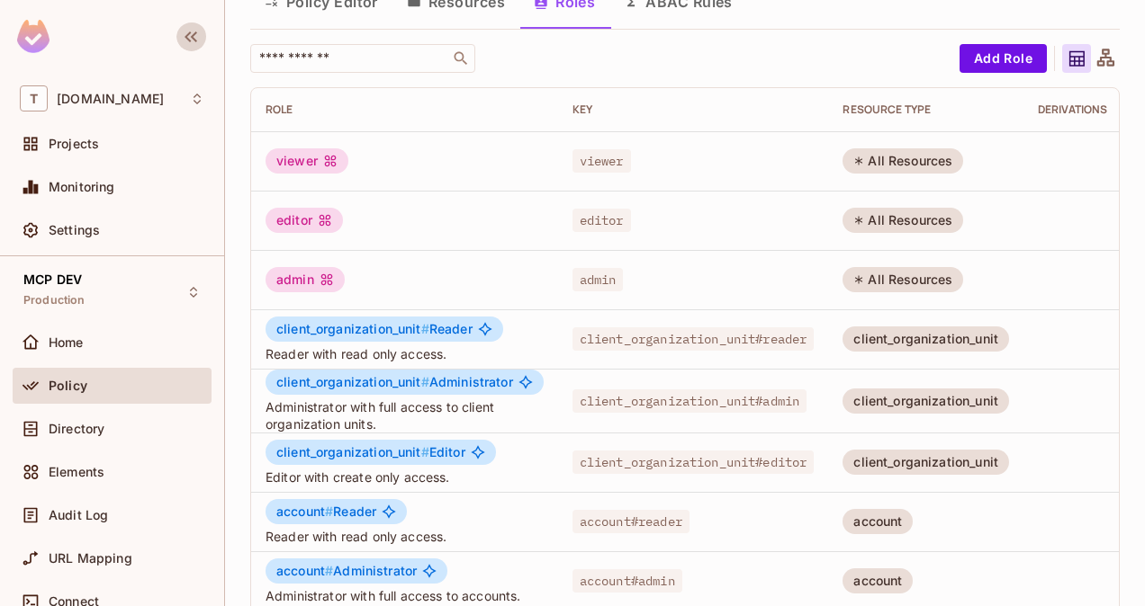
scroll to position [85, 0]
click at [490, 11] on button "Resources" at bounding box center [455, 2] width 127 height 45
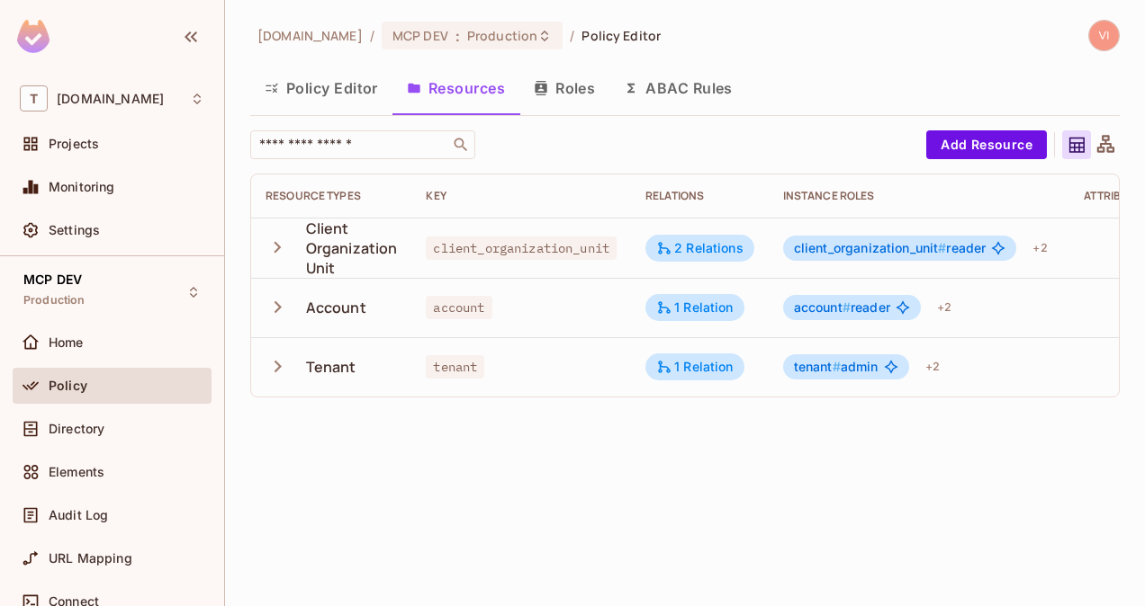
scroll to position [0, 147]
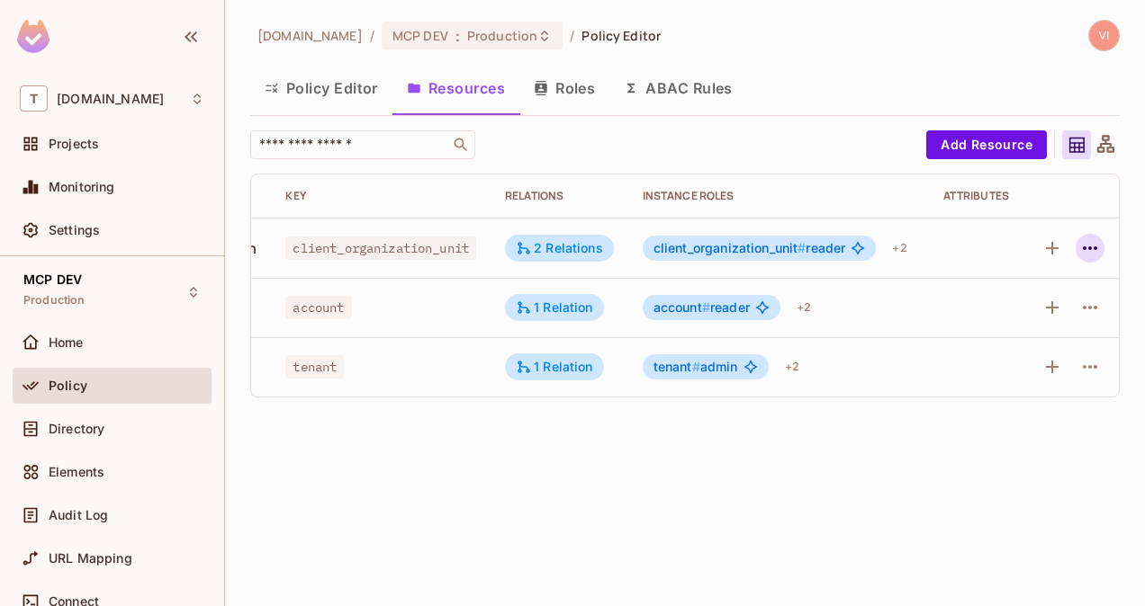
click at [1091, 247] on icon "button" at bounding box center [1090, 249] width 14 height 4
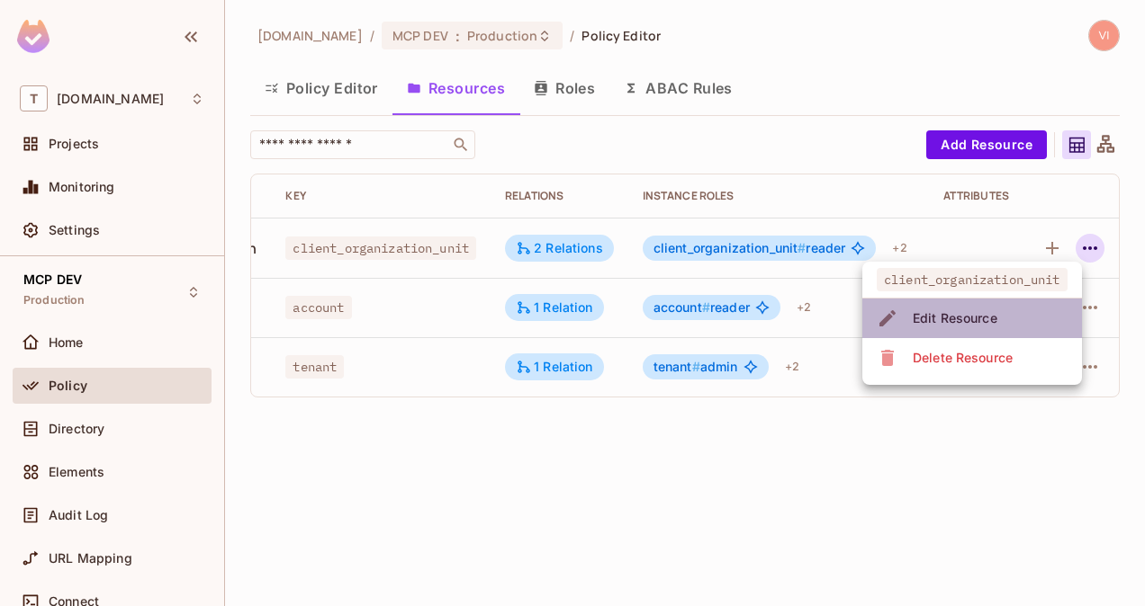
click at [981, 312] on div "Edit Resource" at bounding box center [954, 319] width 85 height 18
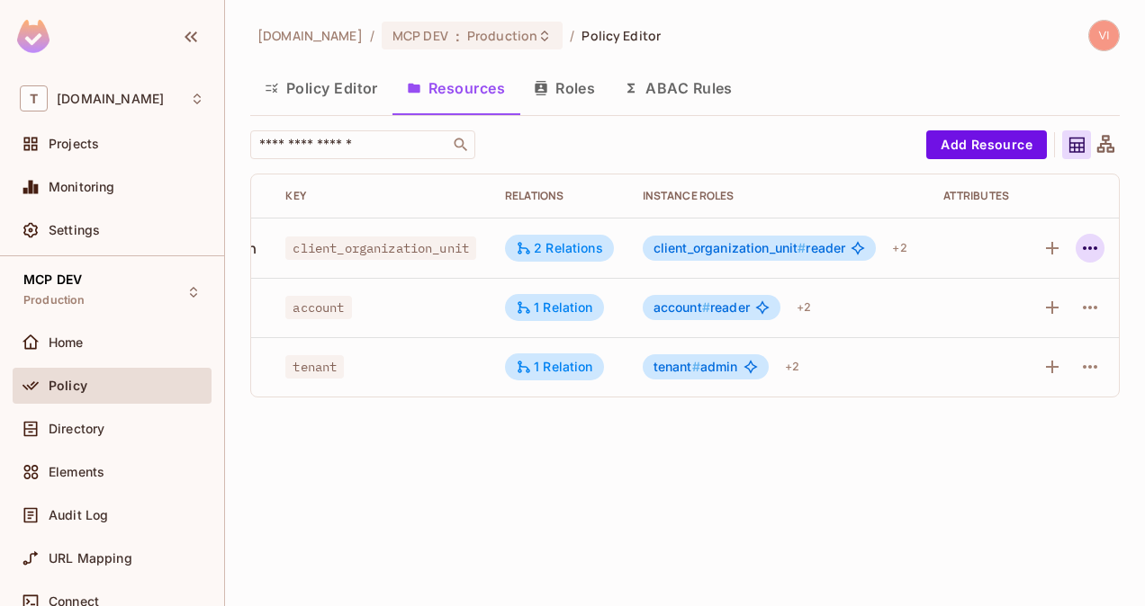
click at [1090, 243] on icon "button" at bounding box center [1090, 249] width 22 height 22
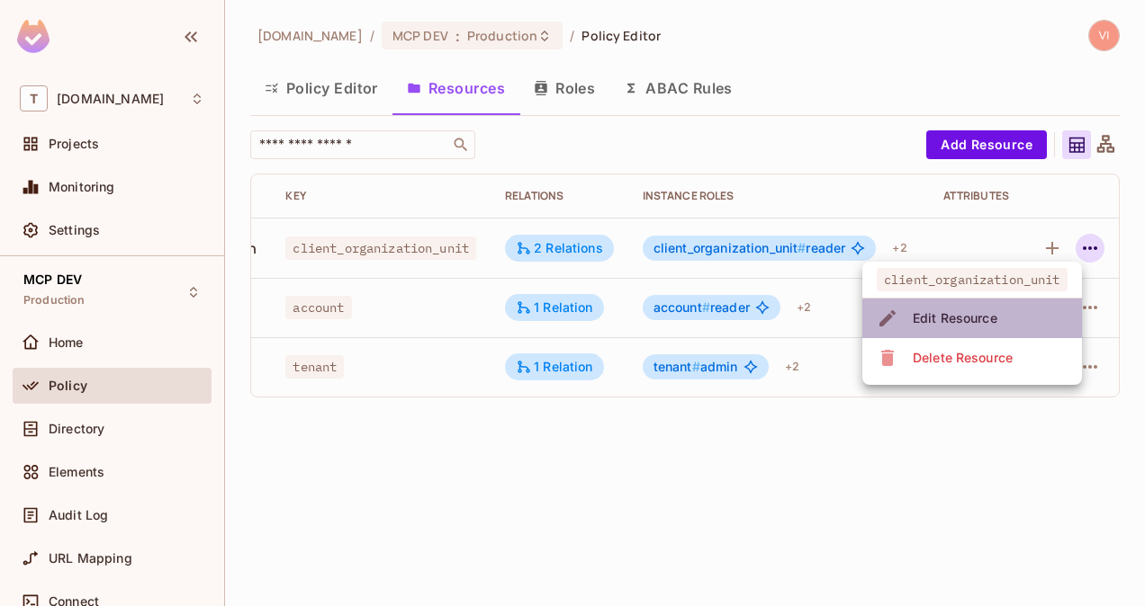
click at [992, 311] on div "Edit Resource" at bounding box center [954, 319] width 85 height 18
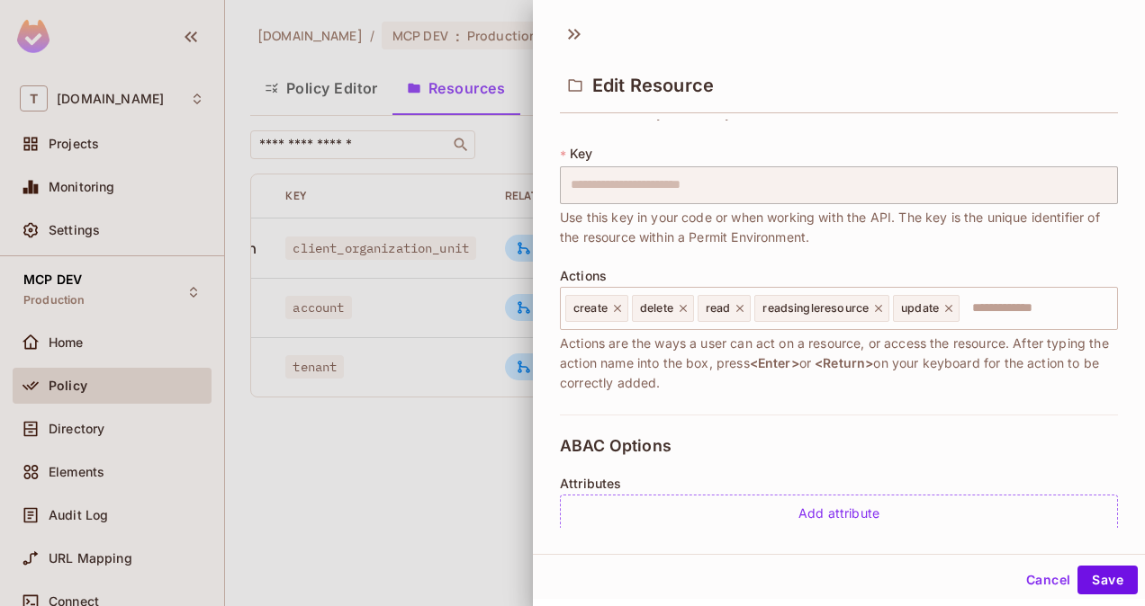
scroll to position [99, 0]
